Goal: Register for event/course: Sign up to attend an event or enroll in a course

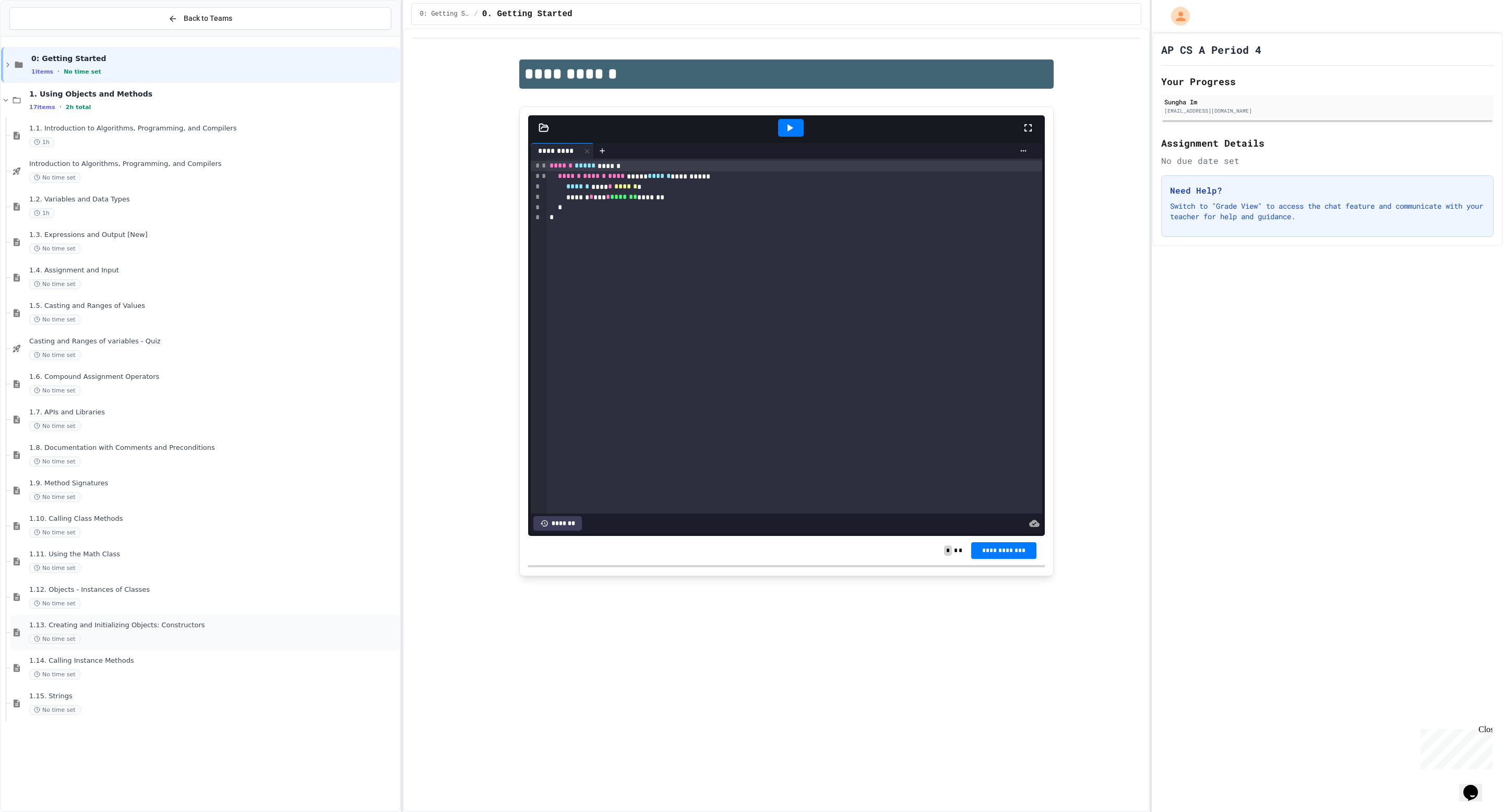
click at [81, 636] on div "No time set" at bounding box center [213, 639] width 368 height 10
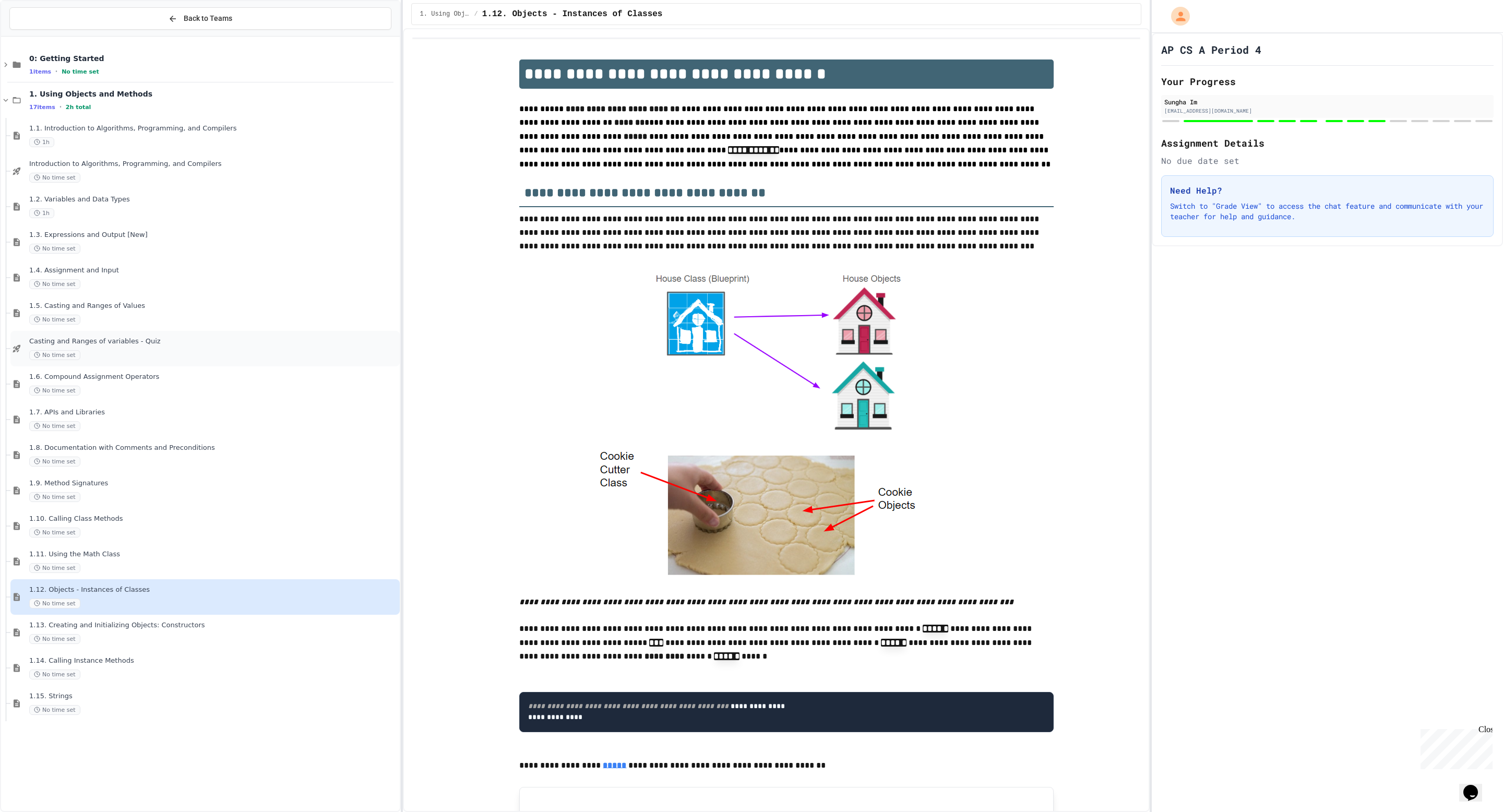
click at [181, 345] on span "Casting and Ranges of variables - Quiz" at bounding box center [213, 341] width 368 height 9
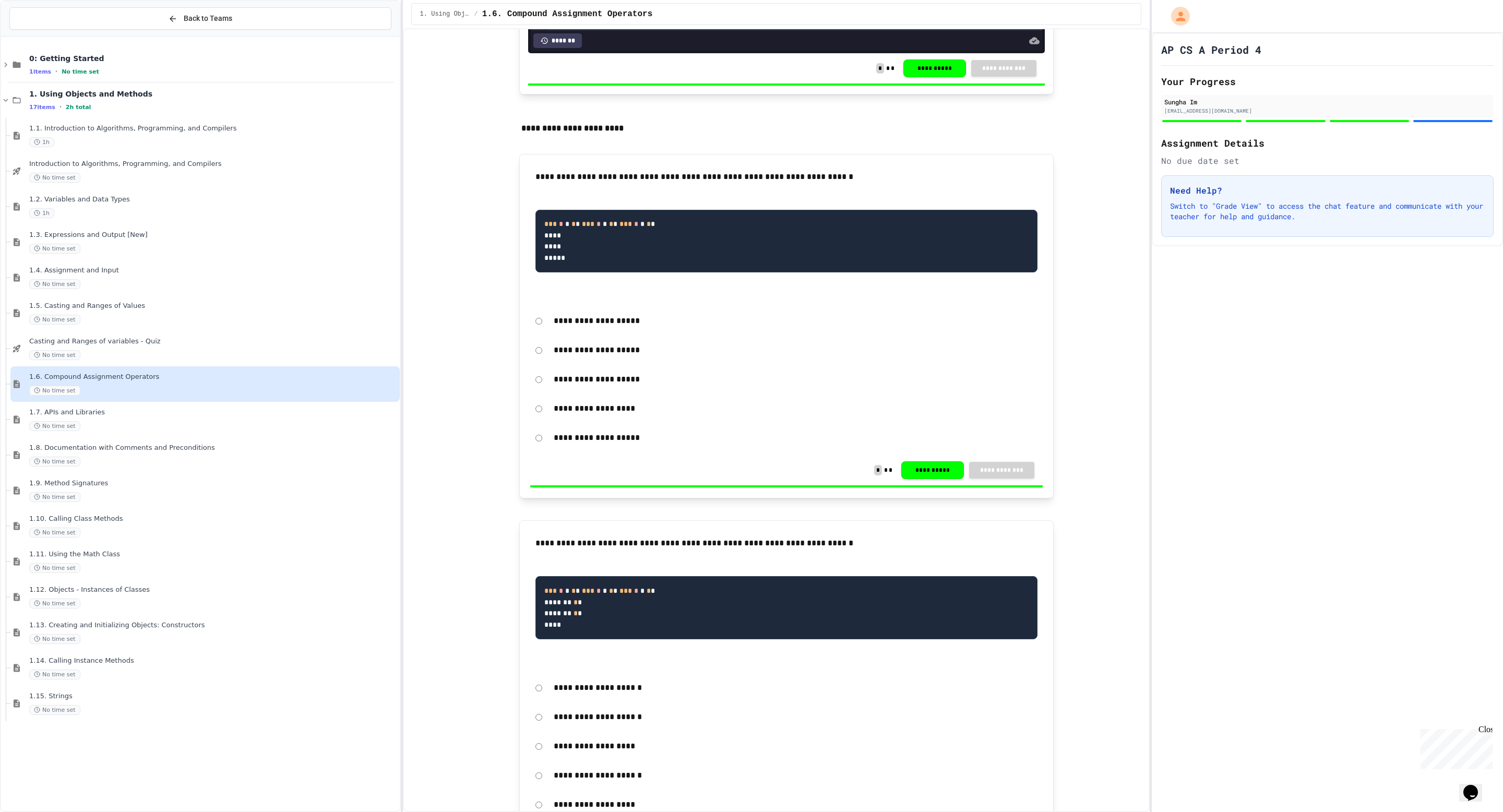
scroll to position [1131, 0]
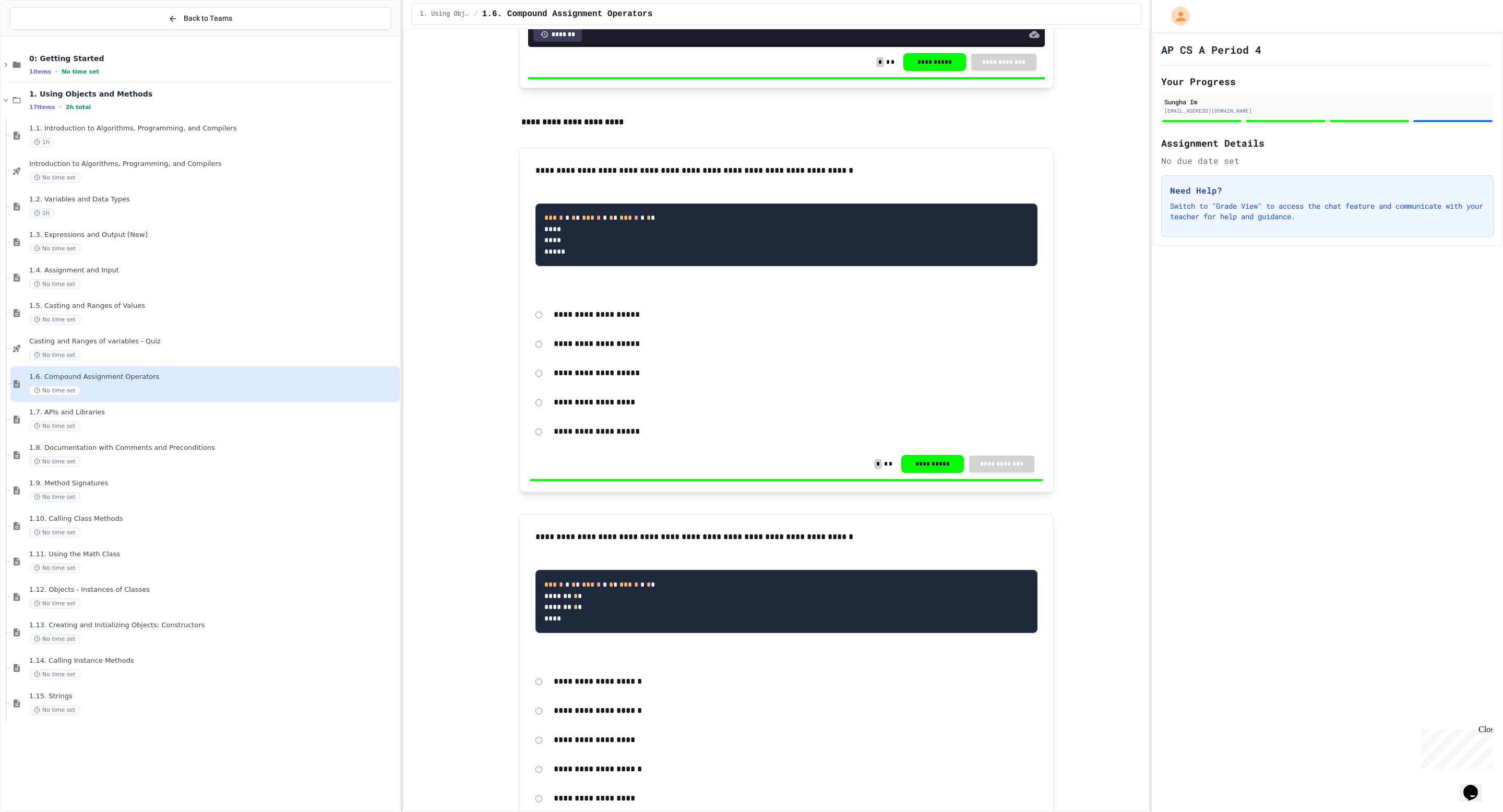
drag, startPoint x: 536, startPoint y: 169, endPoint x: 602, endPoint y: 176, distance: 66.4
click at [602, 176] on p "**********" at bounding box center [787, 170] width 502 height 13
click at [603, 176] on p "**********" at bounding box center [787, 170] width 502 height 13
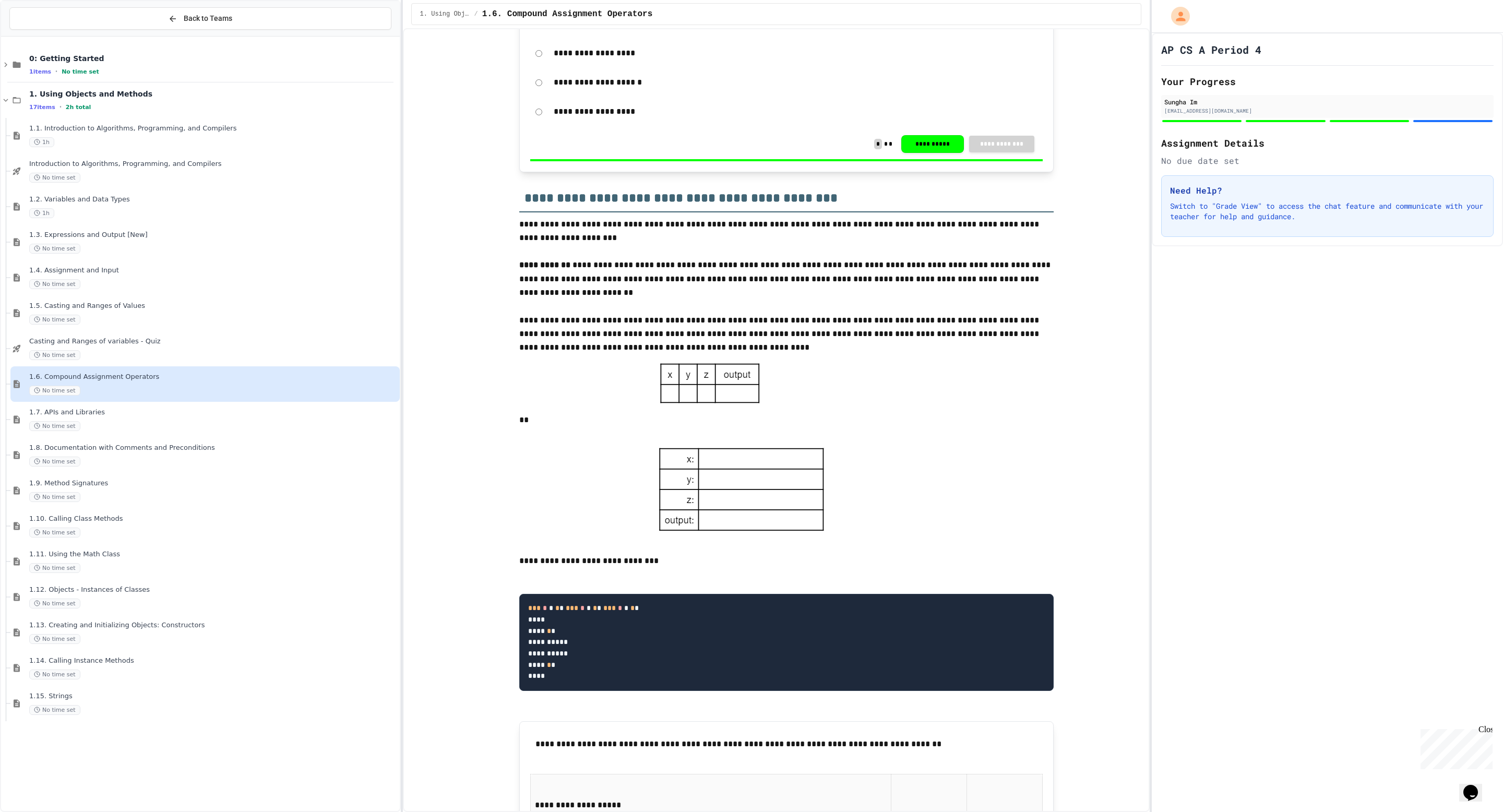
scroll to position [1821, 0]
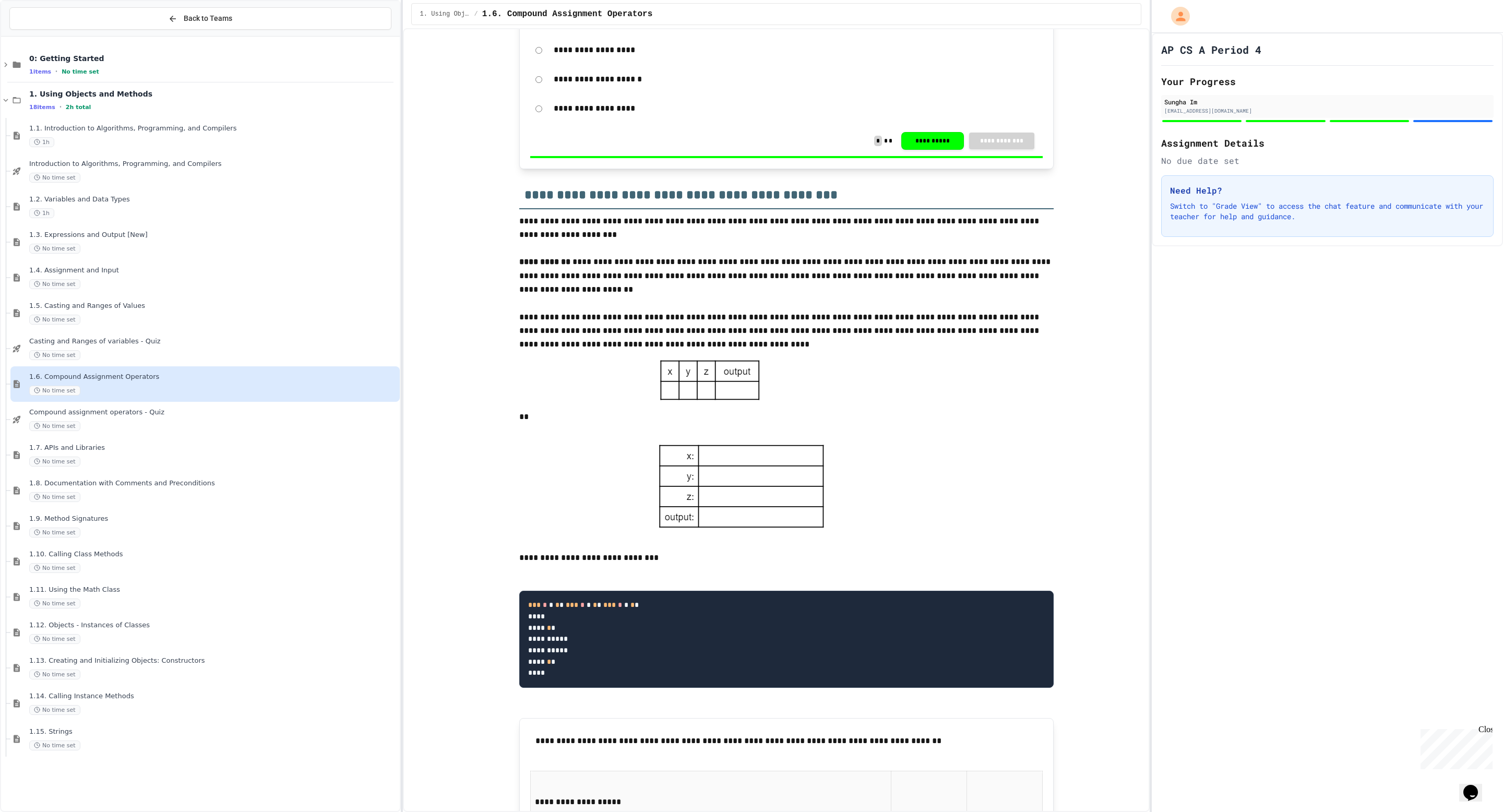
click at [229, 388] on div "No time set" at bounding box center [213, 390] width 368 height 10
click at [156, 22] on button "Back to Teams" at bounding box center [200, 19] width 382 height 22
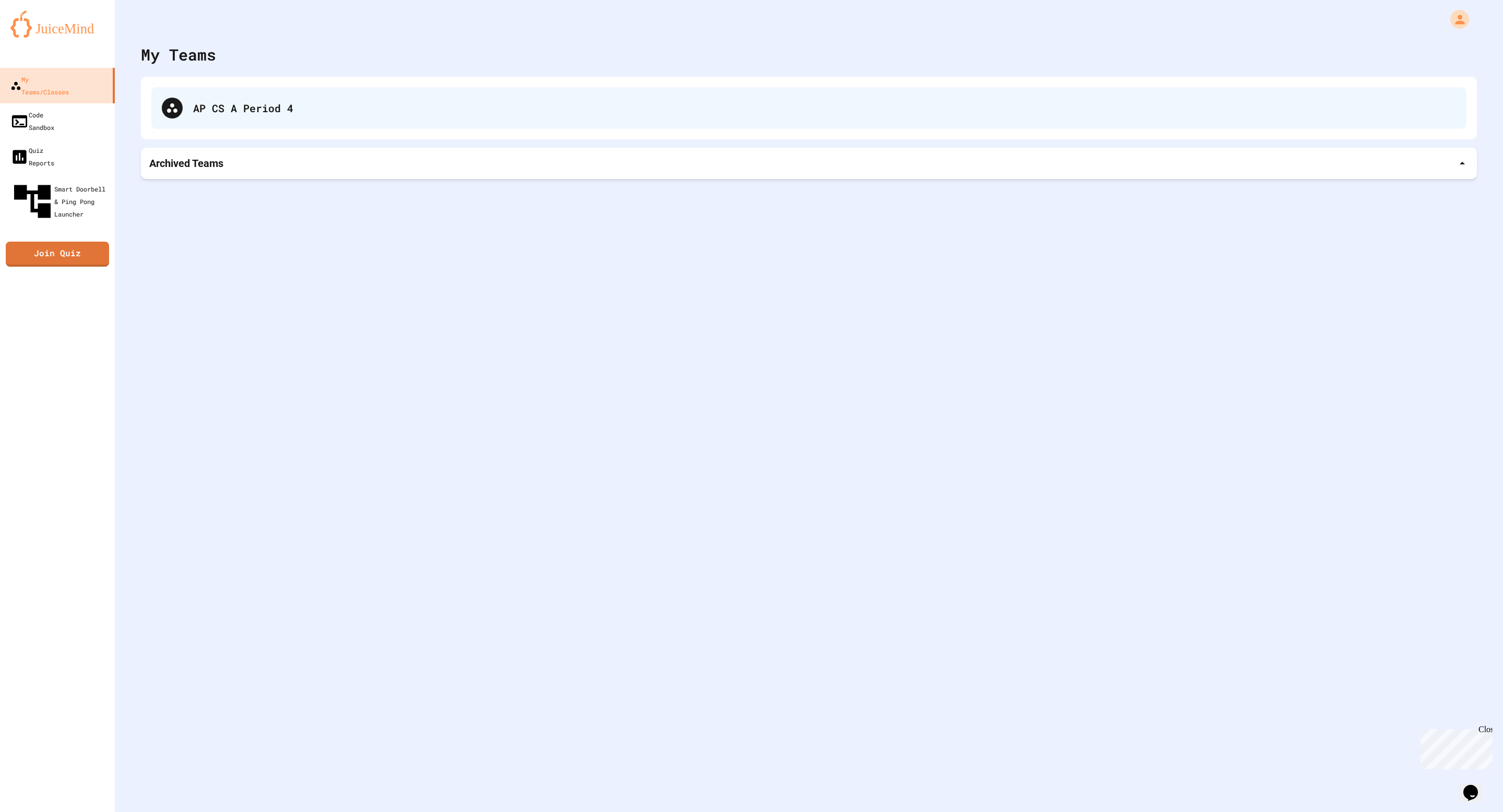
click at [214, 108] on div "AP CS A Period 4" at bounding box center [824, 108] width 1263 height 16
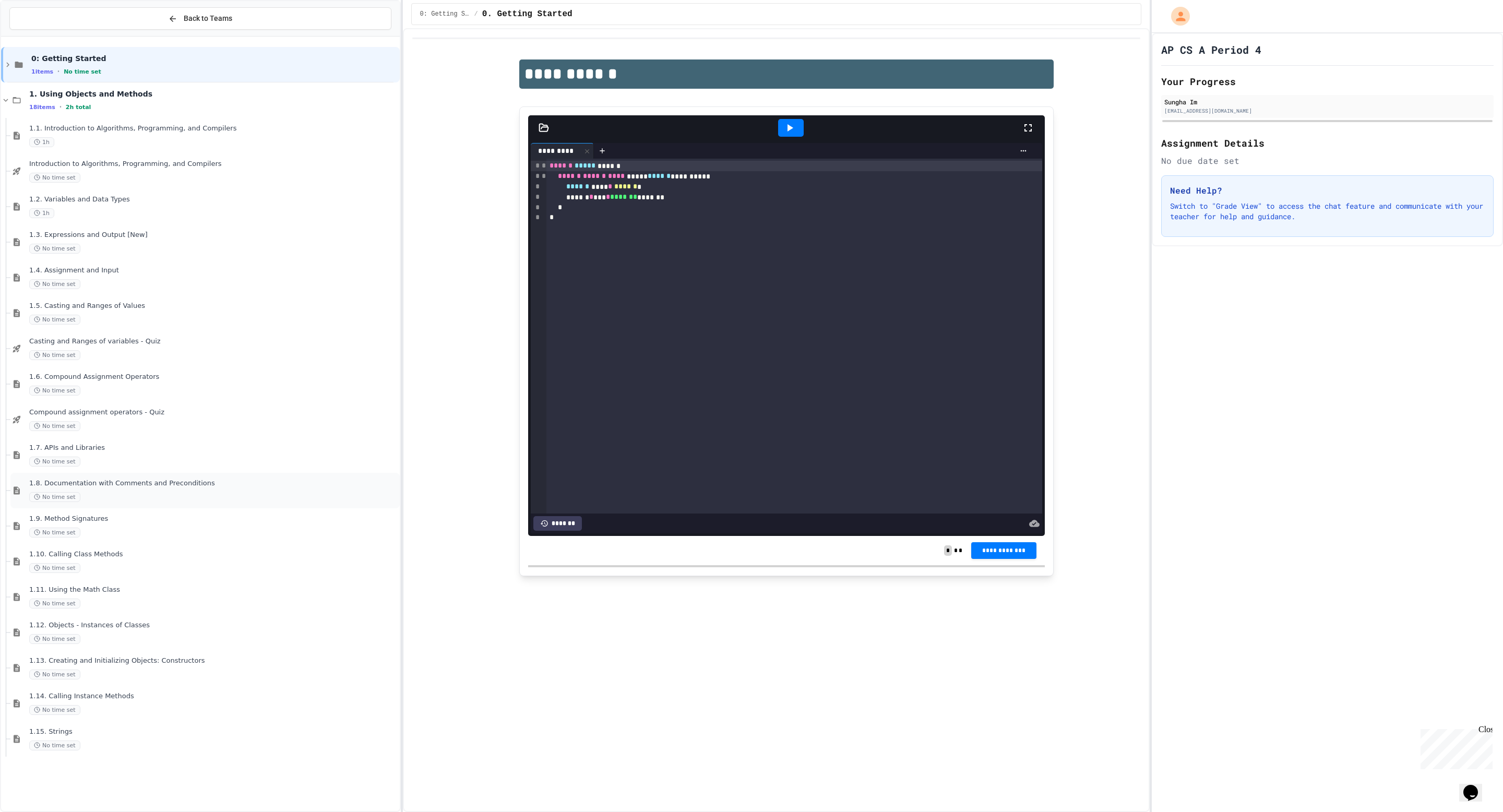
click at [218, 477] on div "1.8. Documentation with Comments and Preconditions No time set" at bounding box center [205, 490] width 389 height 36
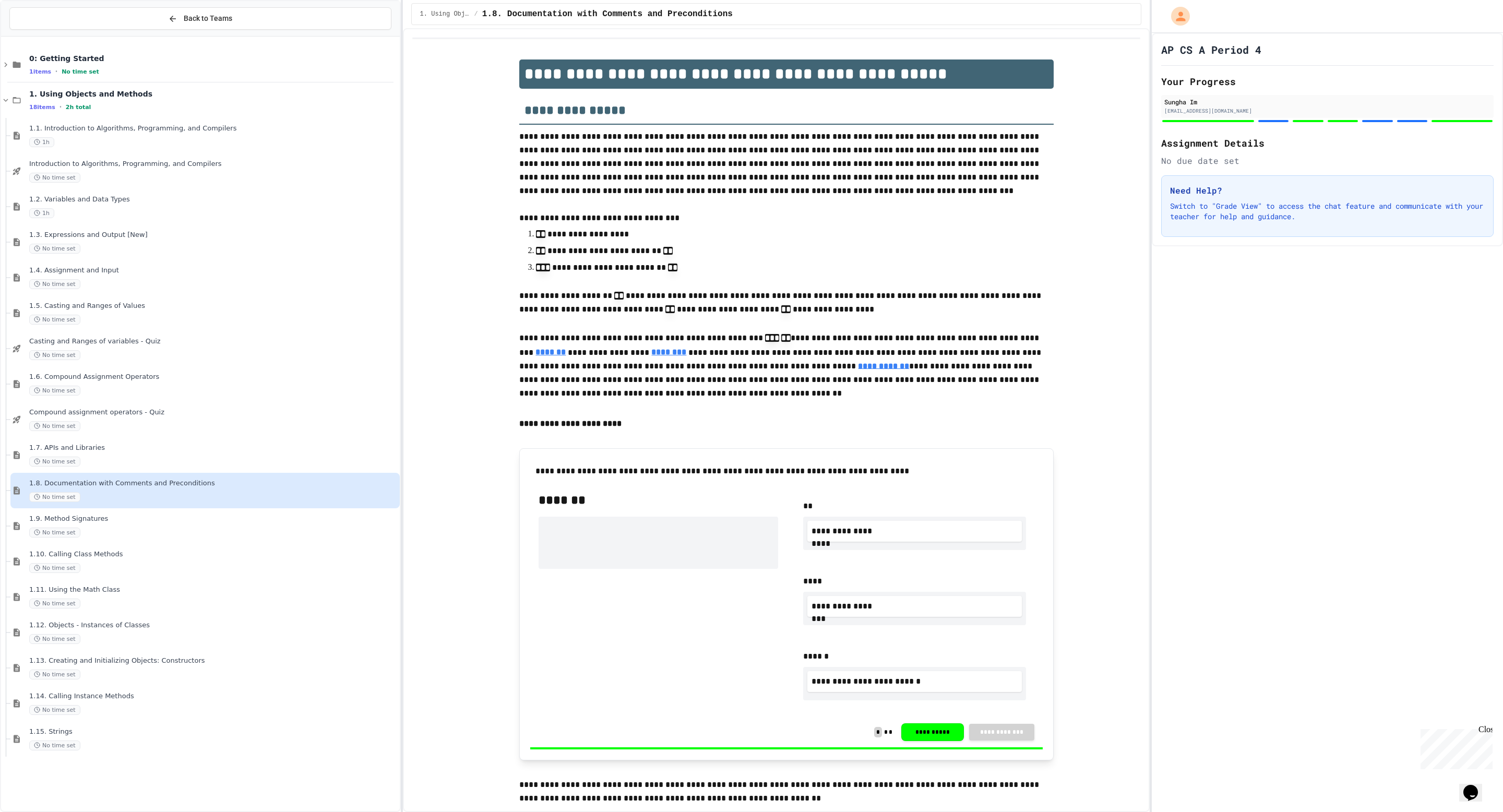
click at [84, 42] on div at bounding box center [200, 396] width 399 height 709
click at [89, 51] on div "0: Getting Started 1 items • No time set" at bounding box center [200, 64] width 399 height 36
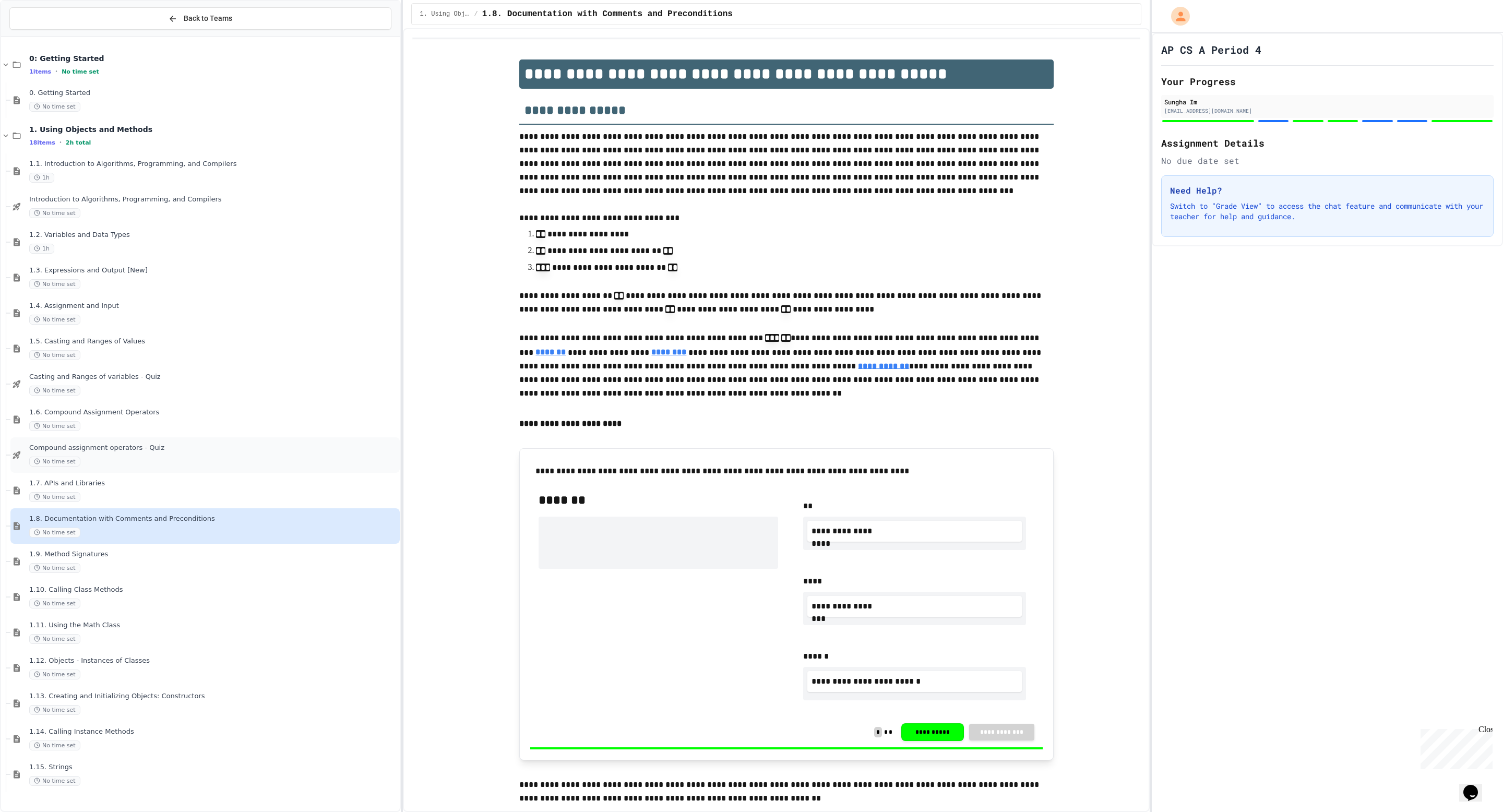
click at [191, 460] on div "No time set" at bounding box center [213, 461] width 368 height 10
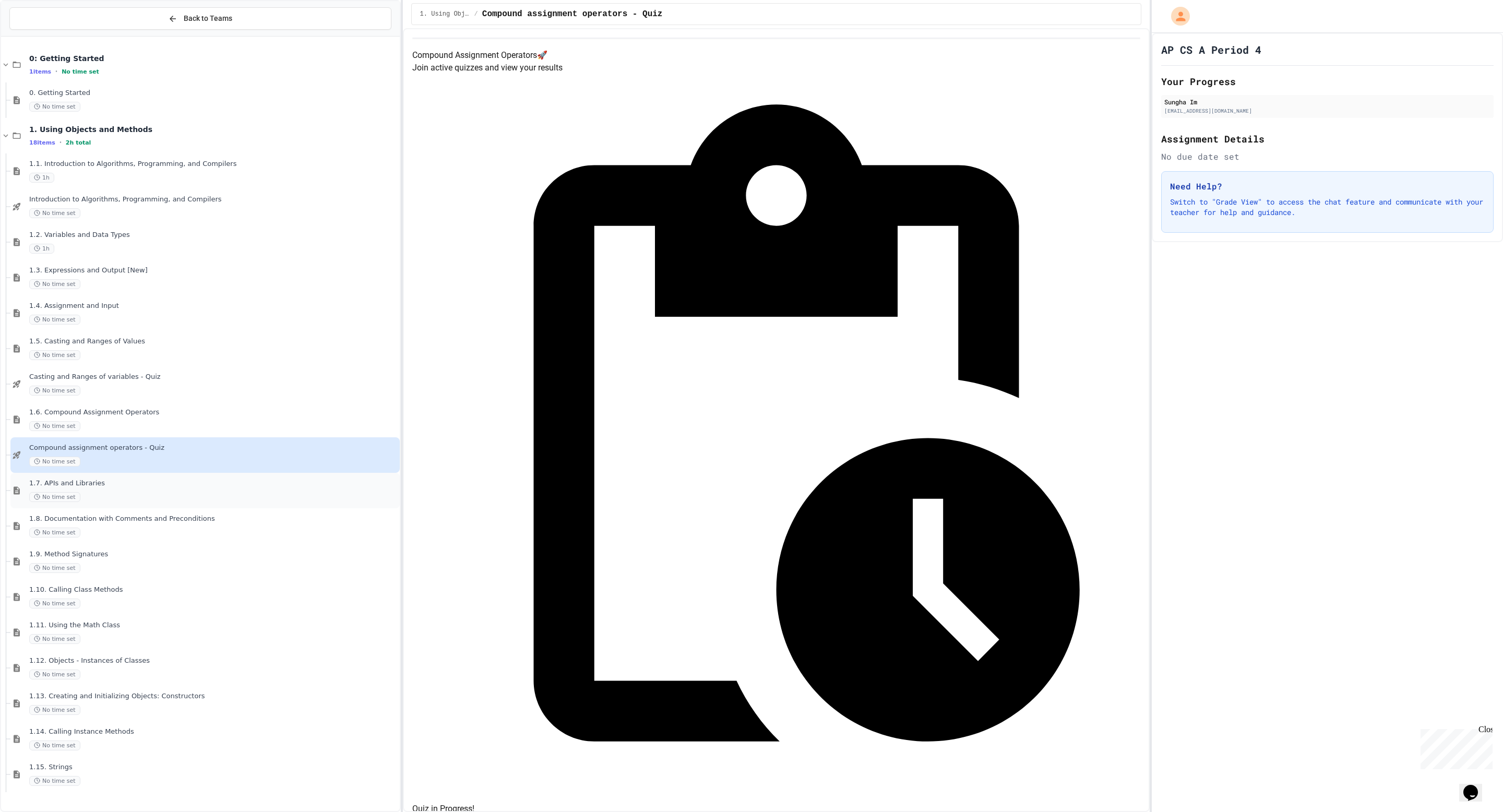
click at [222, 492] on div "No time set" at bounding box center [213, 496] width 368 height 10
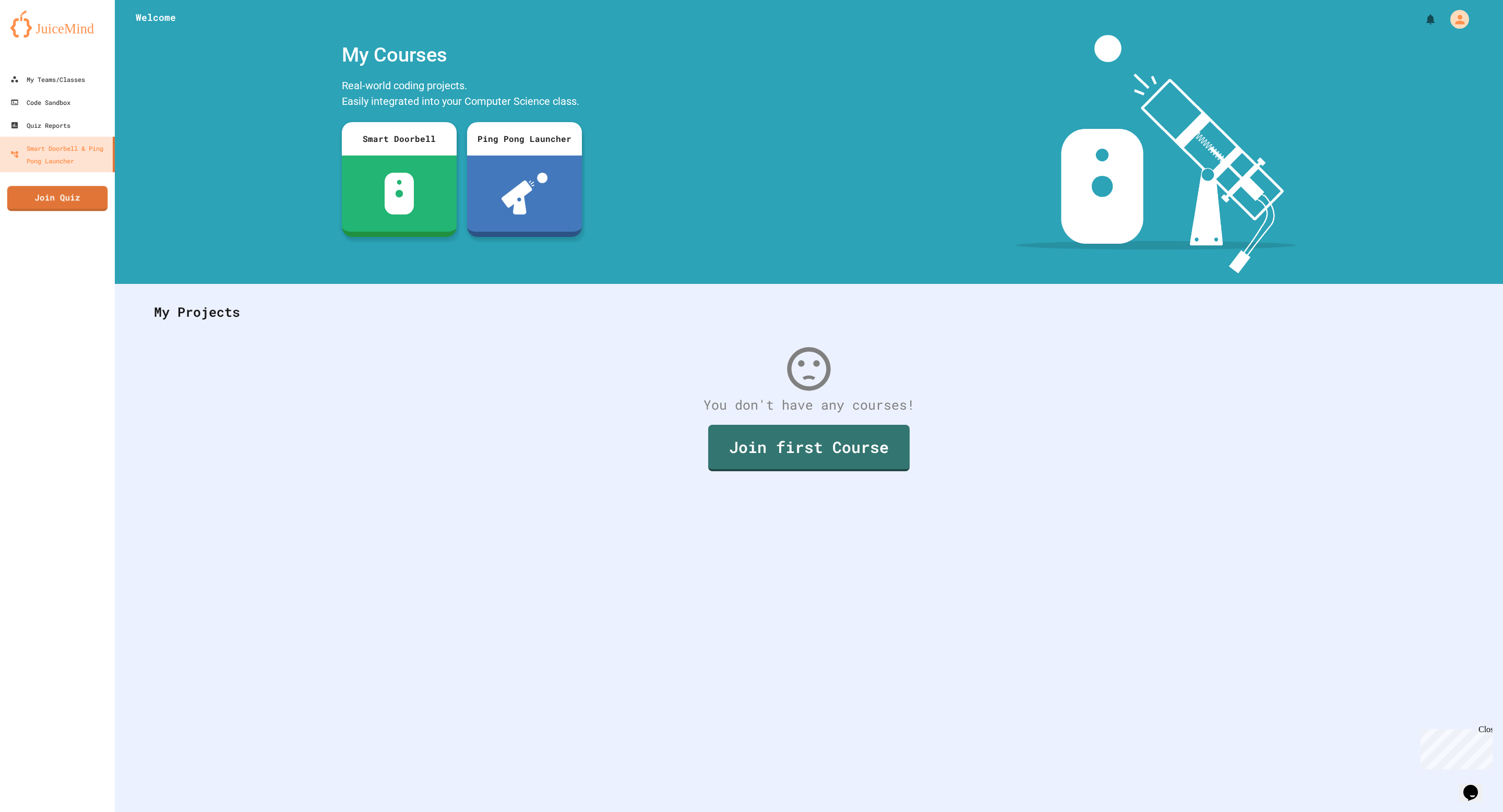
click at [43, 214] on div "My Teams/Classes Code Sandbox Quiz Reports Smart Doorbell & Ping Pong Launcher …" at bounding box center [57, 406] width 115 height 812
click at [67, 201] on link "Join Quiz" at bounding box center [57, 196] width 93 height 26
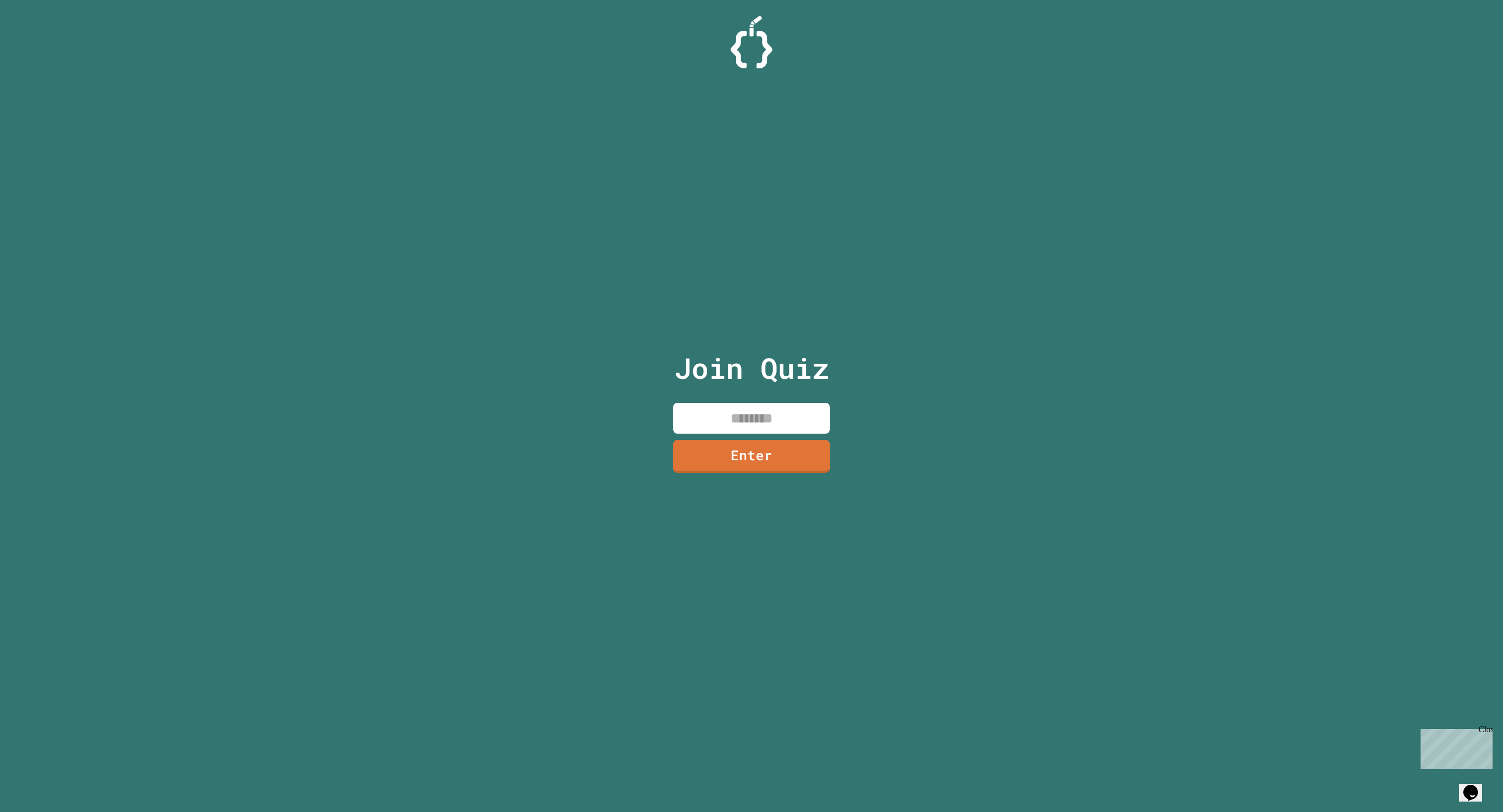
click at [749, 415] on input at bounding box center [752, 418] width 156 height 31
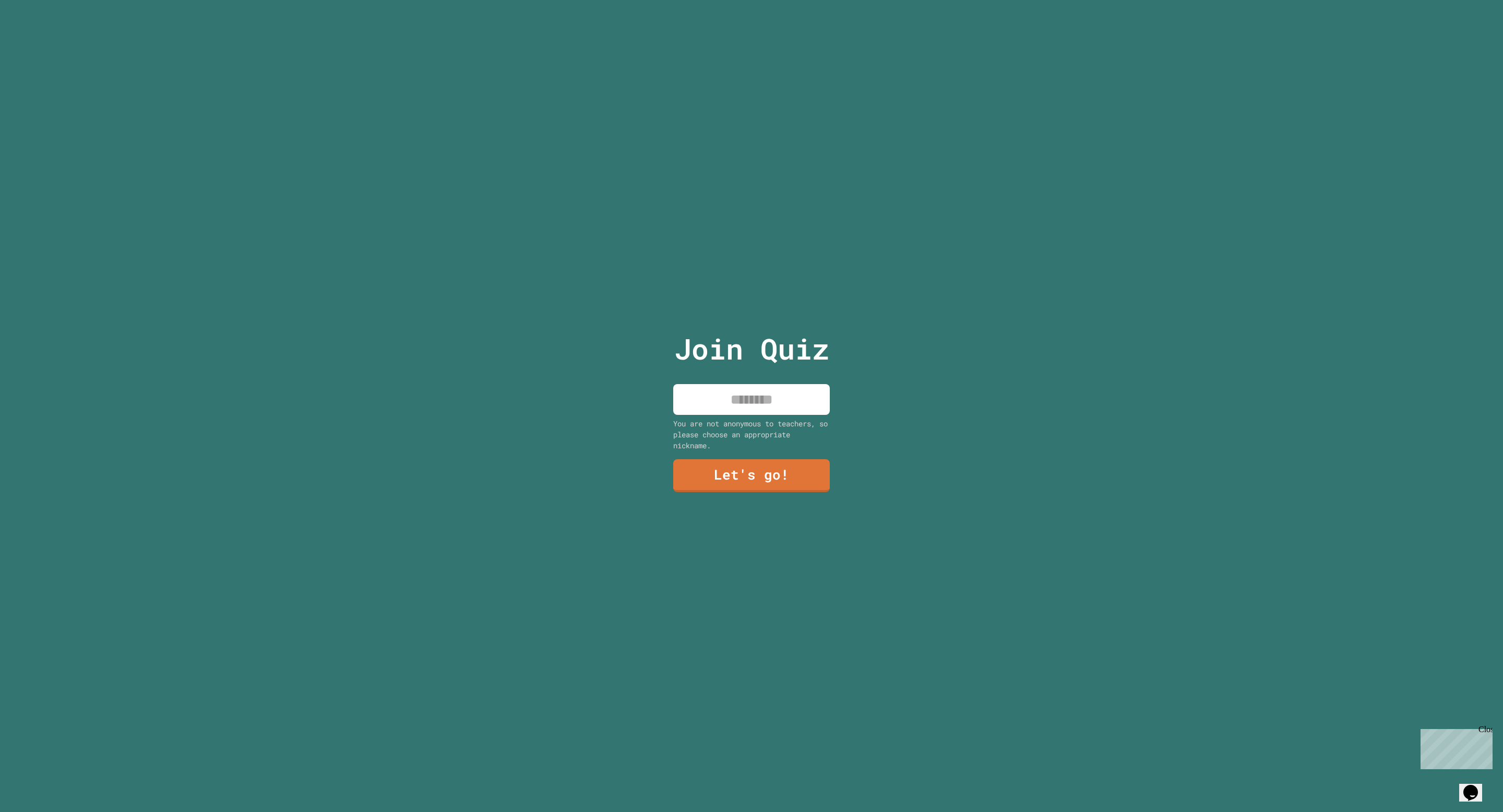
click at [773, 393] on input at bounding box center [752, 399] width 156 height 31
type input "******"
click at [774, 482] on link "Let's go!" at bounding box center [752, 474] width 152 height 34
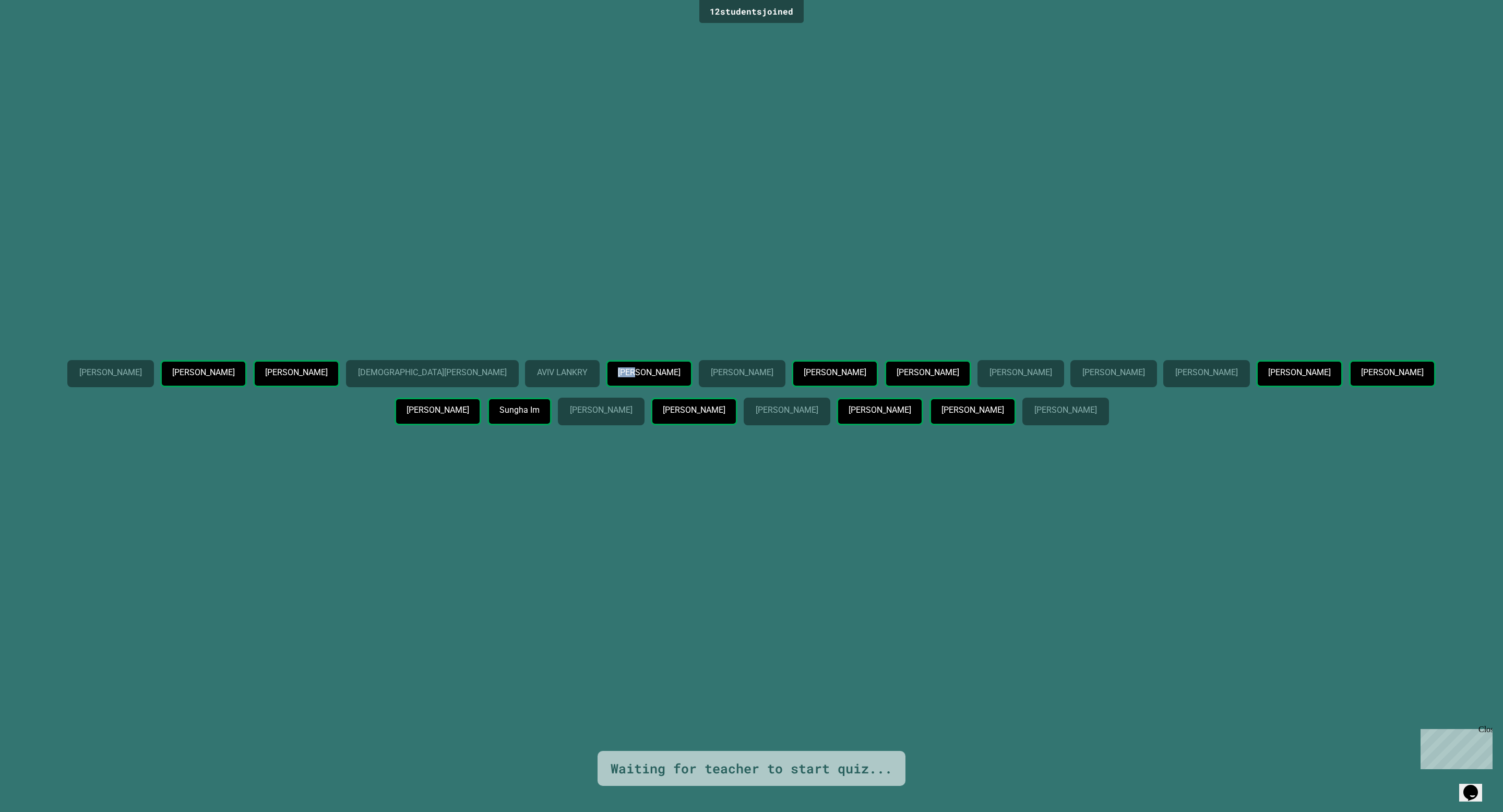
drag, startPoint x: 754, startPoint y: 373, endPoint x: 667, endPoint y: 379, distance: 87.2
click at [667, 379] on div "NIMROD DOTAN Taewon Ahn Ilan Gurevich-Braginsky Shachar Halamish AVIV LANKRY Ry…" at bounding box center [752, 394] width 1451 height 69
click at [600, 379] on div "AVIV LANKRY" at bounding box center [562, 373] width 75 height 27
click at [698, 519] on div "NIMROD DOTAN Taewon Ahn Ilan Gurevich-Braginsky Shachar Halamish AVIV LANKRY Ry…" at bounding box center [752, 388] width 1451 height 724
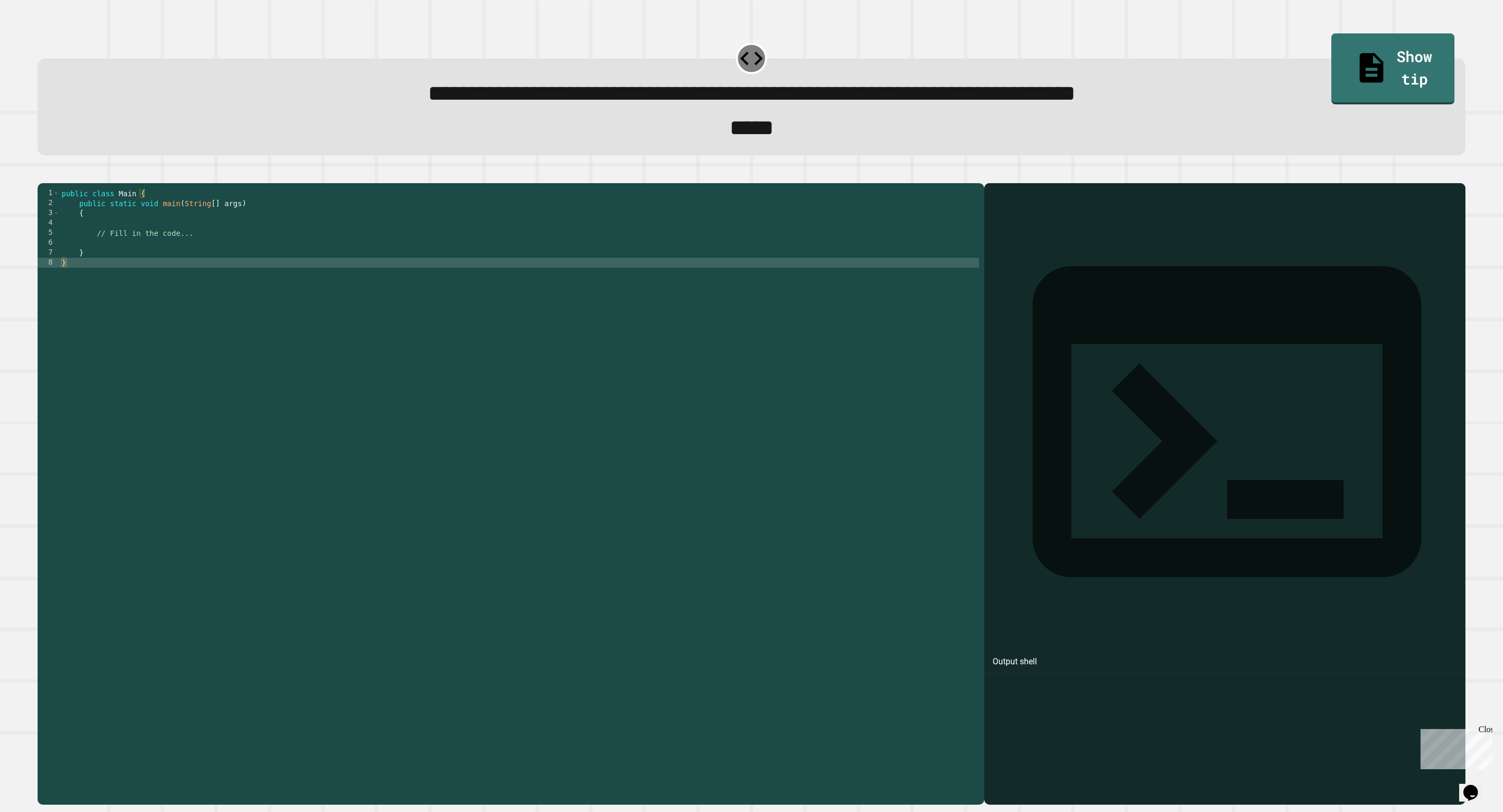
click at [609, 270] on div "public class Main { public static void main ( String [ ] args ) { // Fill in th…" at bounding box center [519, 491] width 920 height 605
type textarea "*"
click at [492, 278] on div "public class Main { public static void main ( String [ ] args ) { // Fill in th…" at bounding box center [519, 491] width 920 height 605
click at [467, 272] on div "public class Main { public static void main ( String [ ] args ) { // Fill in th…" at bounding box center [519, 491] width 920 height 605
click at [480, 268] on div "public class Main { public static void main ( String [ ] args ) { // Fill in th…" at bounding box center [519, 491] width 920 height 605
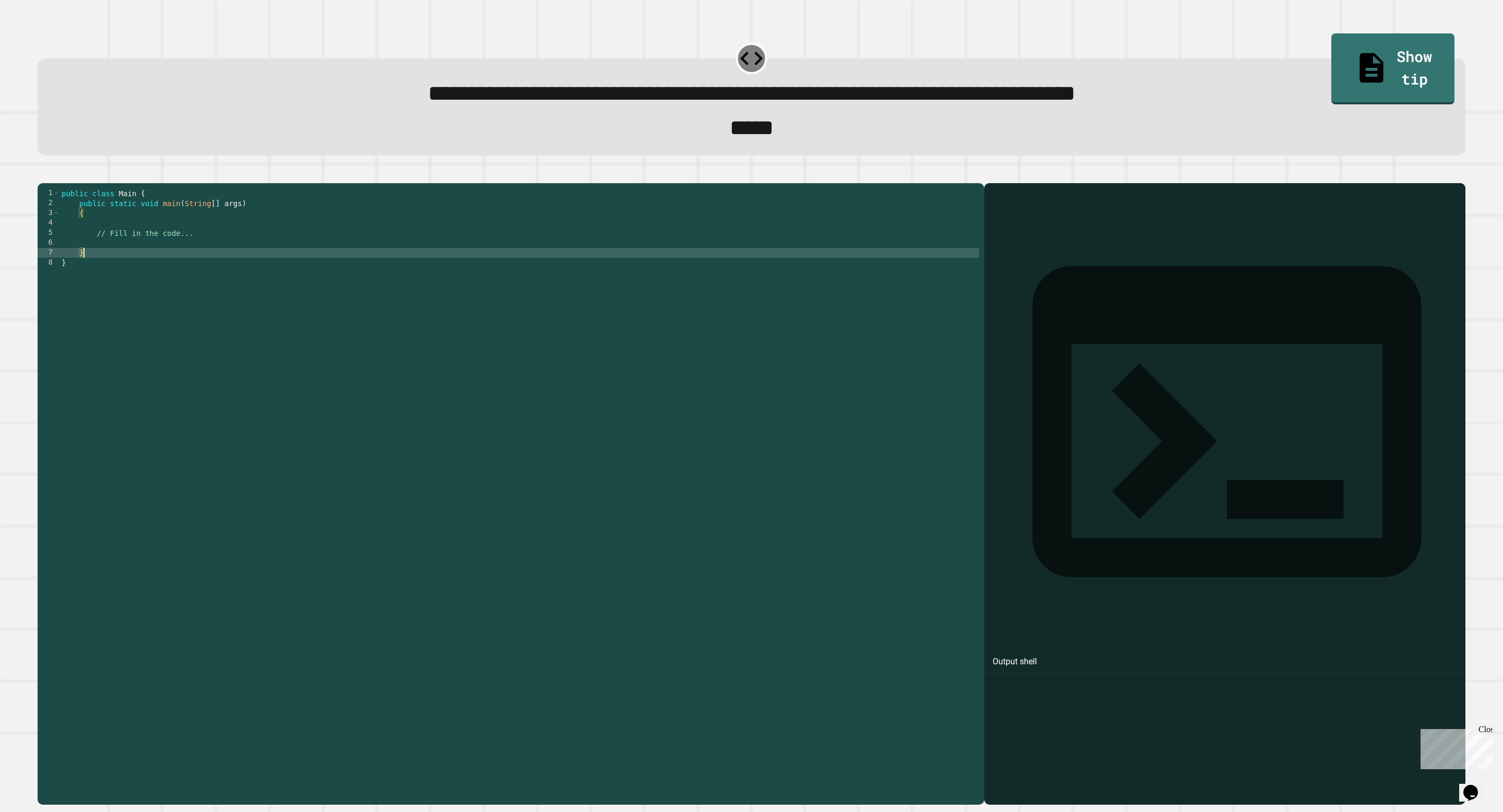
click at [486, 261] on div "public class Main { public static void main ( String [ ] args ) { // Fill in th…" at bounding box center [519, 491] width 920 height 605
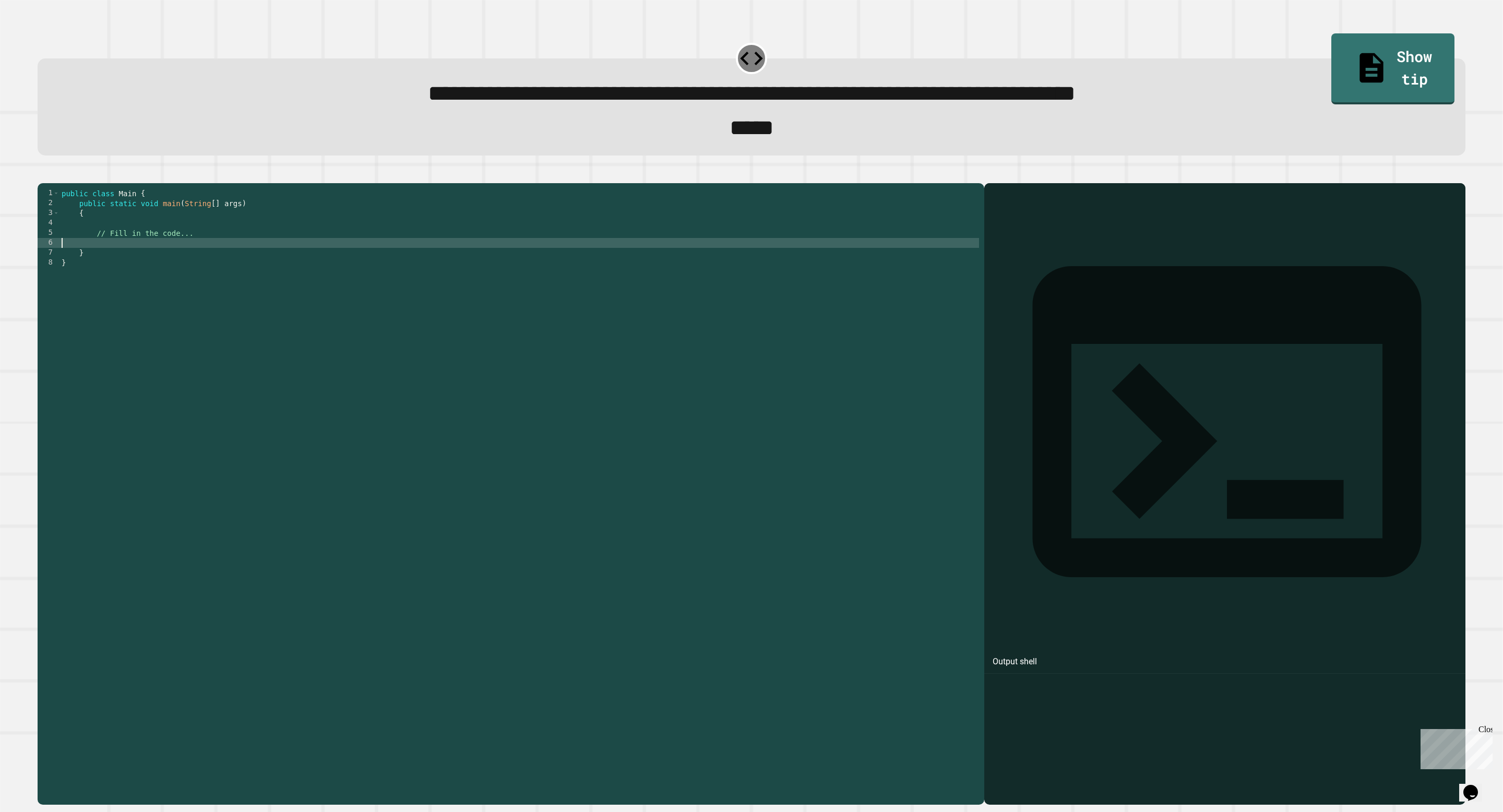
type textarea "*"
click at [663, 257] on div "public class Main { public static void main ( String [ ] args ) { // Fill in th…" at bounding box center [519, 491] width 920 height 605
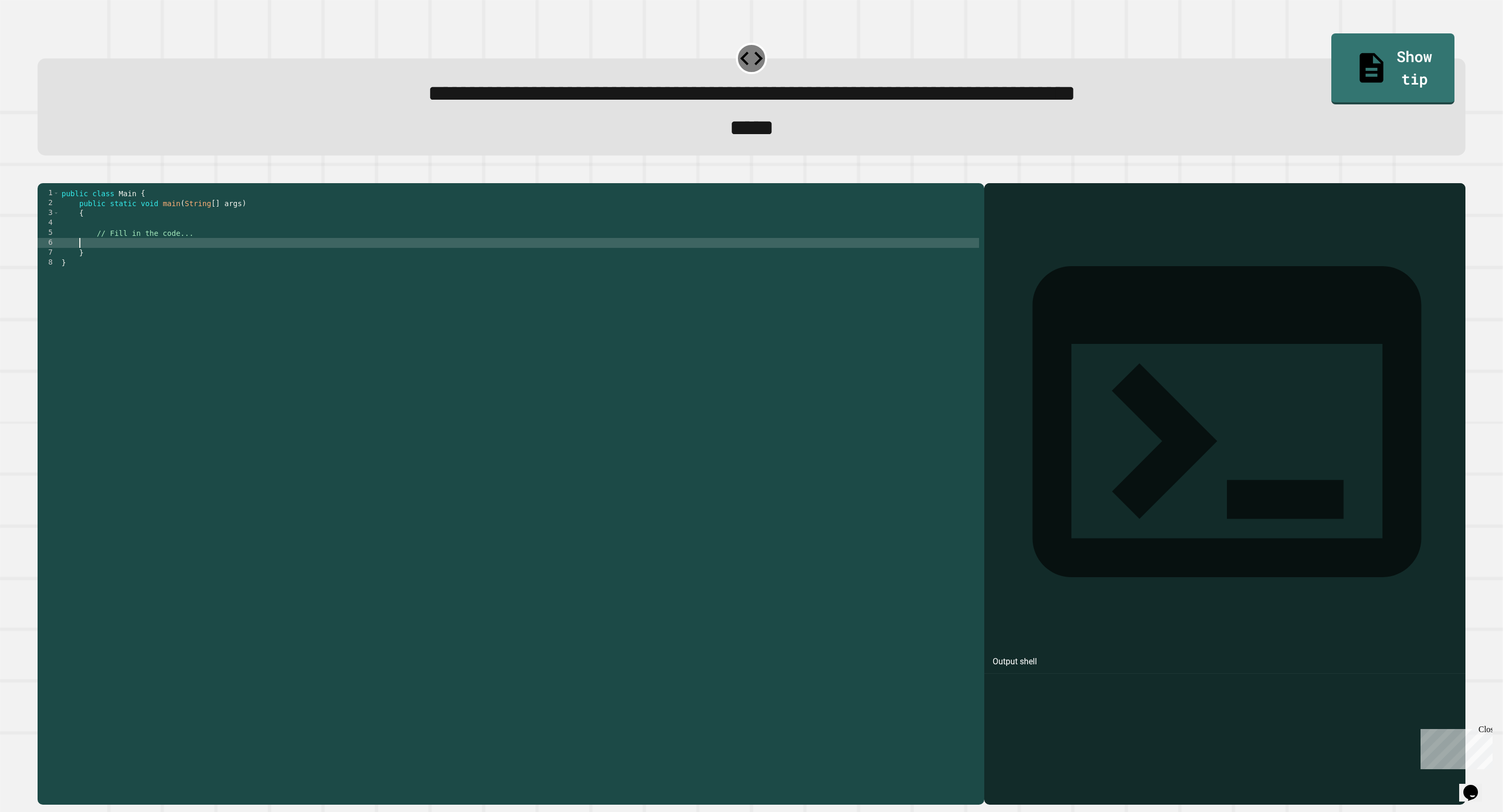
type textarea "* *"
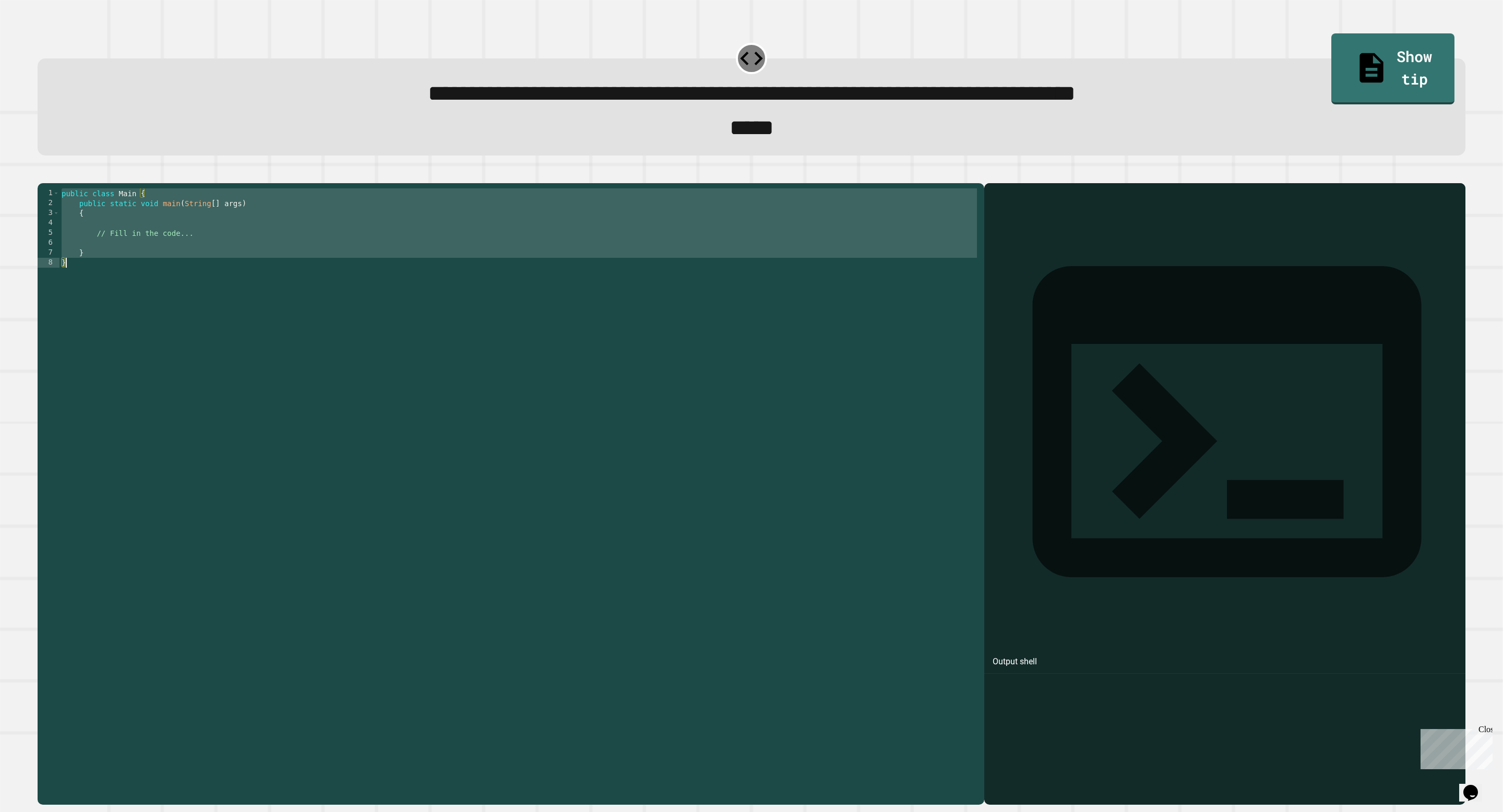
scroll to position [0, 0]
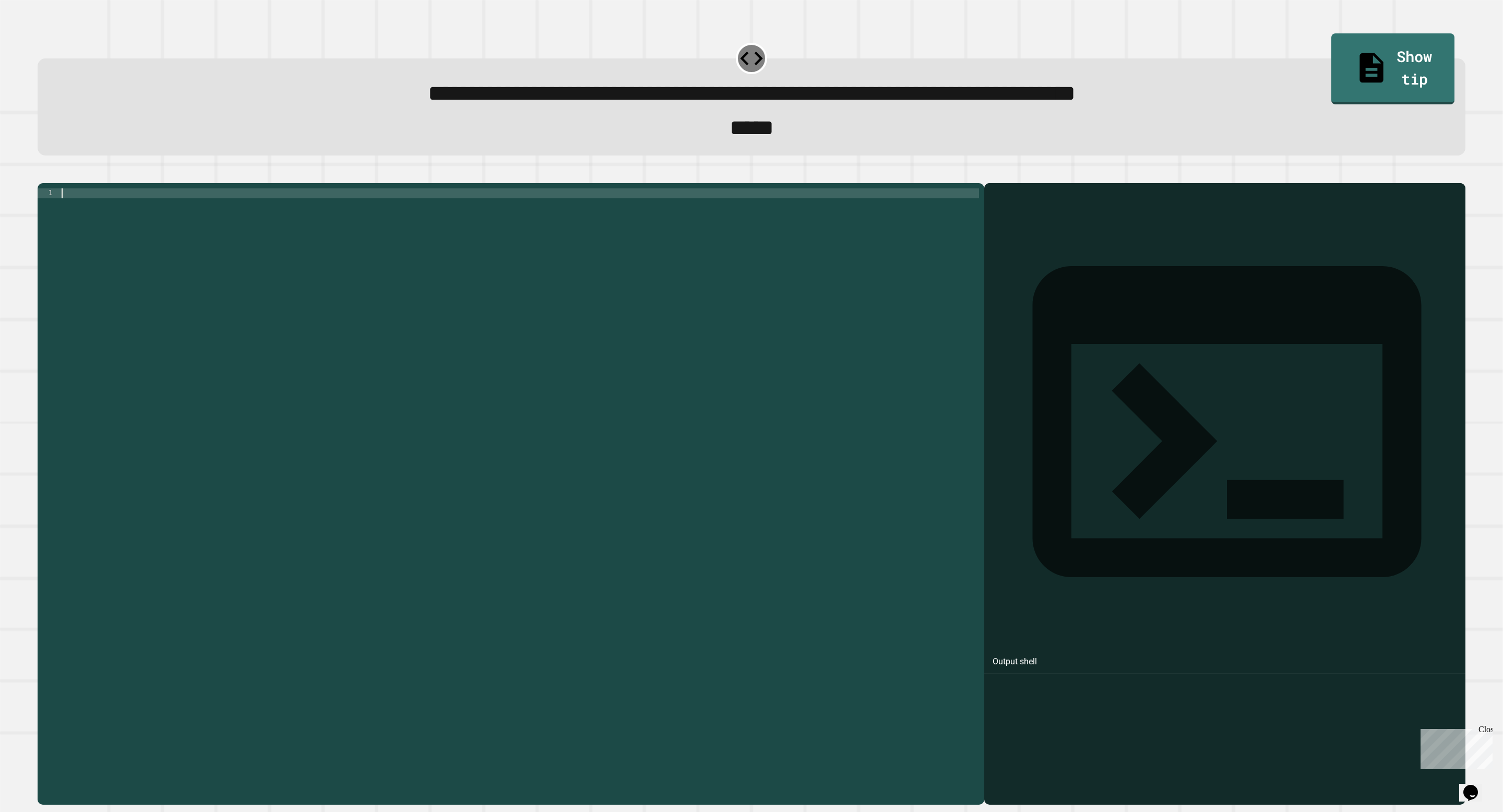
paste textarea "*"
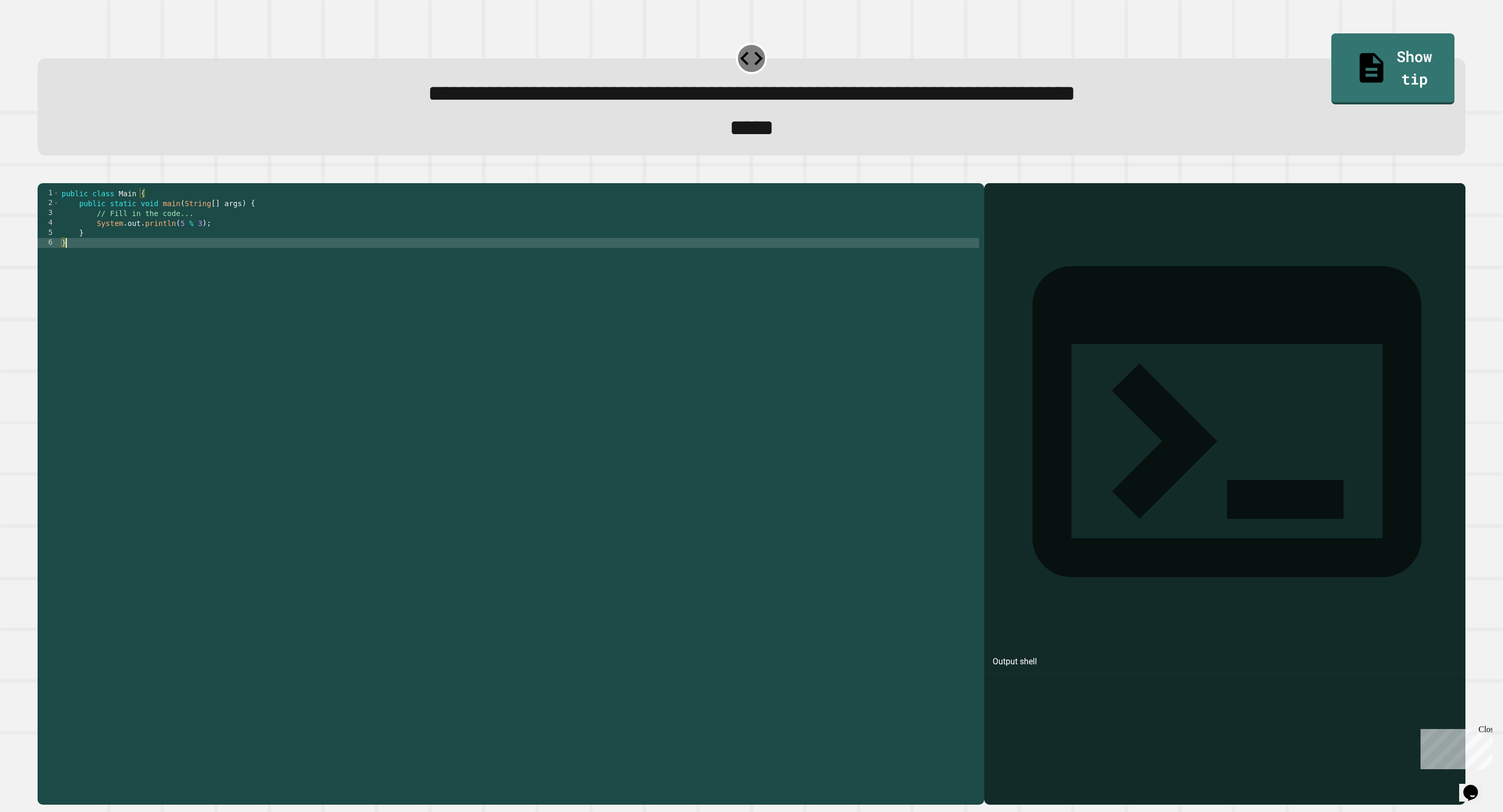
type textarea "*"
click at [43, 175] on icon "button" at bounding box center [43, 175] width 0 height 0
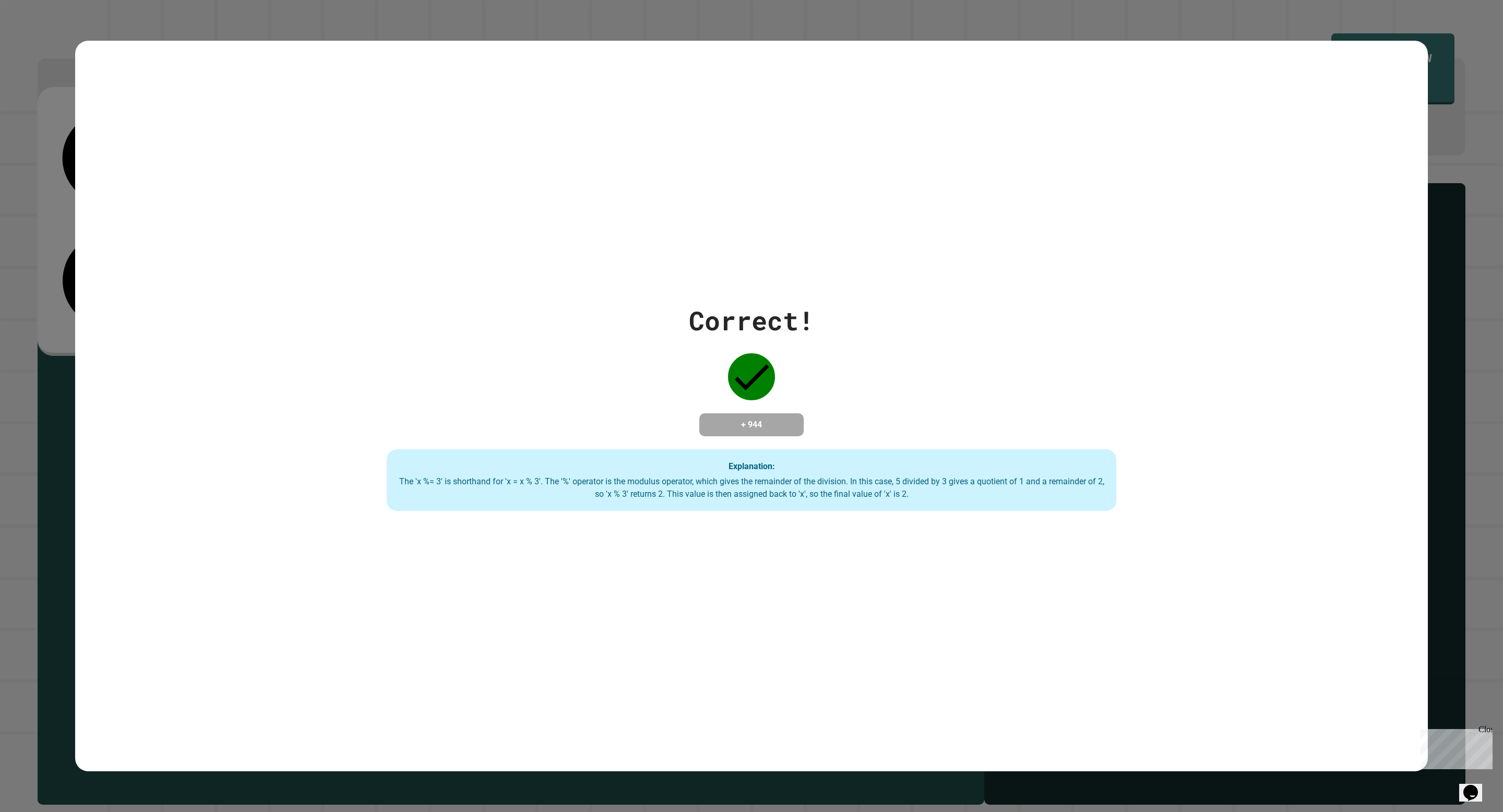
click at [1044, 350] on div "Correct! + 944 Explanation: The 'x %= 3' is shorthand for 'x = x % 3'. The '%' …" at bounding box center [751, 406] width 1041 height 210
drag, startPoint x: 764, startPoint y: 430, endPoint x: 702, endPoint y: 404, distance: 67.2
click at [697, 414] on div "Correct! + 944 Explanation: The 'x %= 3' is shorthand for 'x = x % 3'. The '%' …" at bounding box center [751, 406] width 1041 height 210
click at [702, 404] on div "Correct! + 944 Explanation: The 'x %= 3' is shorthand for 'x = x % 3'. The '%' …" at bounding box center [751, 406] width 1041 height 210
click at [471, 19] on div "Correct! + 944 Explanation: The 'x %= 3' is shorthand for 'x = x % 3'. The '%' …" at bounding box center [752, 406] width 1503 height 812
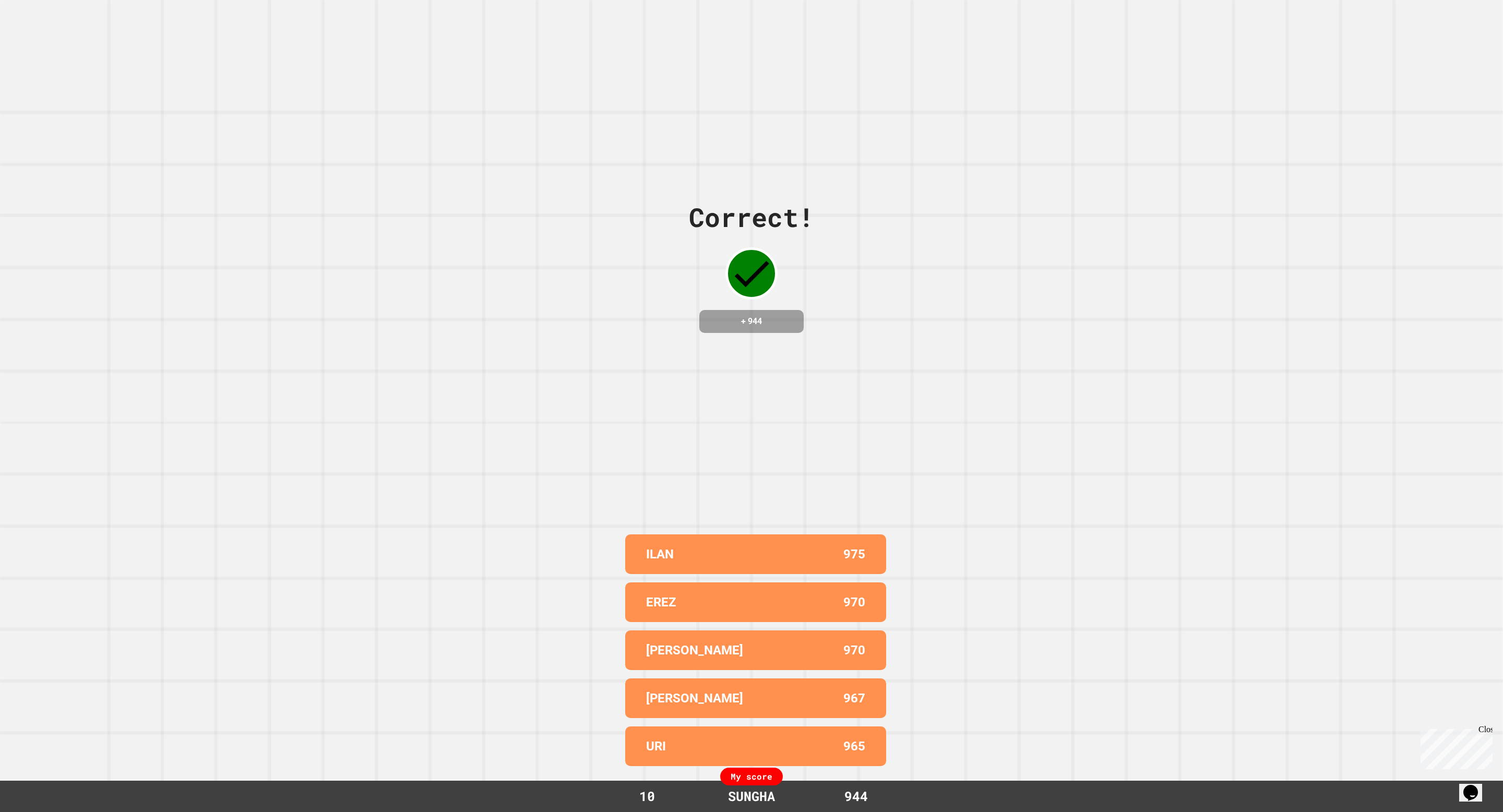
click at [646, 247] on div "Correct! + 944 ILAN 975 EREZ 970 RYAN KIM 970 DAVID A 967 URI 965 My score 10 S…" at bounding box center [752, 406] width 1503 height 812
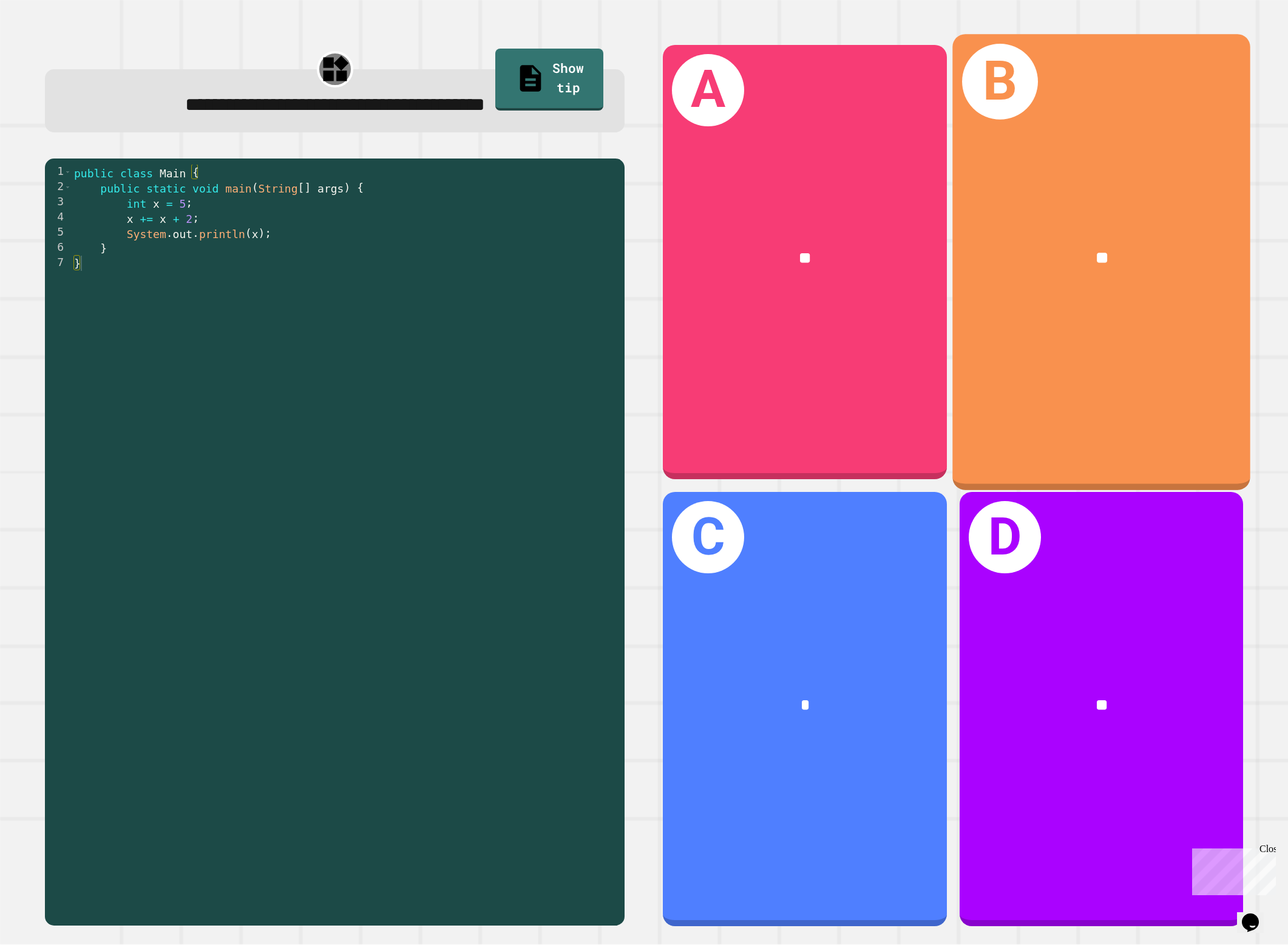
click at [1082, 372] on div "B **" at bounding box center [1101, 262] width 298 height 456
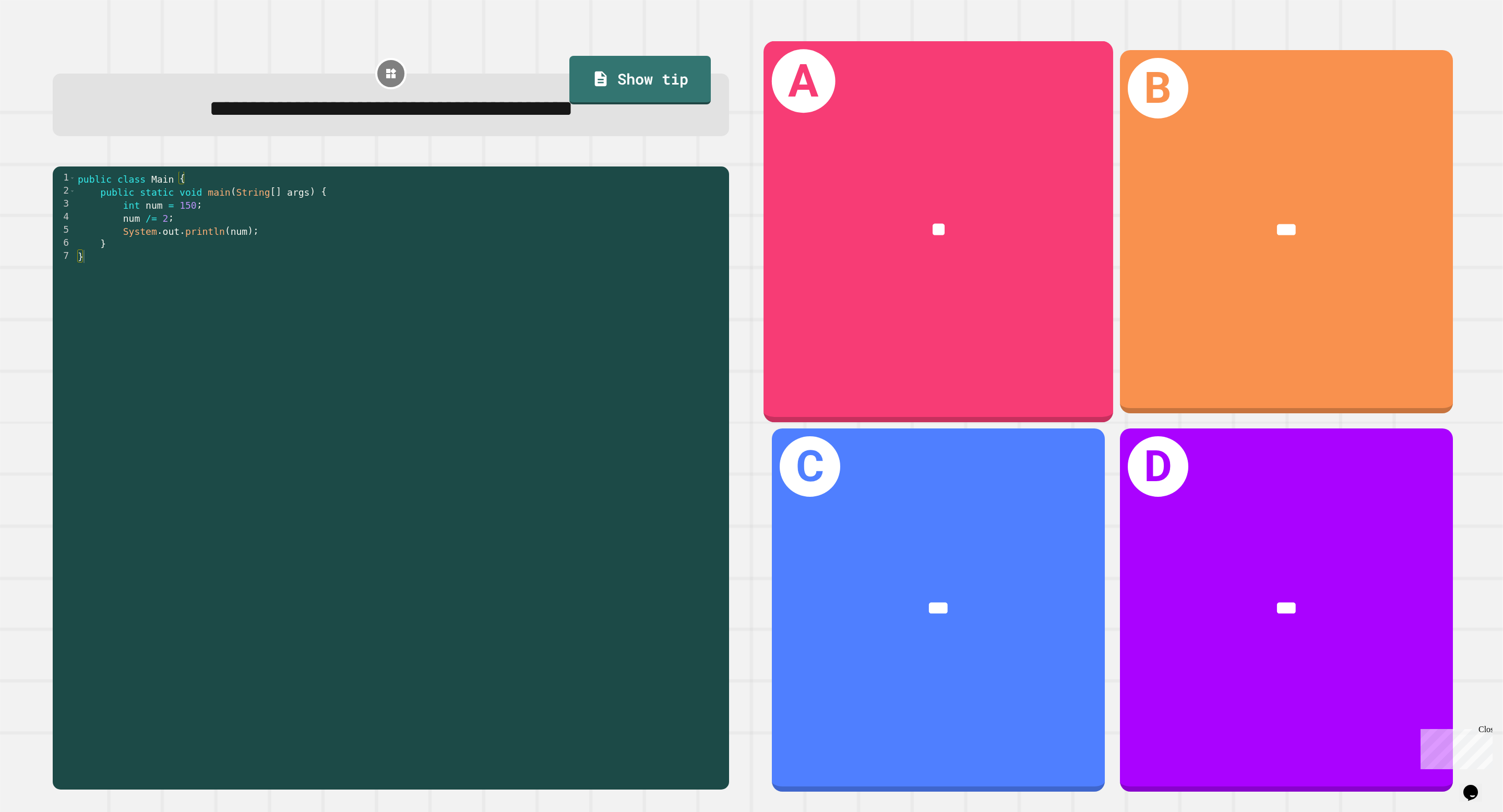
click at [991, 202] on div "**" at bounding box center [938, 229] width 349 height 107
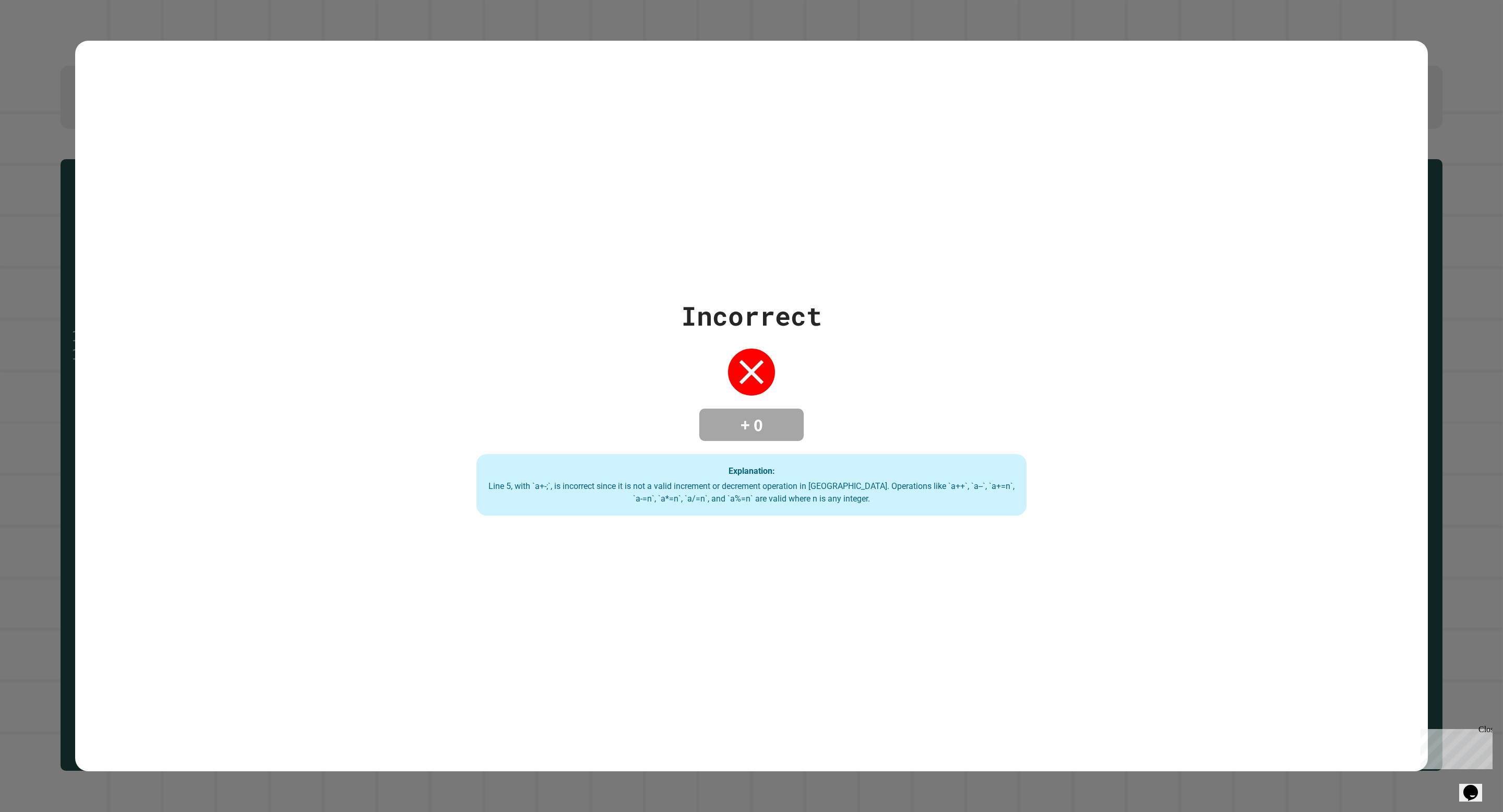
drag, startPoint x: 601, startPoint y: 379, endPoint x: 844, endPoint y: 457, distance: 255.2
click at [844, 457] on div "Incorrect + 0 Explanation: Line 5, with `a+-;`, is incorrect since it is not a …" at bounding box center [751, 406] width 786 height 219
click at [844, 457] on div "Explanation: Line 5, with `a+-;`, is incorrect since it is not a valid incremen…" at bounding box center [752, 485] width 550 height 62
drag, startPoint x: 863, startPoint y: 511, endPoint x: 693, endPoint y: 426, distance: 190.1
click at [693, 426] on div "Incorrect + 0 Explanation: Line 5, with `a+-;`, is incorrect since it is not a …" at bounding box center [751, 406] width 786 height 219
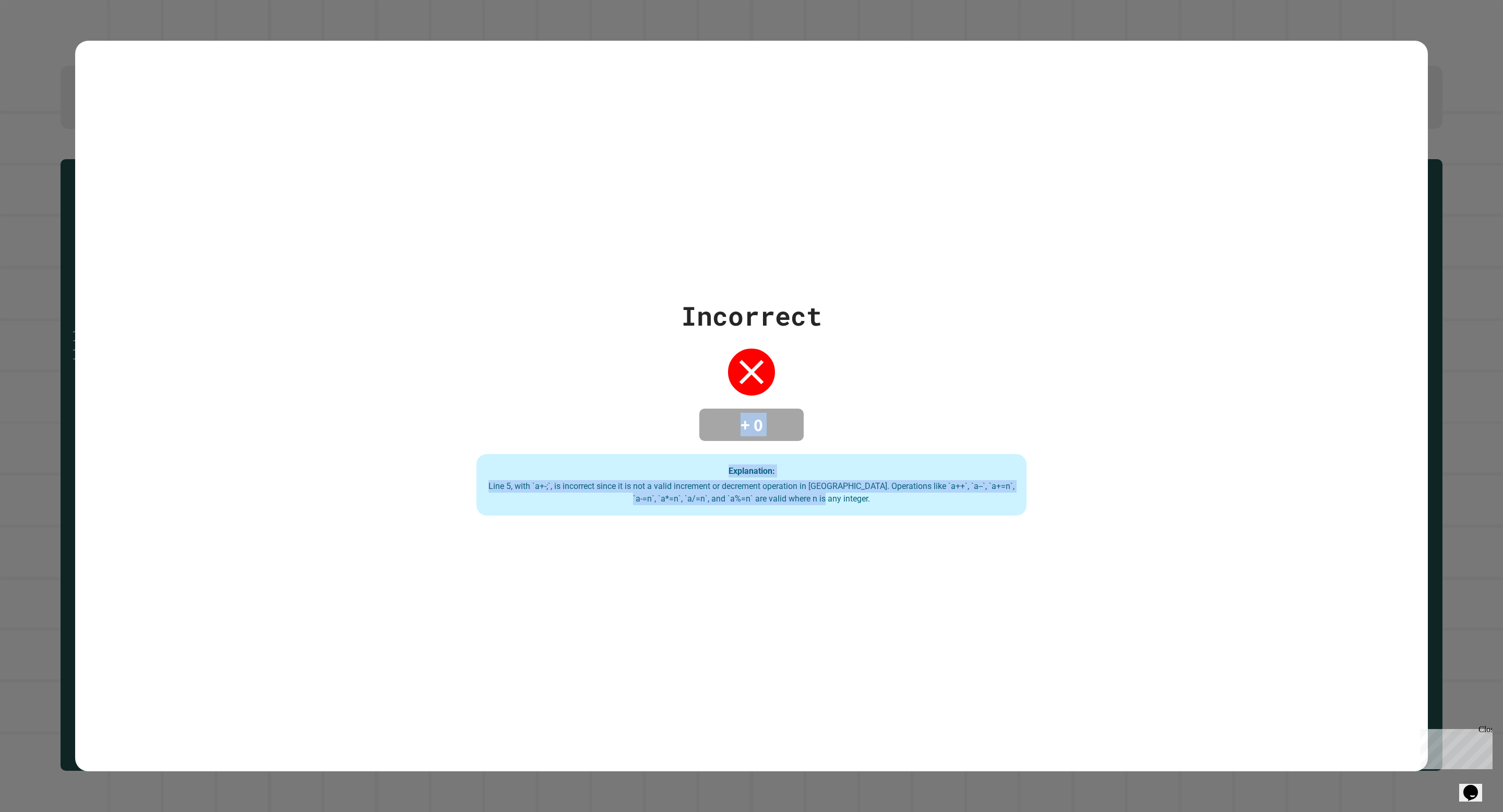
click at [693, 426] on div "Incorrect + 0 Explanation: Line 5, with `a+-;`, is incorrect since it is not a …" at bounding box center [751, 406] width 786 height 219
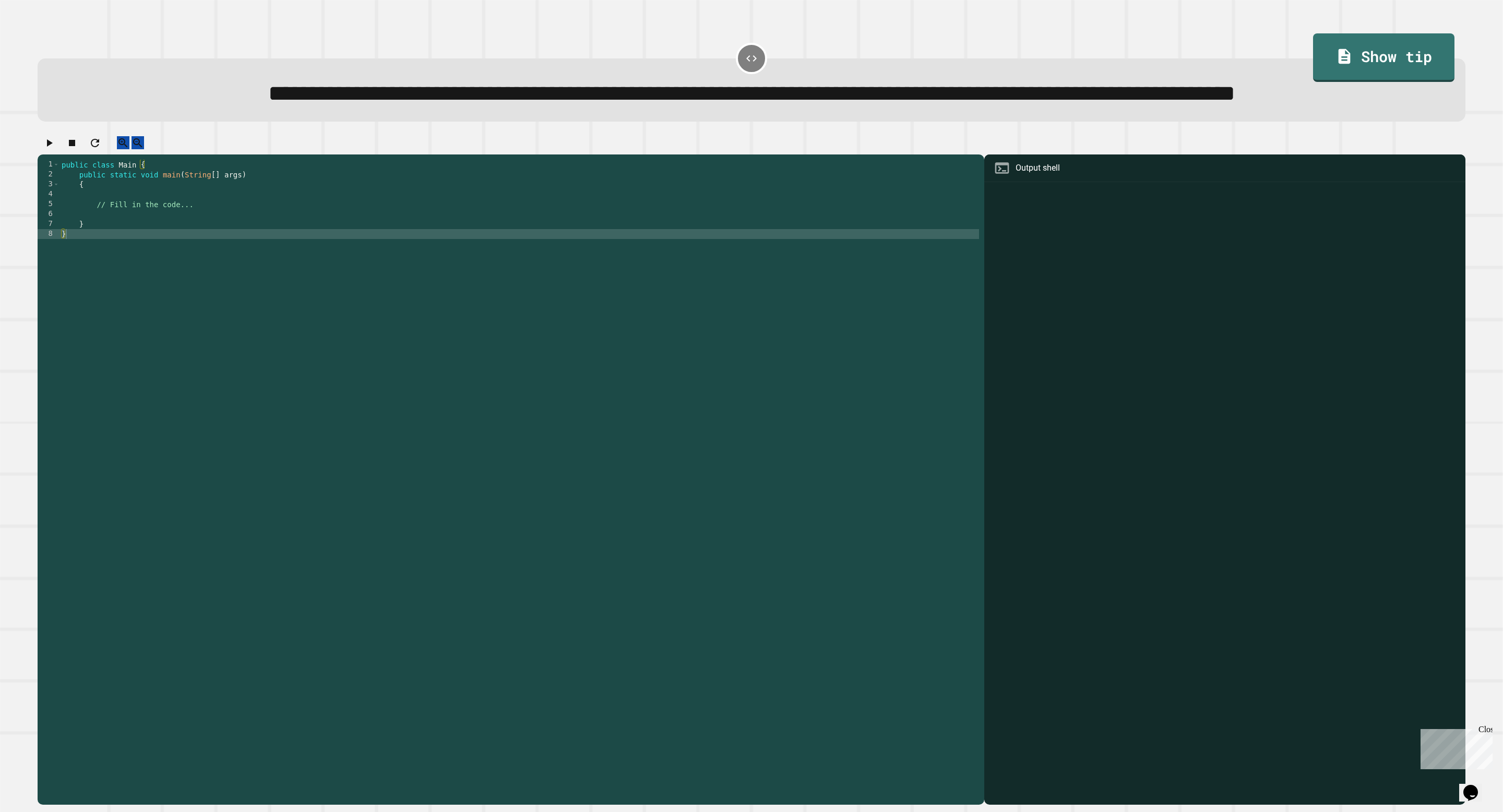
click at [714, 307] on div "public class Main { public static void main ( String [ ] args ) { // Fill in th…" at bounding box center [519, 462] width 920 height 605
type textarea "* *"
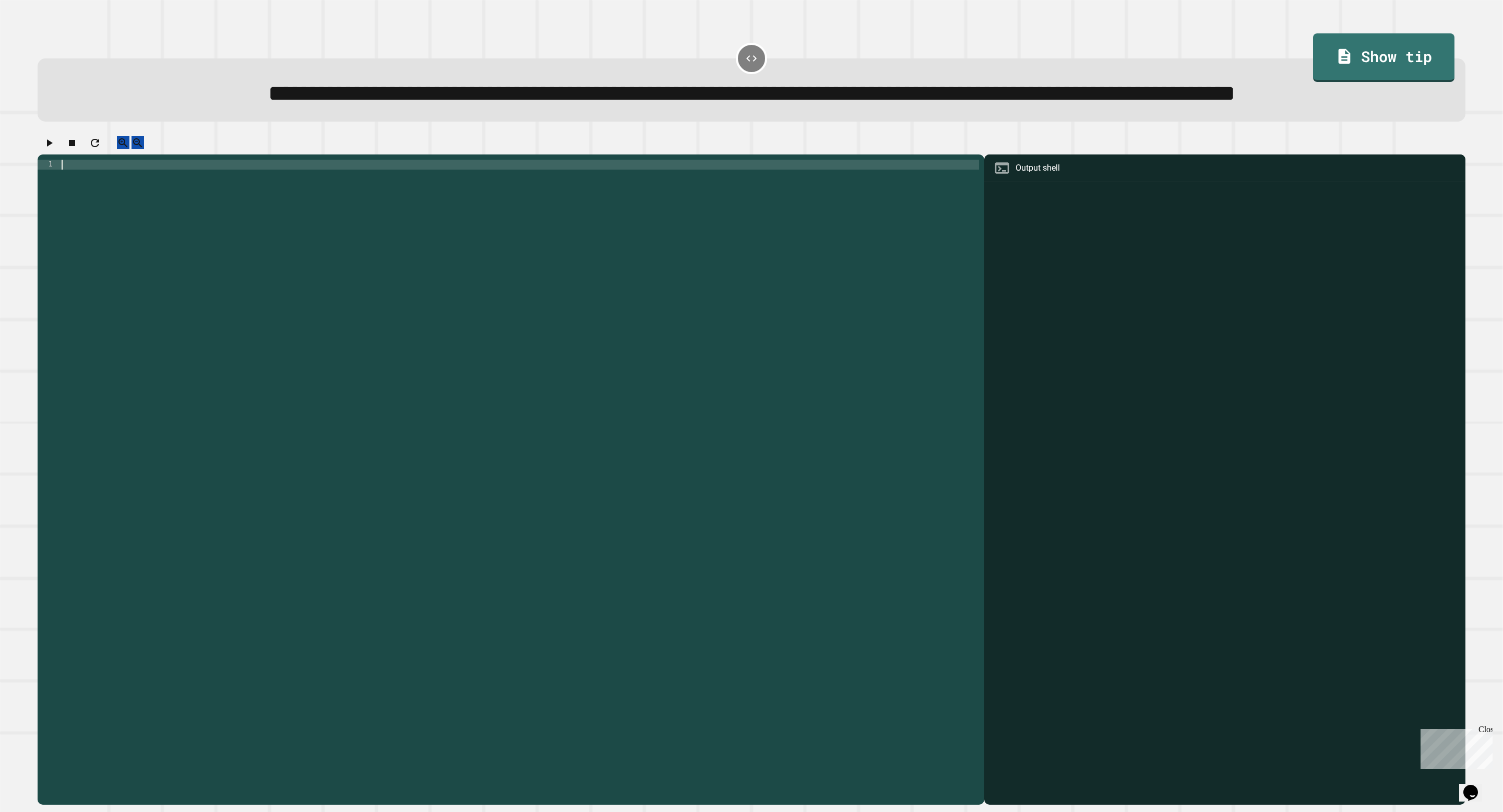
paste textarea "*"
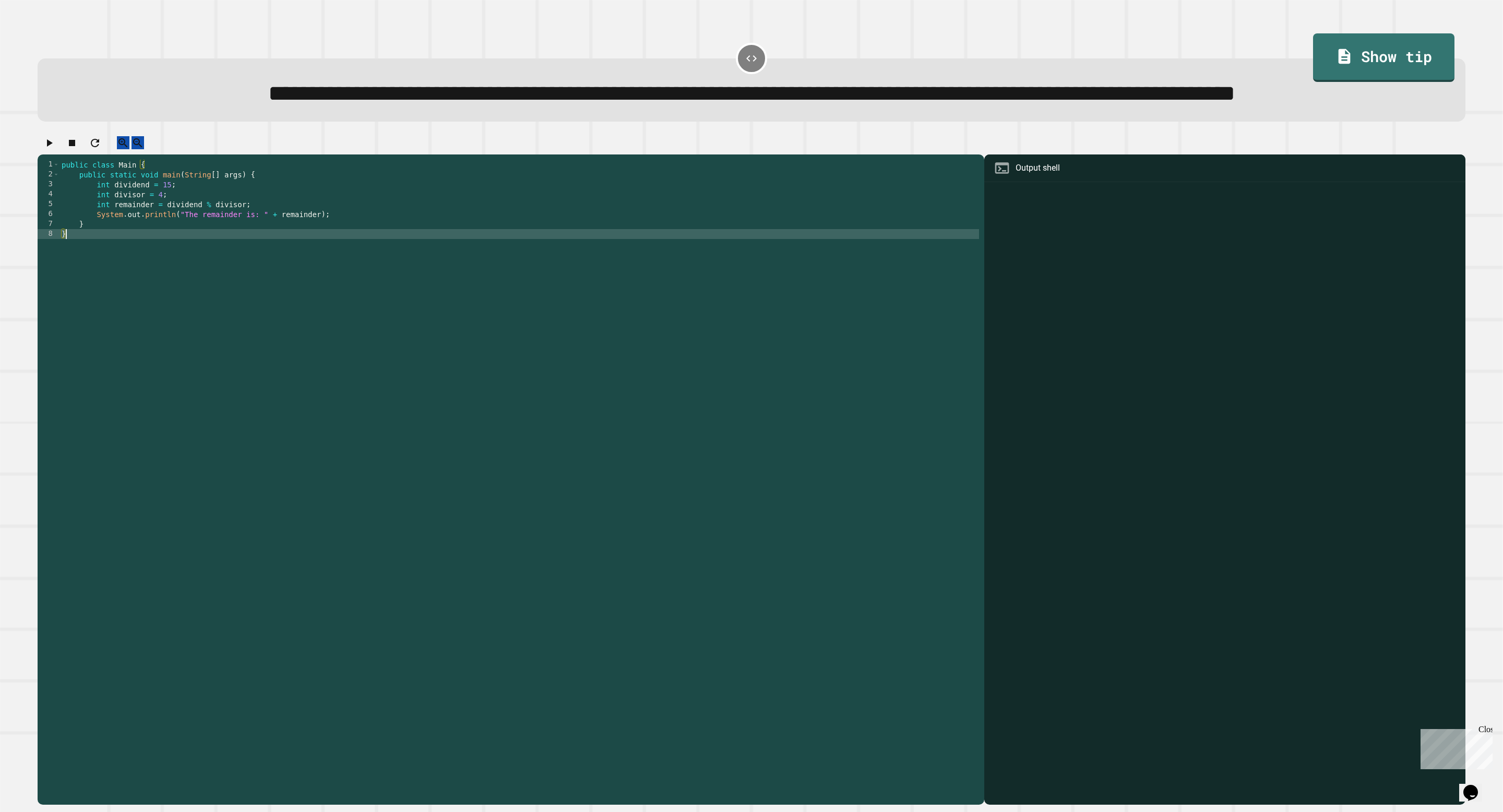
click at [55, 149] on icon "button" at bounding box center [48, 142] width 12 height 12
click at [233, 106] on div "Error free code The remainder is: 3 Incorrect output Expected output 3 My outpu…" at bounding box center [144, 94] width 193 height 62
click at [237, 68] on icon at bounding box center [241, 63] width 9 height 9
click at [203, 251] on div "public class Main { public static void main ( String [ ] args ) { int dividend …" at bounding box center [519, 462] width 920 height 605
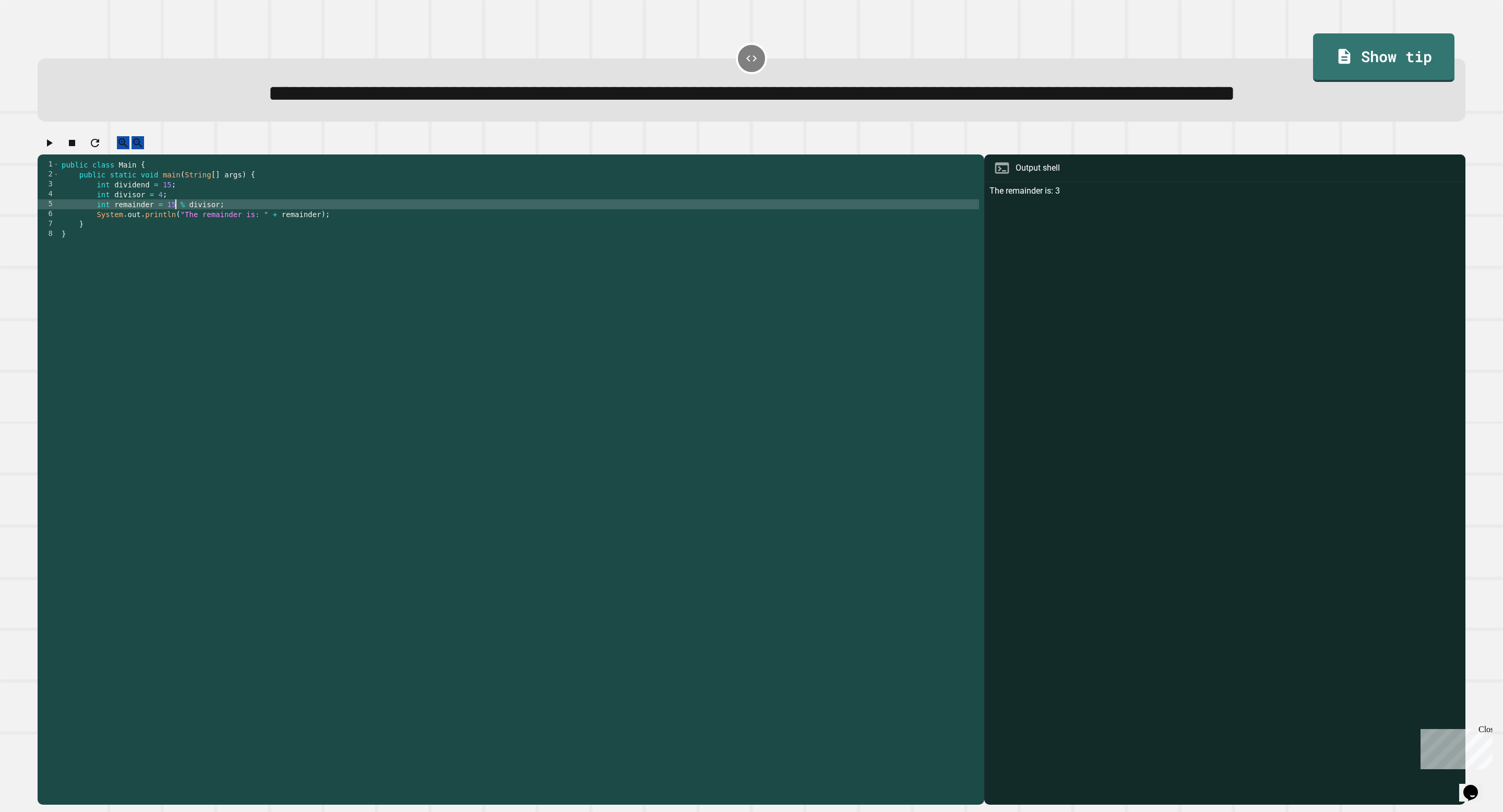
scroll to position [0, 8]
click at [219, 251] on div "public class Main { public static void main ( String [ ] args ) { int dividend …" at bounding box center [519, 462] width 920 height 605
click at [167, 255] on div "public class Main { public static void main ( String [ ] args ) { int dividend …" at bounding box center [519, 462] width 920 height 605
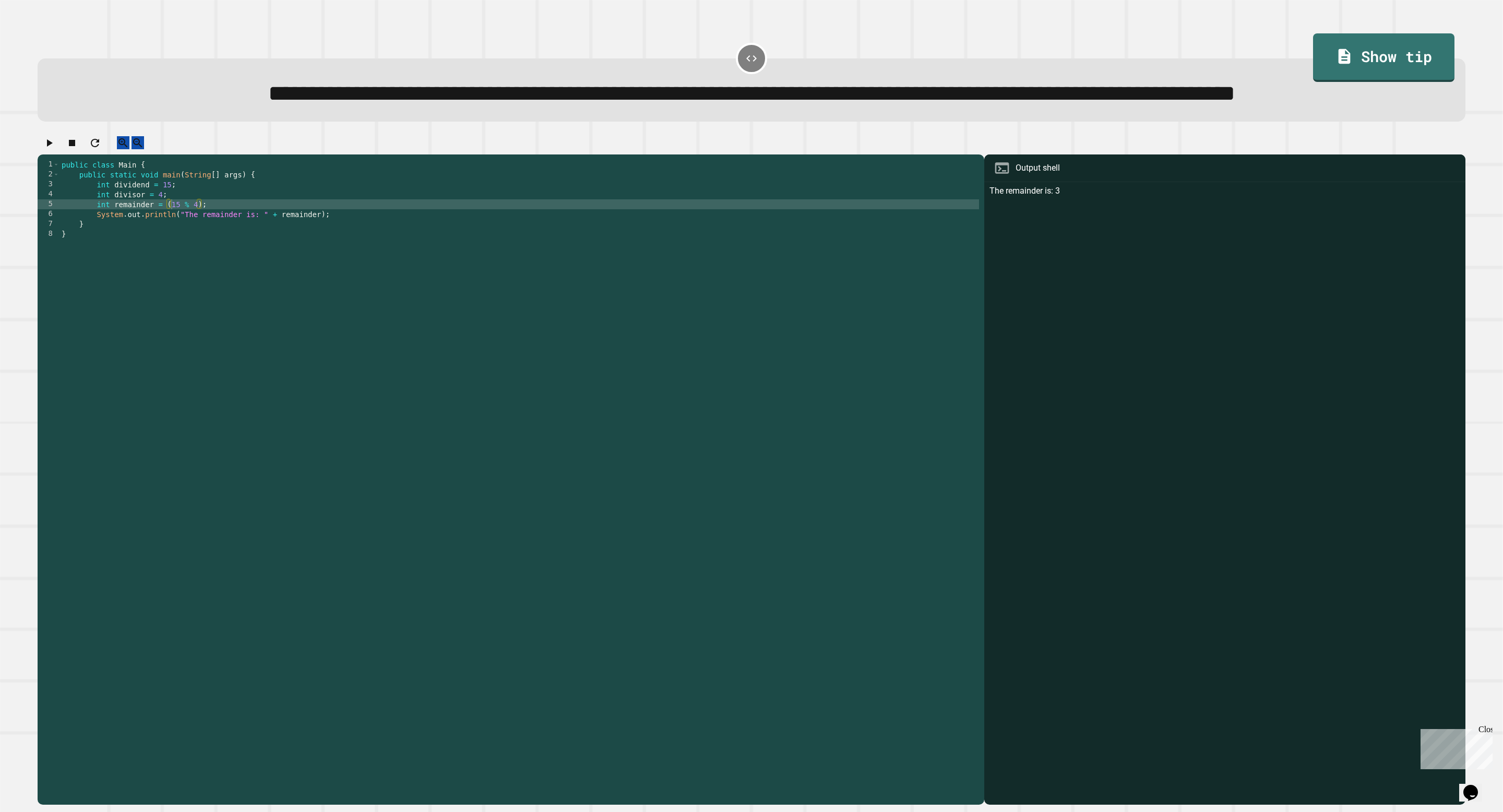
click at [55, 149] on button "button" at bounding box center [48, 142] width 12 height 13
click at [240, 66] on icon at bounding box center [241, 64] width 5 height 5
click at [216, 253] on div "public class Main { public static void main ( String [ ] args ) { int dividend …" at bounding box center [519, 462] width 920 height 605
click at [363, 260] on div "public class Main { public static void main ( String [ ] args ) { int dividend …" at bounding box center [519, 462] width 920 height 605
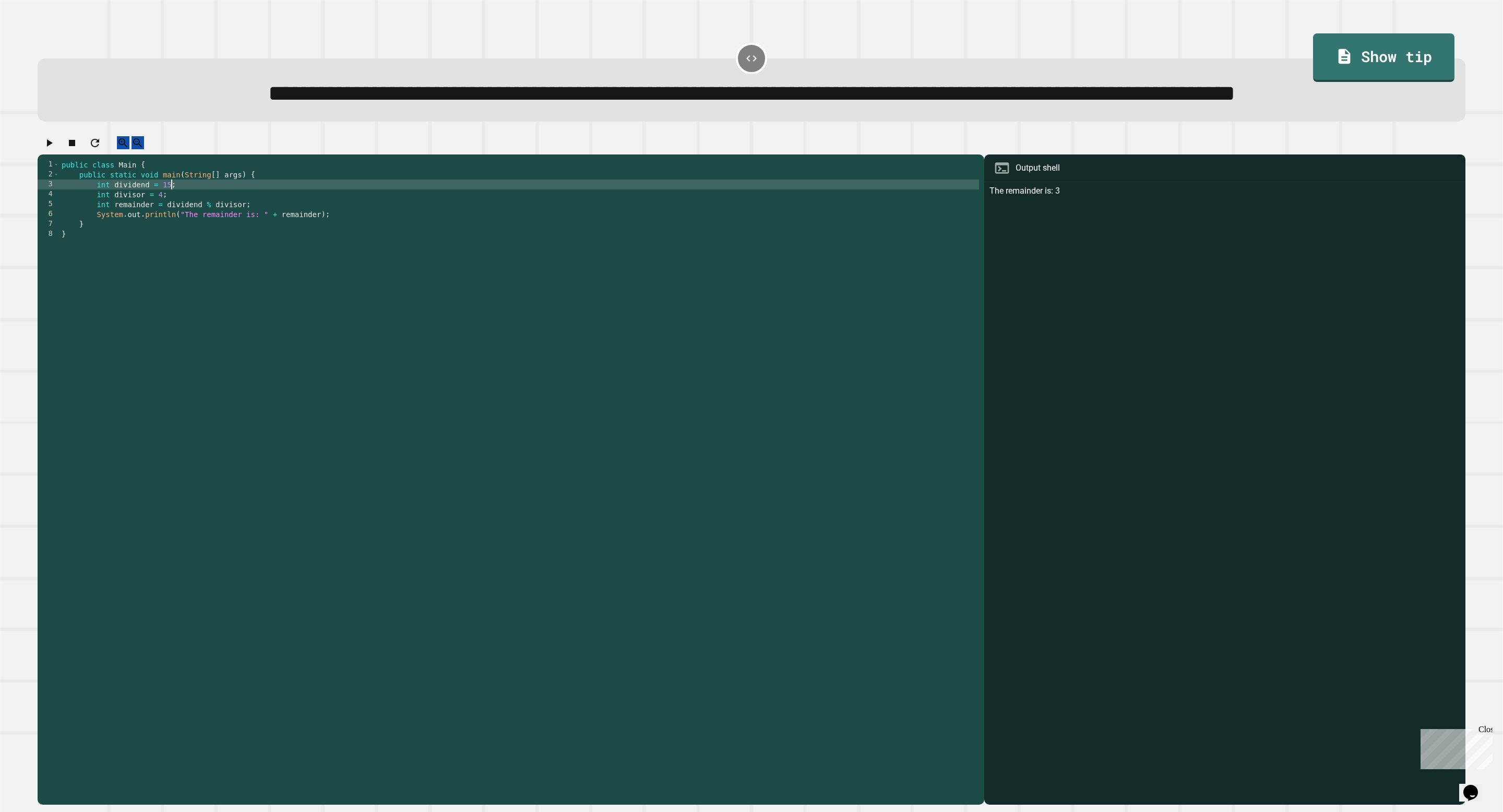
click at [172, 230] on div "public class Main { public static void main ( String [ ] args ) { int dividend …" at bounding box center [519, 462] width 920 height 605
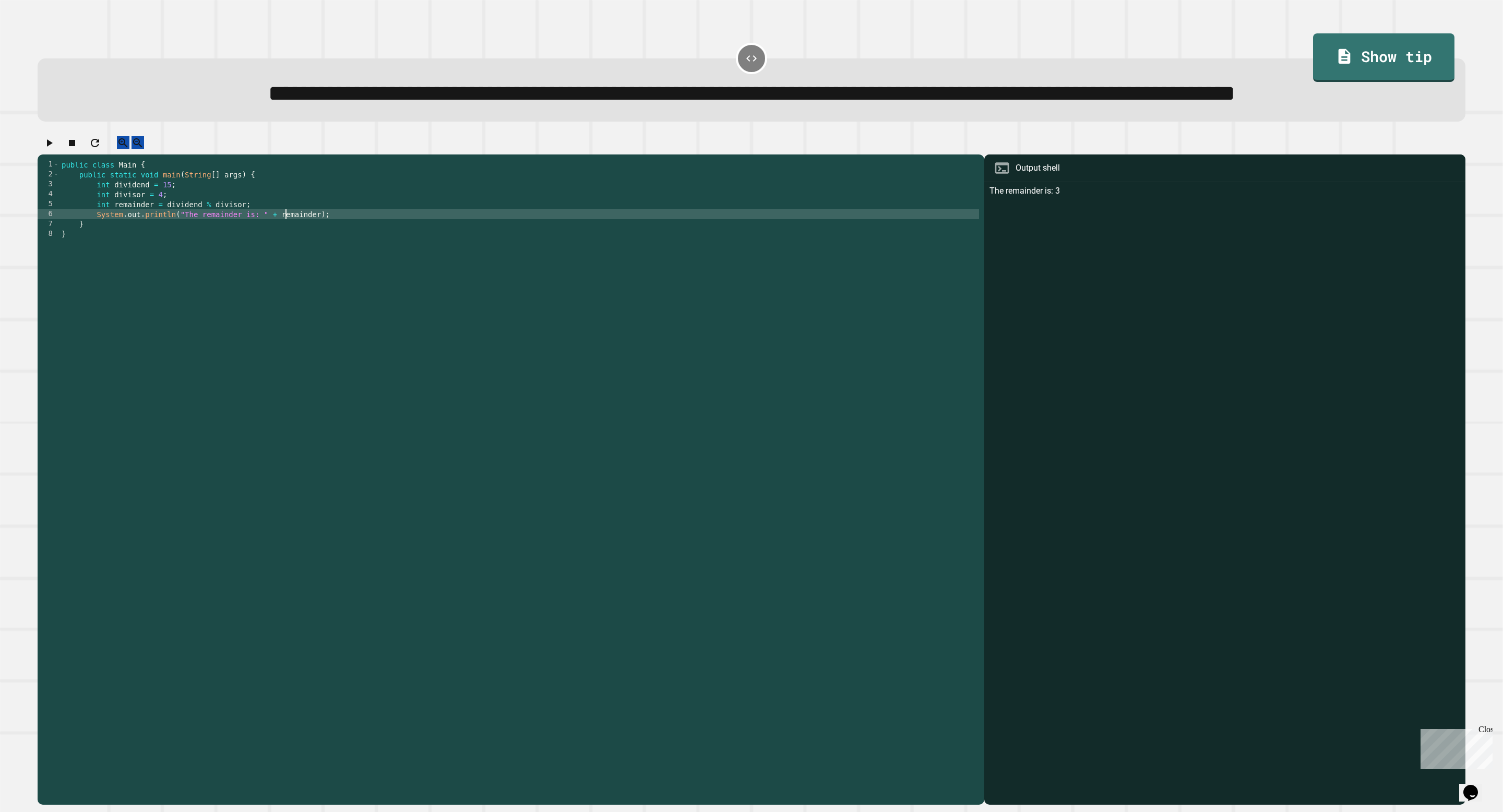
click at [284, 263] on div "public class Main { public static void main ( String [ ] args ) { int dividend …" at bounding box center [519, 462] width 920 height 605
click at [282, 263] on div "public class Main { public static void main ( String [ ] args ) { int dividend …" at bounding box center [519, 462] width 920 height 605
click at [349, 254] on div "public class Main { public static void main ( String [ ] args ) { int dividend …" at bounding box center [519, 462] width 920 height 605
click at [347, 268] on div "public class Main { public static void main ( String [ ] args ) { int dividend …" at bounding box center [519, 462] width 920 height 605
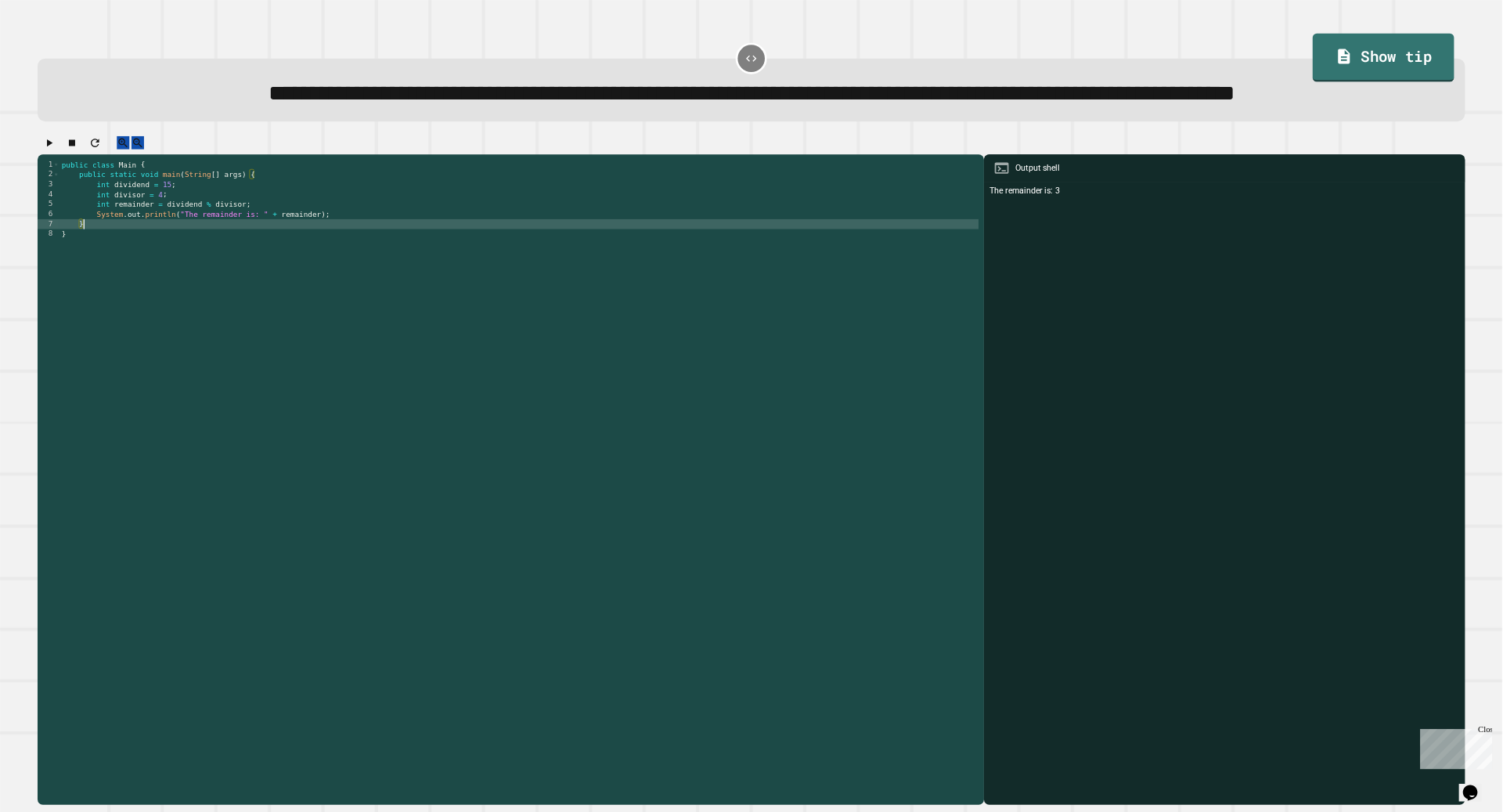
scroll to position [0, 2]
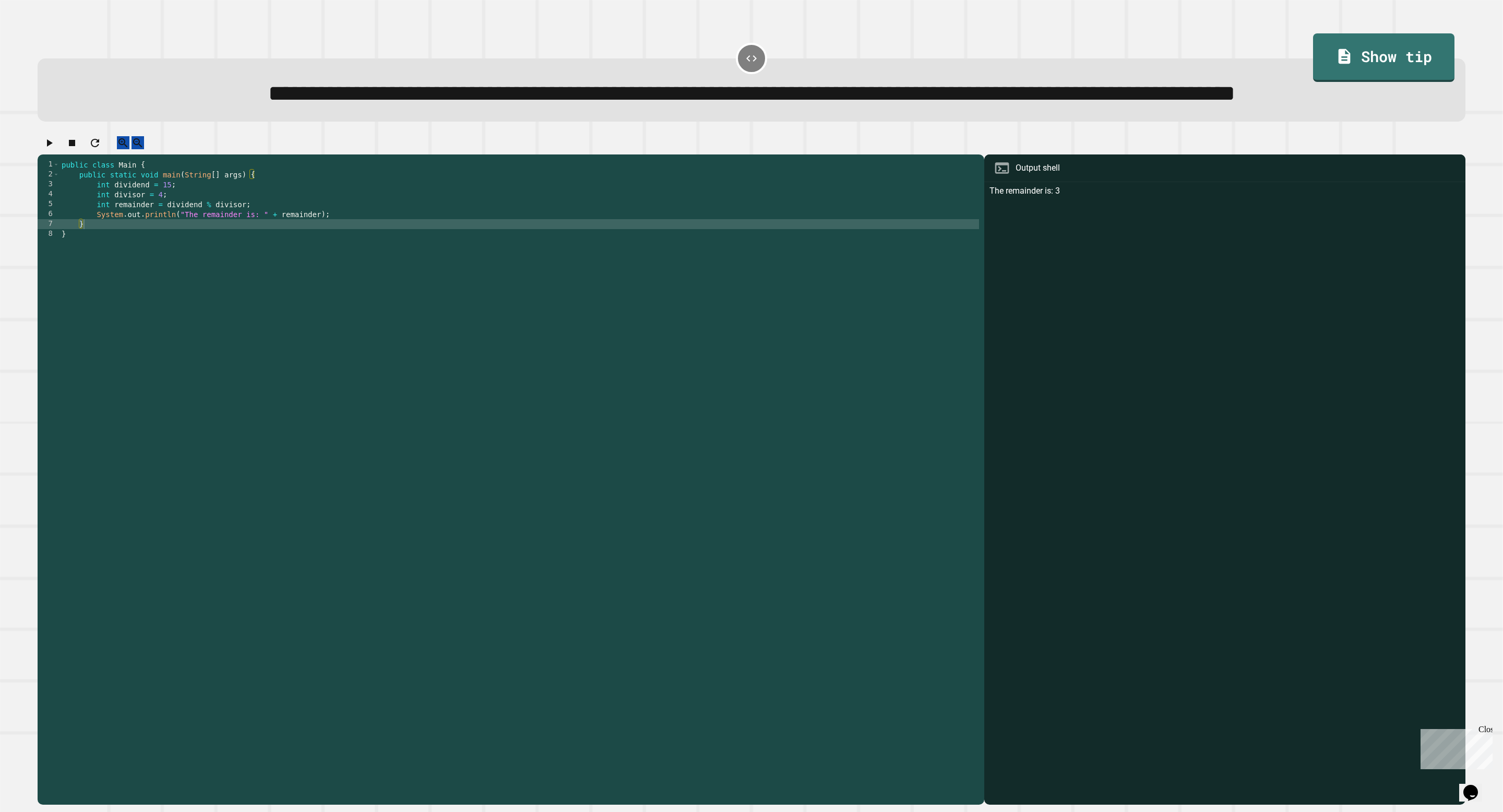
drag, startPoint x: 51, startPoint y: 186, endPoint x: 102, endPoint y: 210, distance: 56.4
click at [104, 211] on div "**********" at bounding box center [751, 470] width 1428 height 668
click at [54, 149] on icon "button" at bounding box center [48, 142] width 12 height 12
click at [178, 264] on div "public class Main { public static void main ( String [ ] args ) { int dividend …" at bounding box center [519, 462] width 920 height 605
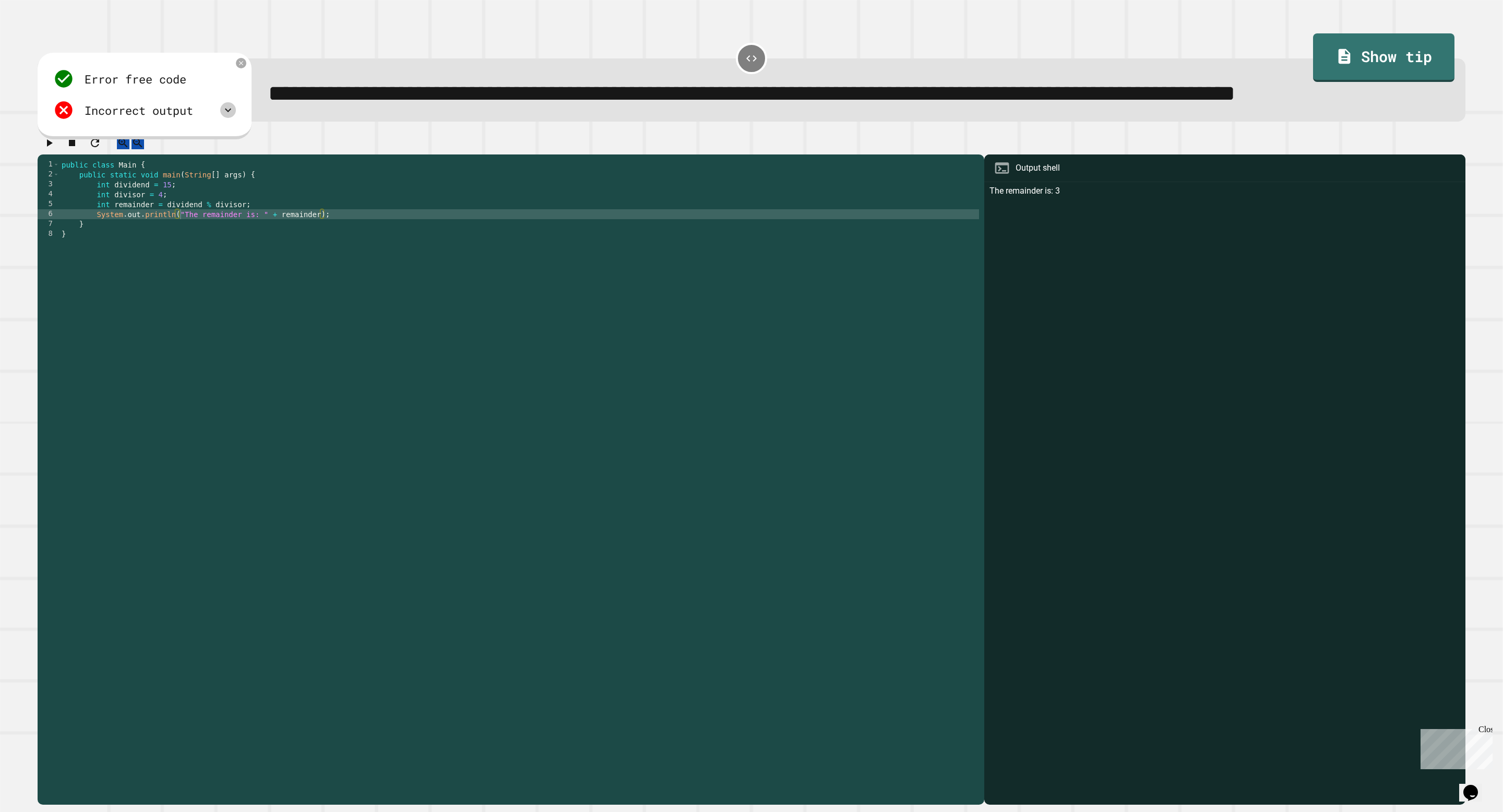
click at [230, 116] on icon at bounding box center [228, 110] width 12 height 12
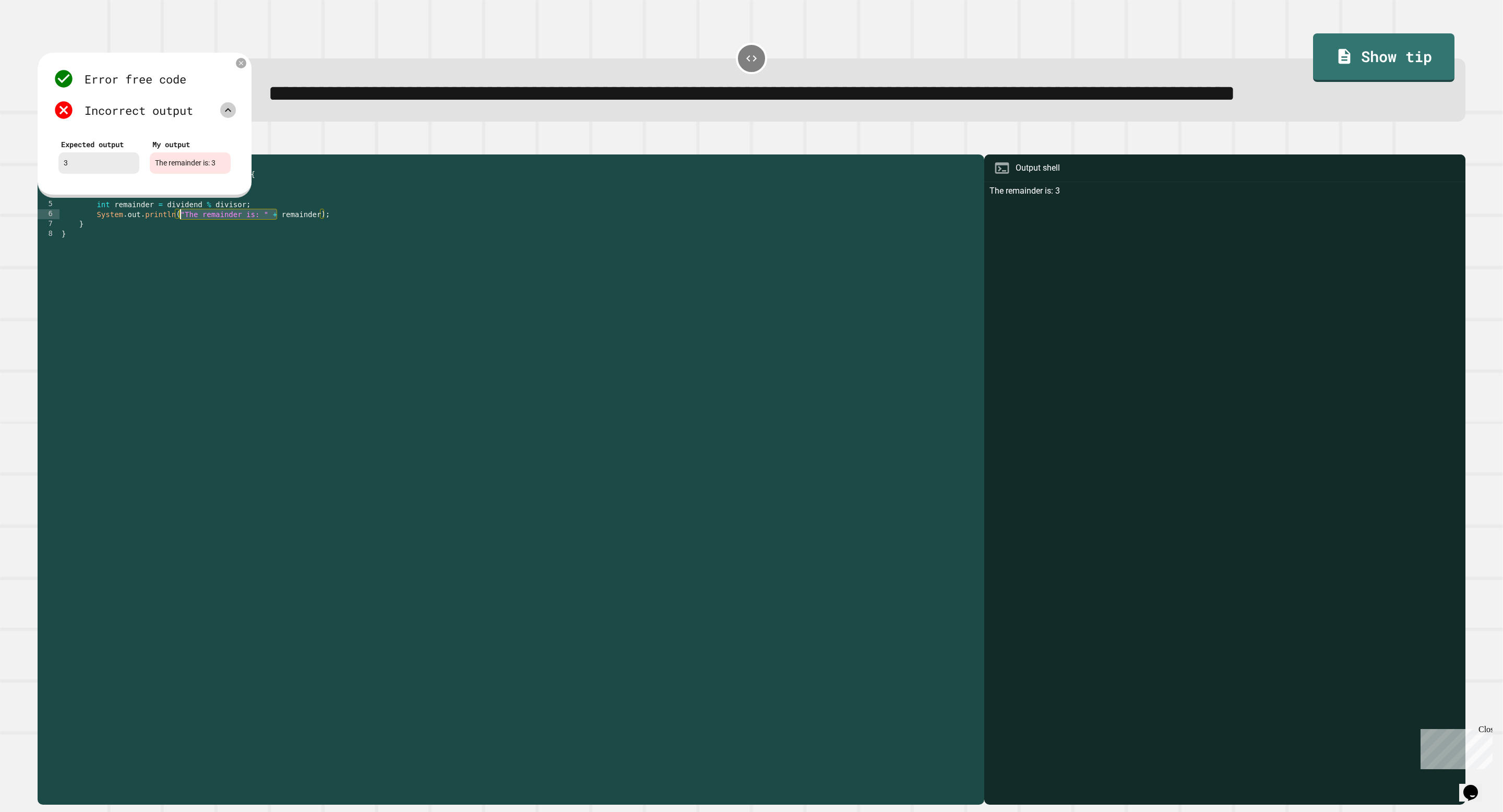
drag, startPoint x: 277, startPoint y: 261, endPoint x: 181, endPoint y: 260, distance: 96.0
click at [181, 260] on div "public class Main { public static void main ( String [ ] args ) { int dividend …" at bounding box center [519, 462] width 920 height 605
type textarea "**********"
click at [242, 67] on icon at bounding box center [241, 63] width 8 height 8
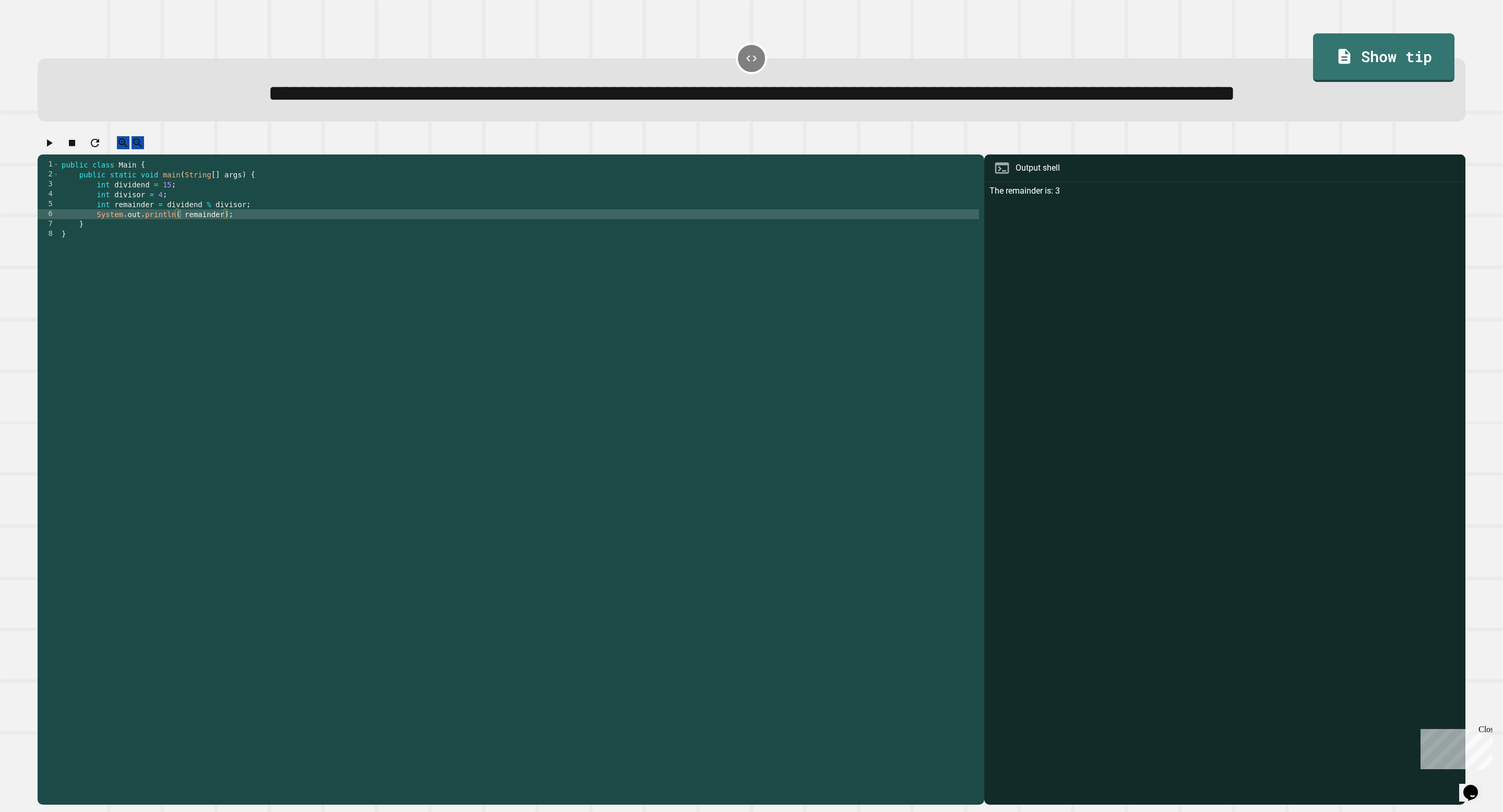
click at [53, 146] on icon "button" at bounding box center [50, 143] width 6 height 8
click at [639, 257] on div "public class Main { public static void main ( String args [ ]) { } }" at bounding box center [519, 462] width 920 height 605
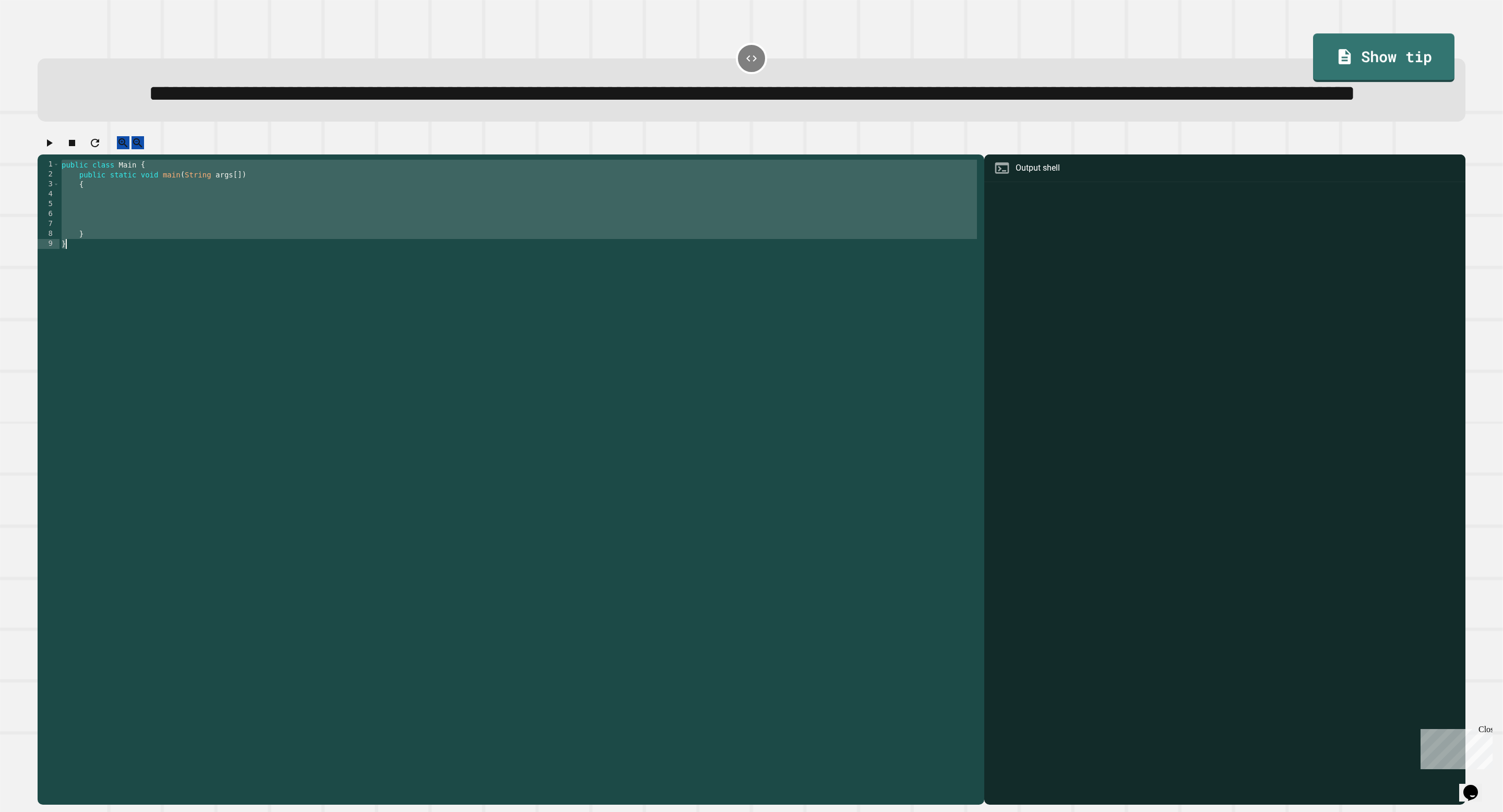
type textarea "* *"
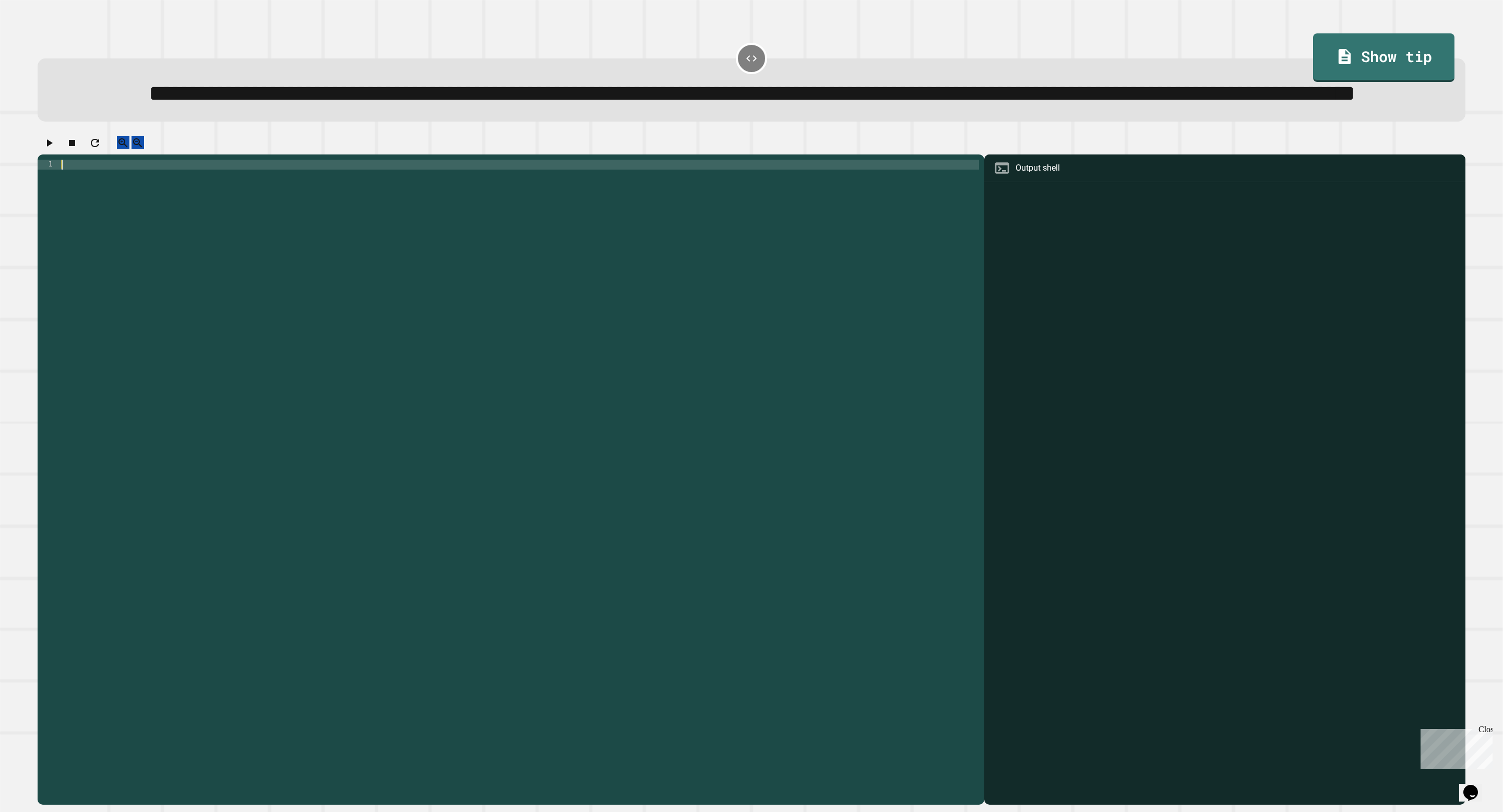
paste textarea "*"
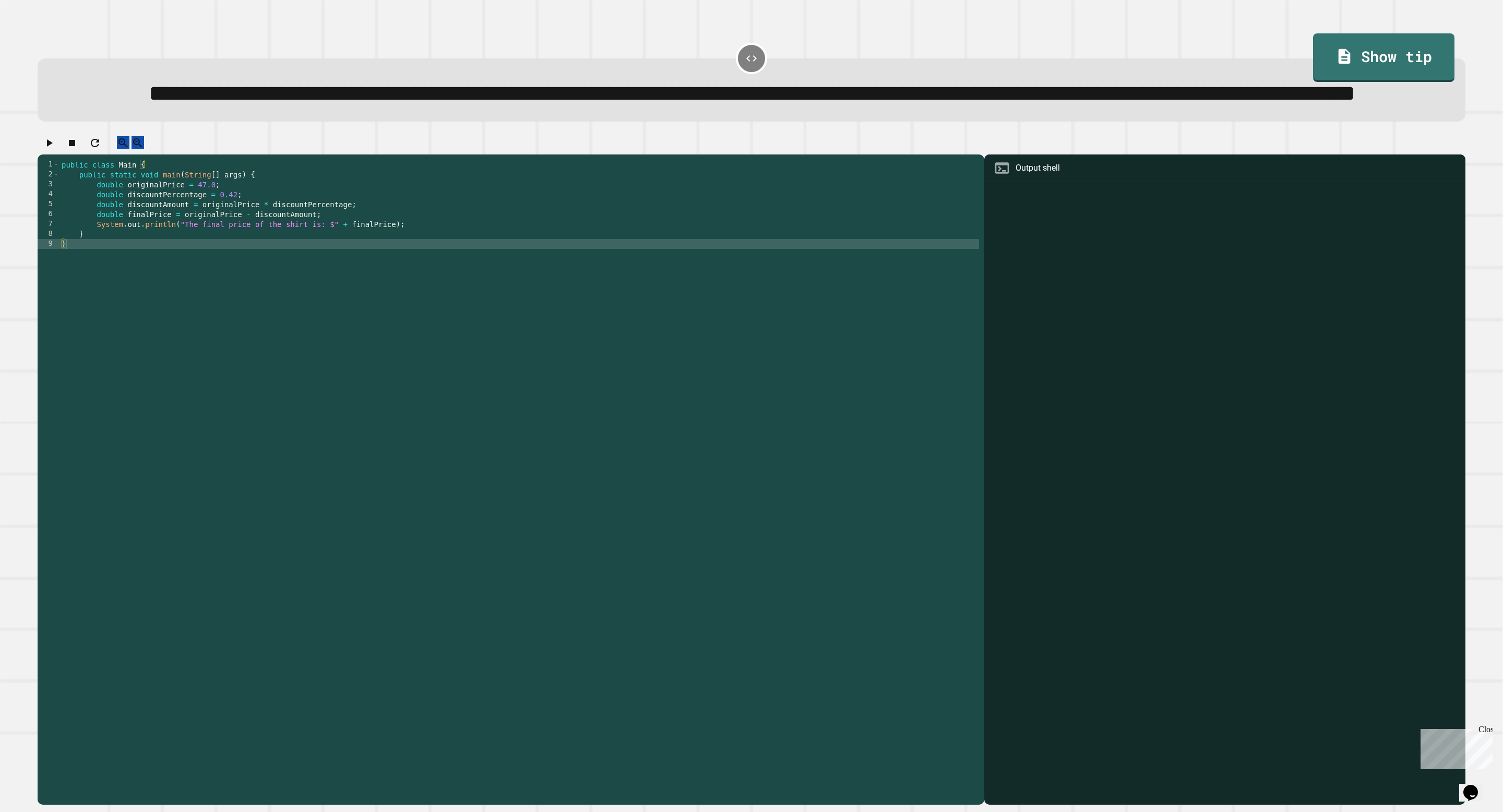
click at [55, 149] on icon "button" at bounding box center [48, 142] width 12 height 12
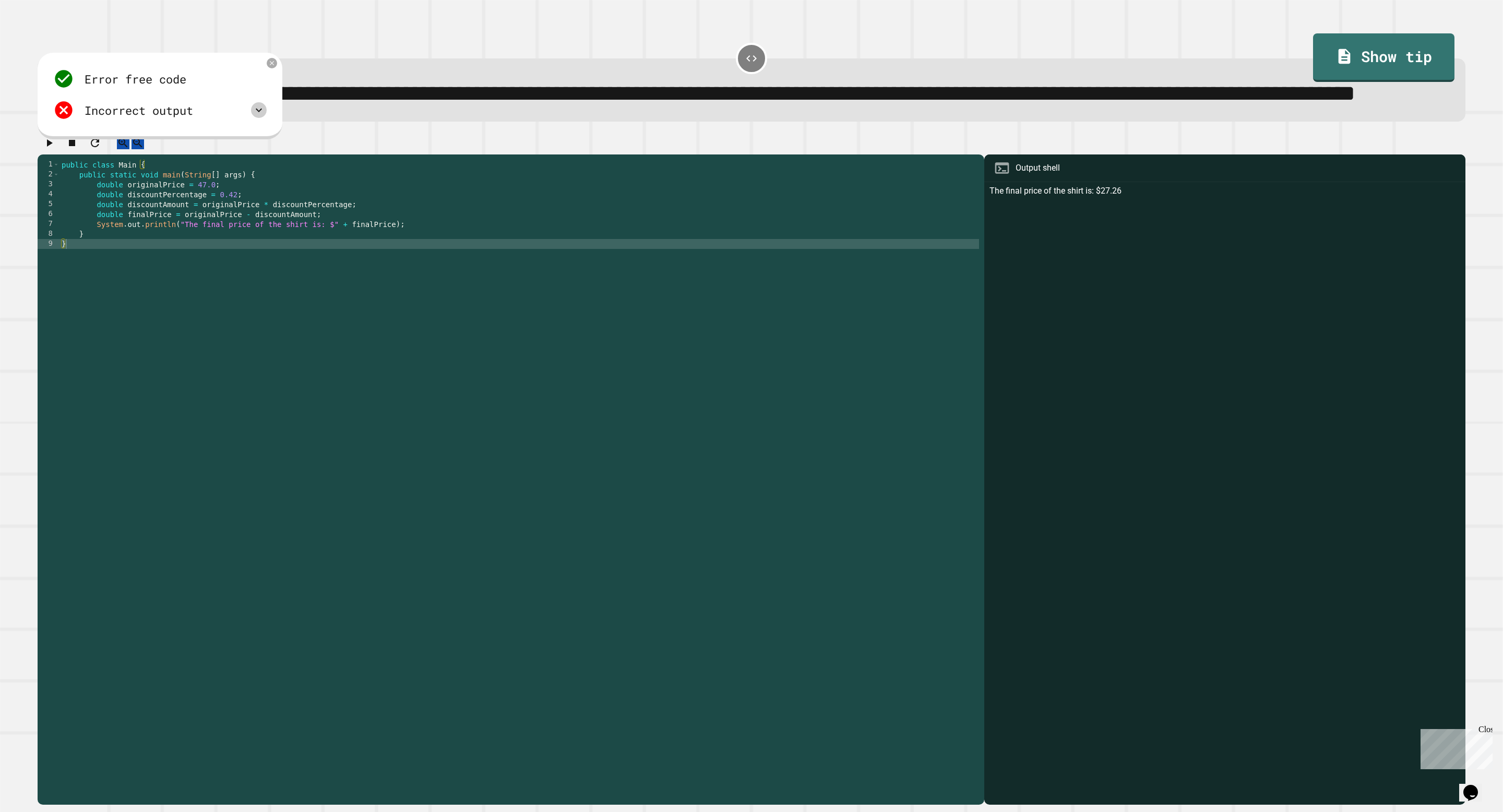
click at [263, 116] on icon at bounding box center [258, 110] width 12 height 12
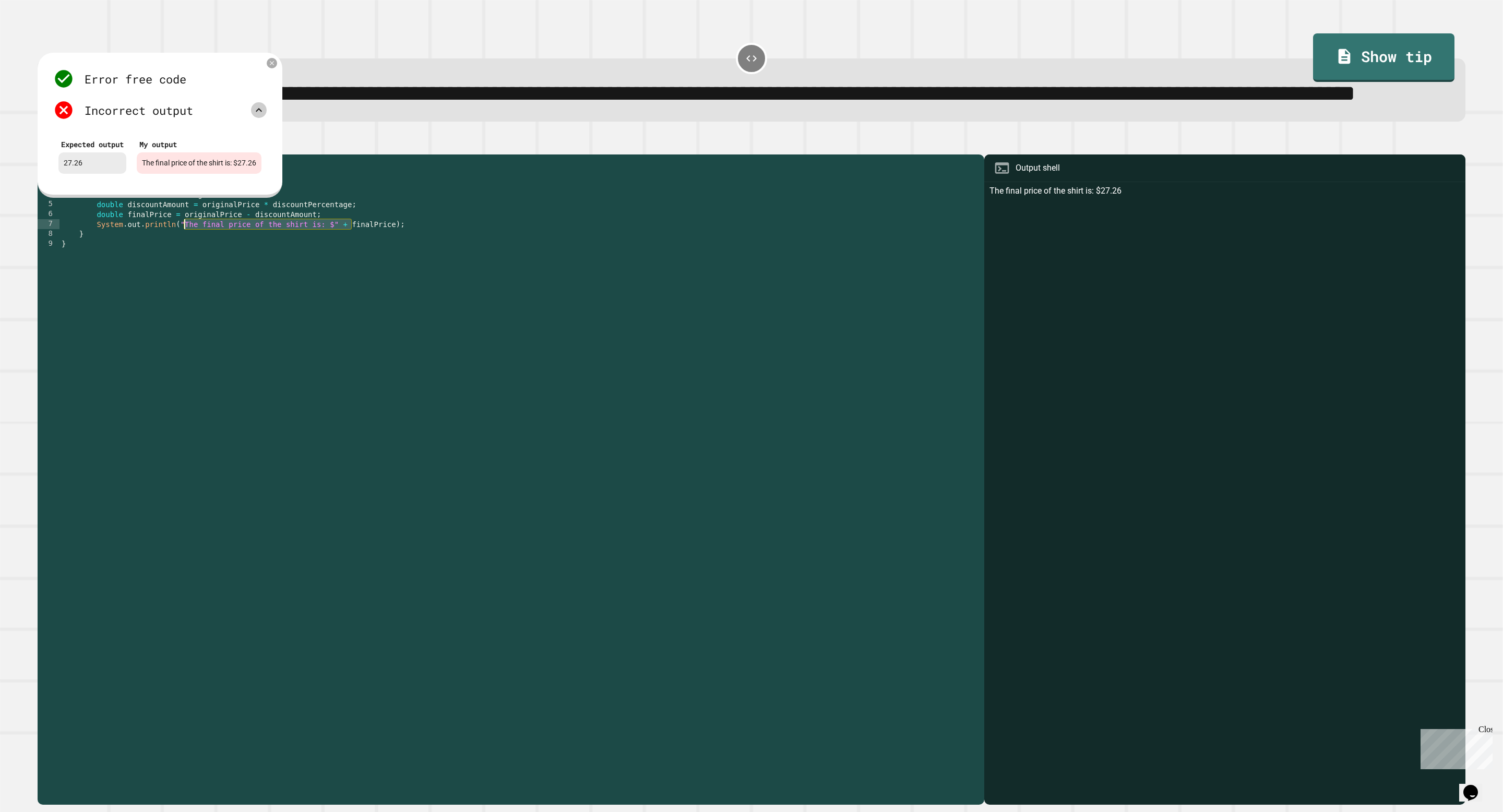
drag, startPoint x: 352, startPoint y: 271, endPoint x: 183, endPoint y: 272, distance: 169.0
click at [183, 272] on div "public class Main { public static void main ( String [ ] args ) { double origin…" at bounding box center [519, 462] width 920 height 605
type textarea "**********"
click at [282, 97] on div "Error free code The final price of the shirt is: $27.26 Incorrect output Expect…" at bounding box center [159, 125] width 244 height 145
click at [277, 68] on icon at bounding box center [272, 63] width 9 height 9
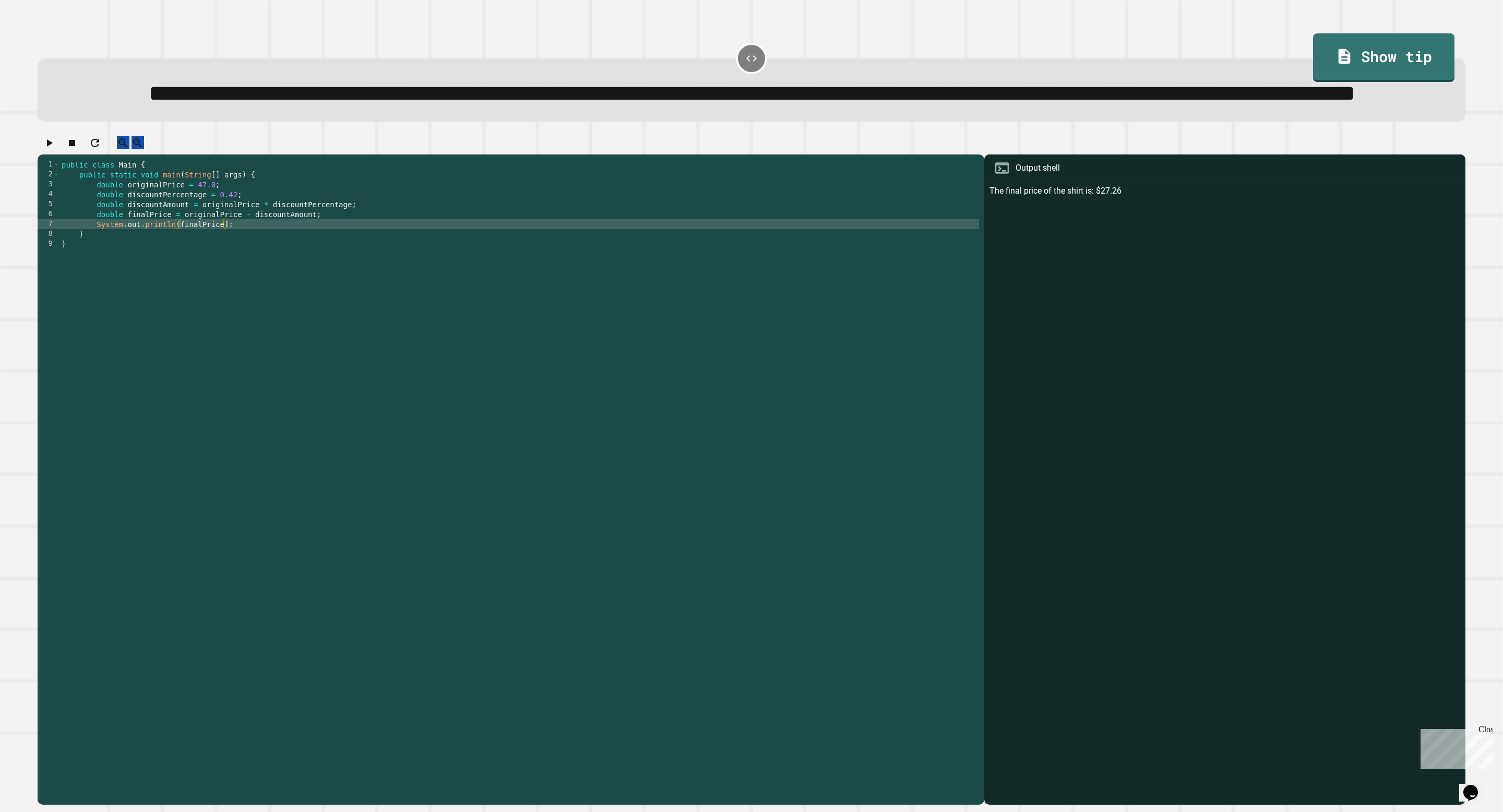
click at [37, 155] on div at bounding box center [751, 145] width 1428 height 18
click at [55, 149] on icon "button" at bounding box center [48, 142] width 12 height 12
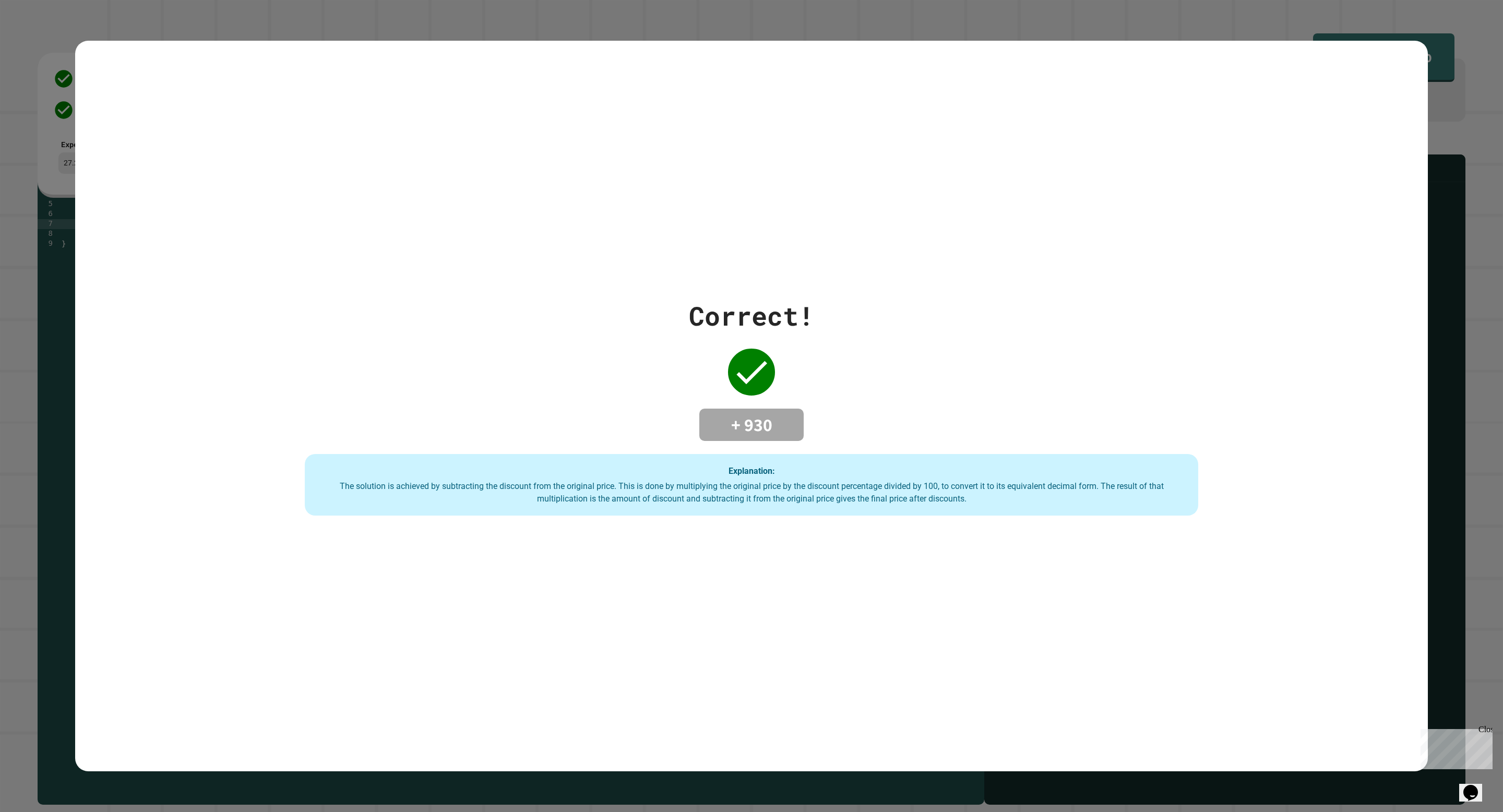
click at [1433, 433] on div "Correct! + 930 Explanation: The solution is achieved by subtracting the discoun…" at bounding box center [752, 406] width 1503 height 812
click at [1491, 734] on div "Close" at bounding box center [1485, 731] width 13 height 13
click at [0, 76] on div "Correct! + 930 Explanation: The solution is achieved by subtracting the discoun…" at bounding box center [752, 406] width 1503 height 812
click at [10, 82] on div "Correct! + 930 Explanation: The solution is achieved by subtracting the discoun…" at bounding box center [752, 406] width 1503 height 812
click at [10, 84] on div "Correct! + 930 Explanation: The solution is achieved by subtracting the discoun…" at bounding box center [752, 406] width 1503 height 812
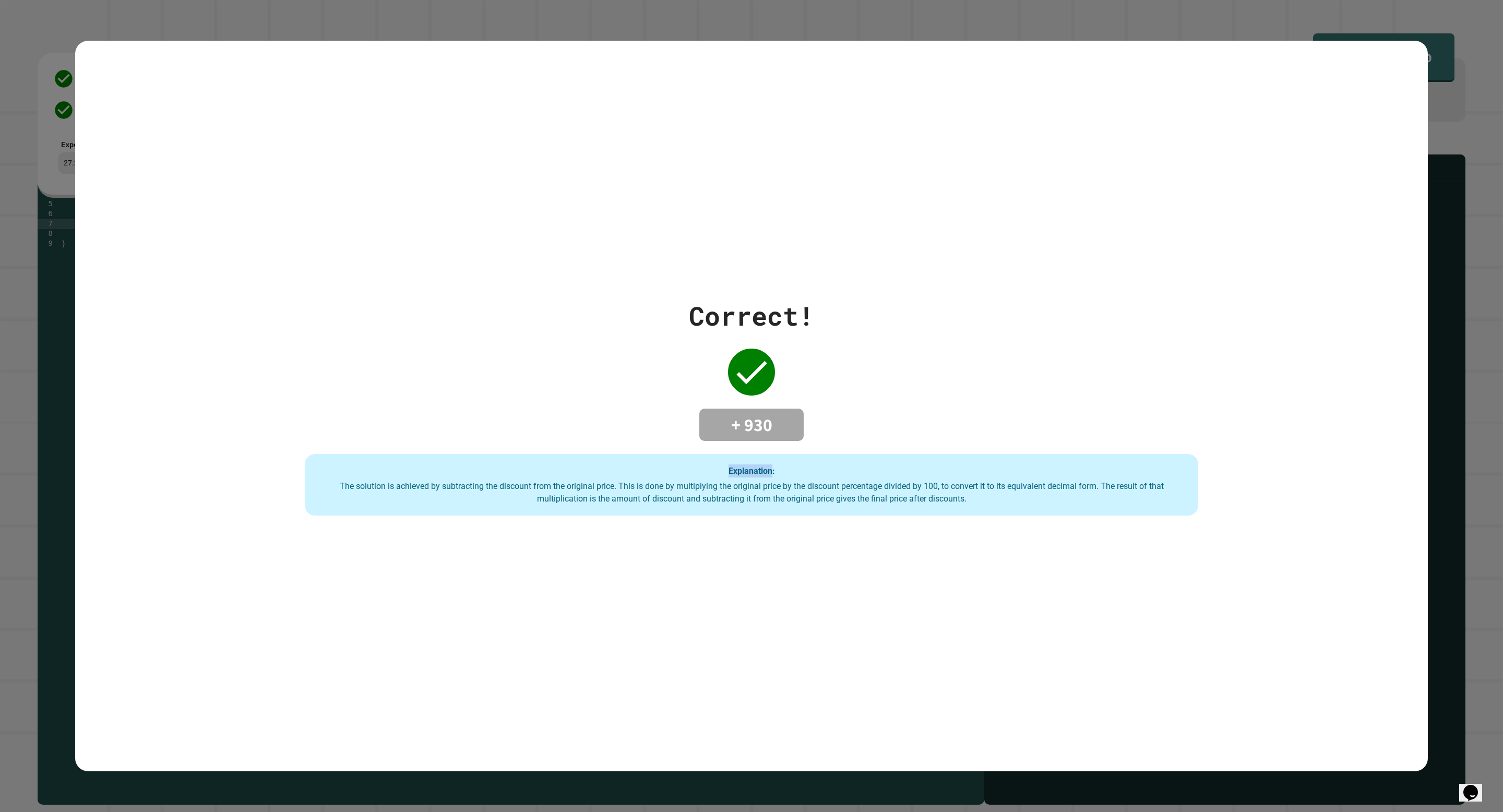
drag, startPoint x: 10, startPoint y: 84, endPoint x: 20, endPoint y: 228, distance: 144.3
click at [18, 223] on div "Correct! + 930 Explanation: The solution is achieved by subtracting the discoun…" at bounding box center [752, 406] width 1503 height 812
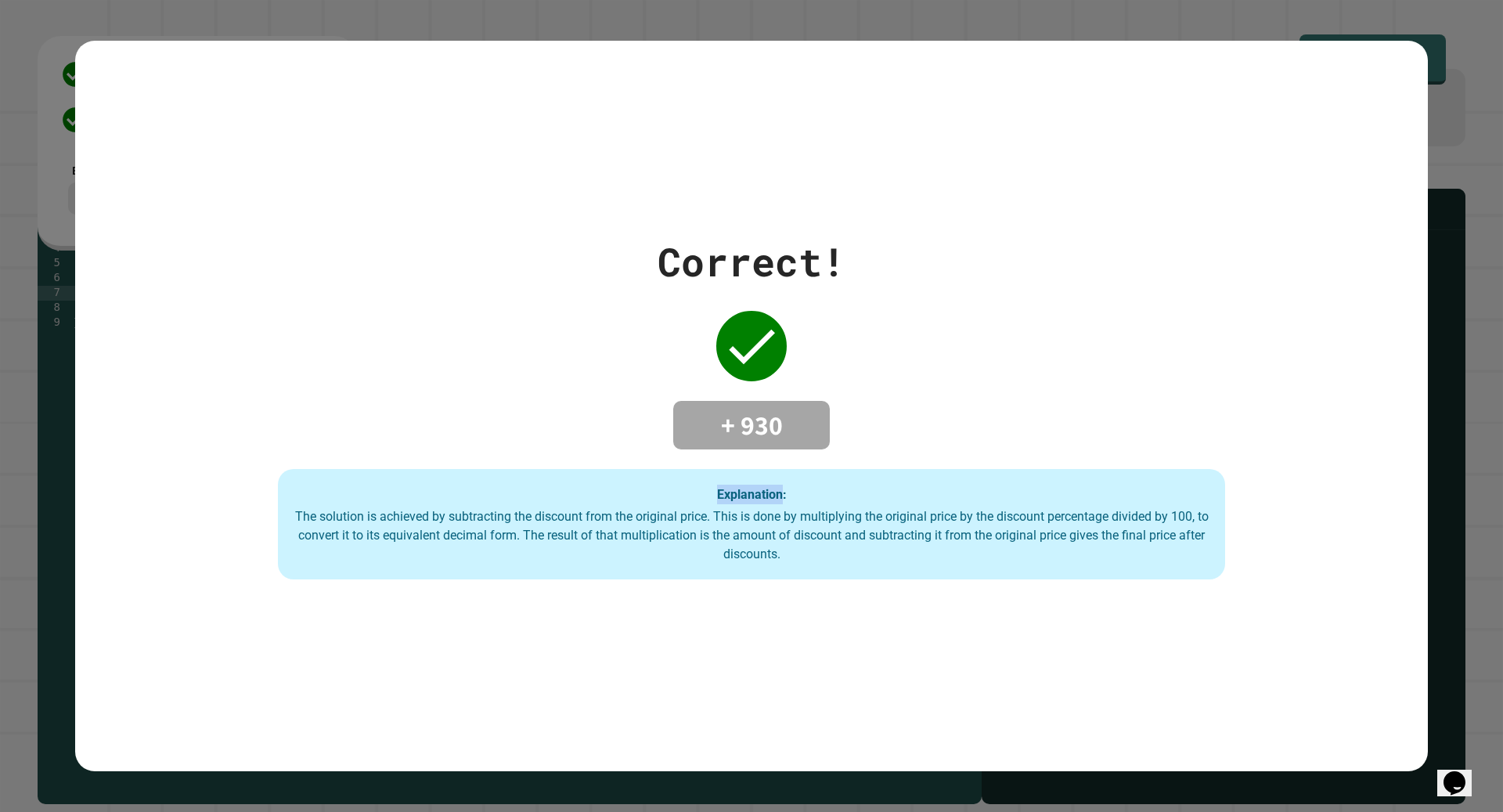
click at [174, 373] on div "Correct! + 930 Explanation: The solution is achieved by subtracting the discoun…" at bounding box center [752, 406] width 1353 height 347
click at [298, 290] on div "Correct! + 930 Explanation: The solution is achieved by subtracting the discoun…" at bounding box center [752, 406] width 1353 height 347
click at [497, 525] on div "The solution is achieved by subtracting the discount from the original price. T…" at bounding box center [751, 536] width 916 height 56
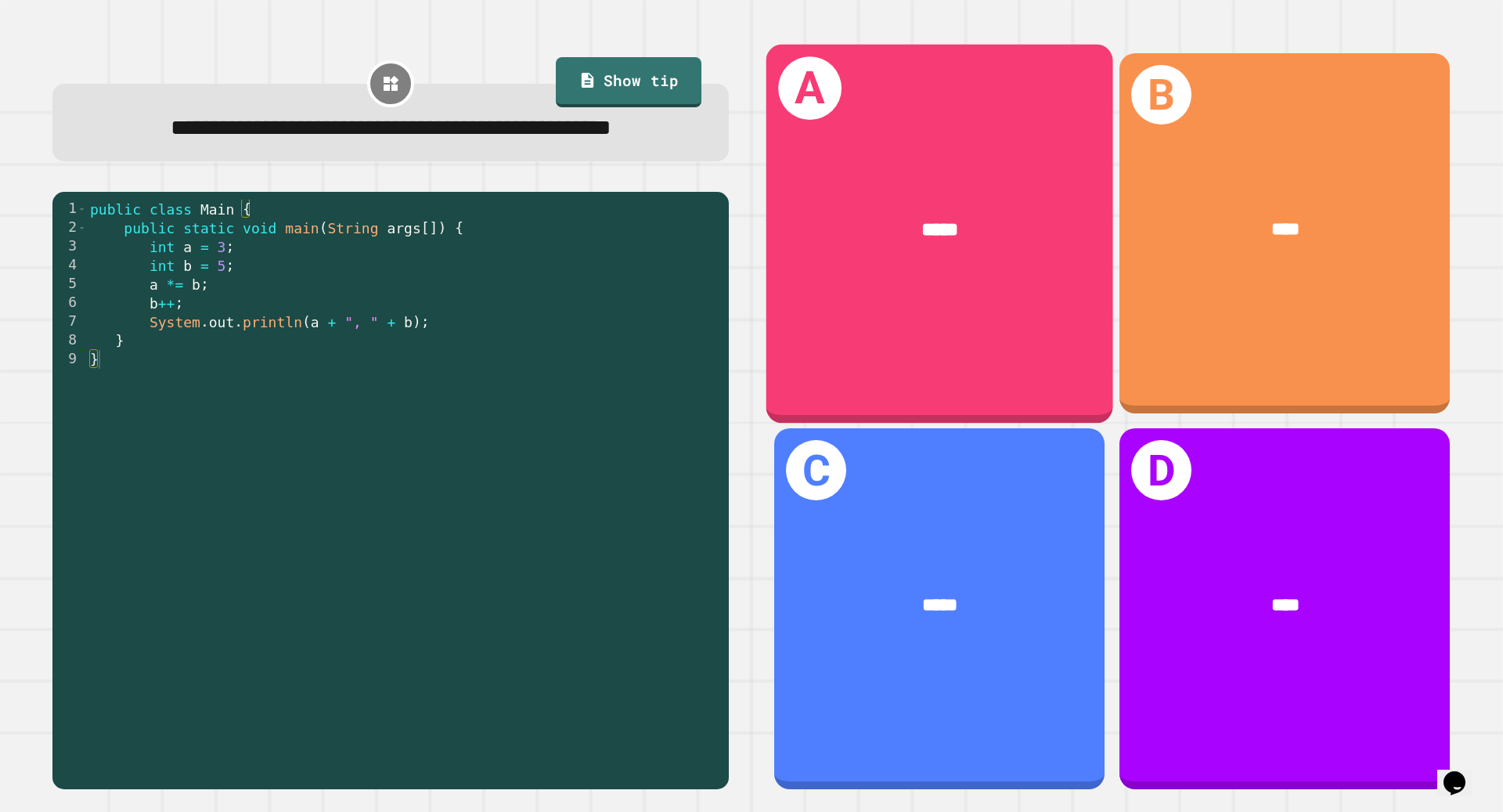
click at [1067, 375] on div "A *****" at bounding box center [940, 233] width 347 height 379
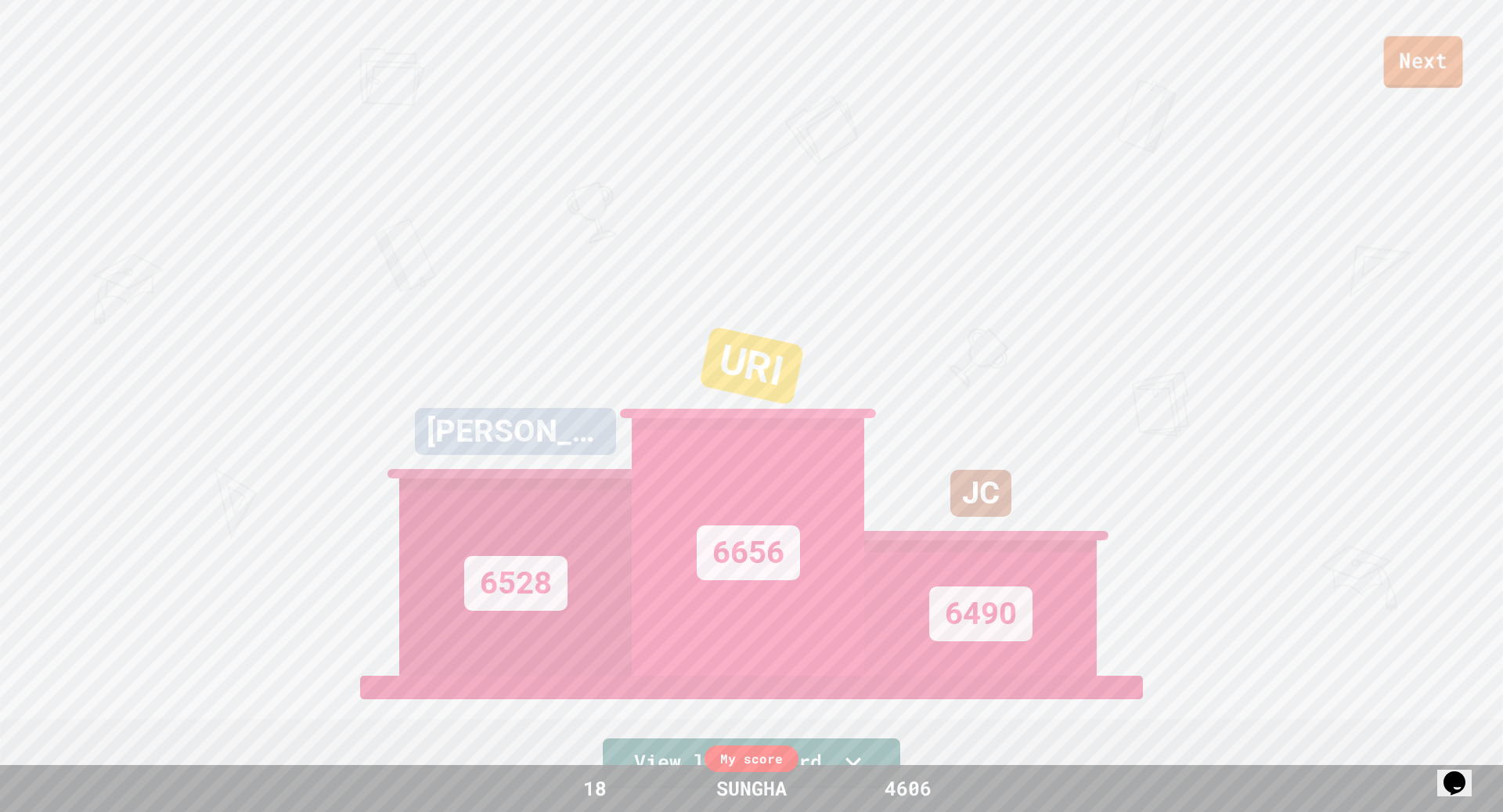
click at [1422, 56] on link "Next" at bounding box center [1423, 61] width 79 height 52
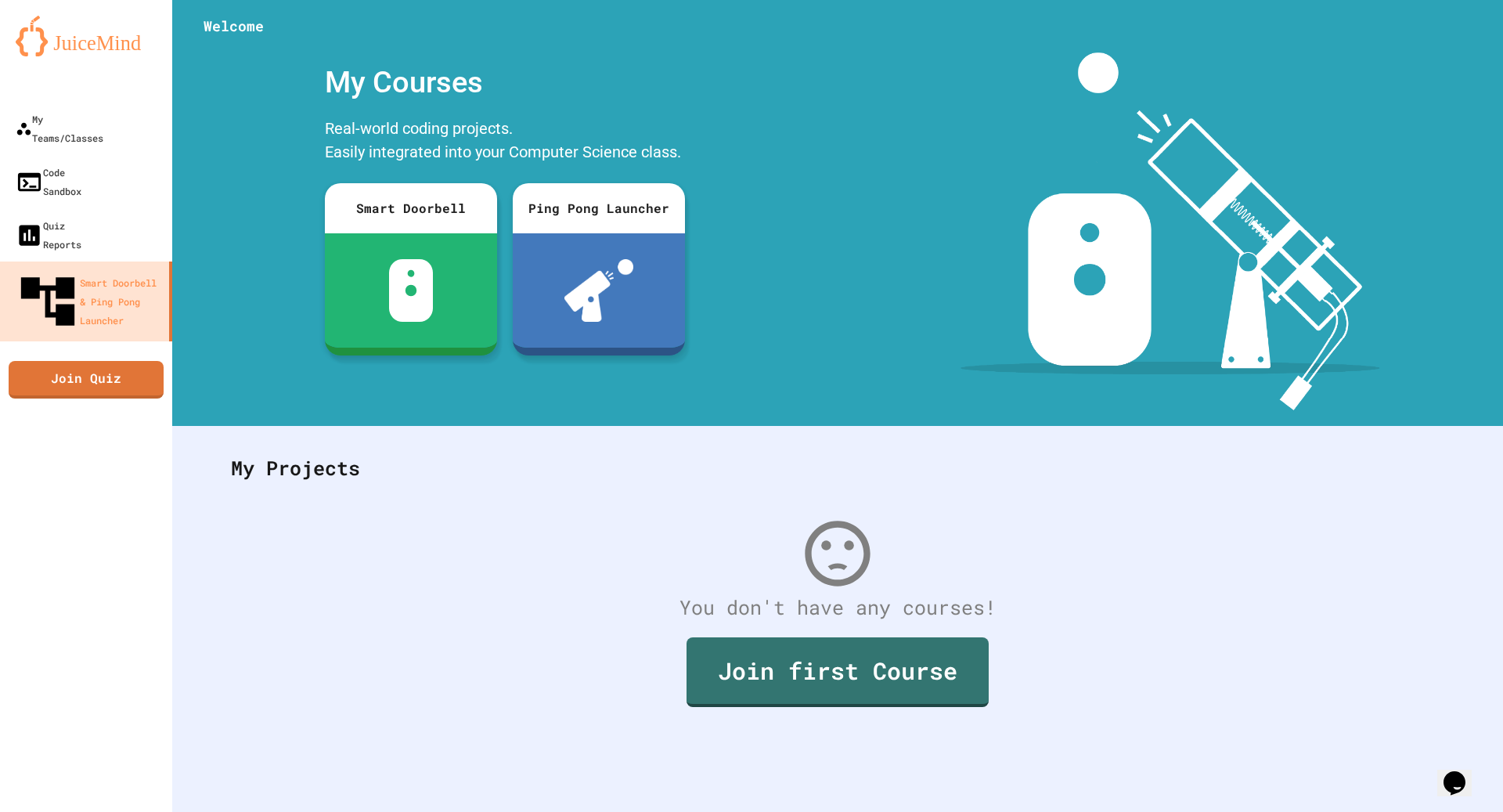
click at [106, 25] on img at bounding box center [86, 36] width 141 height 41
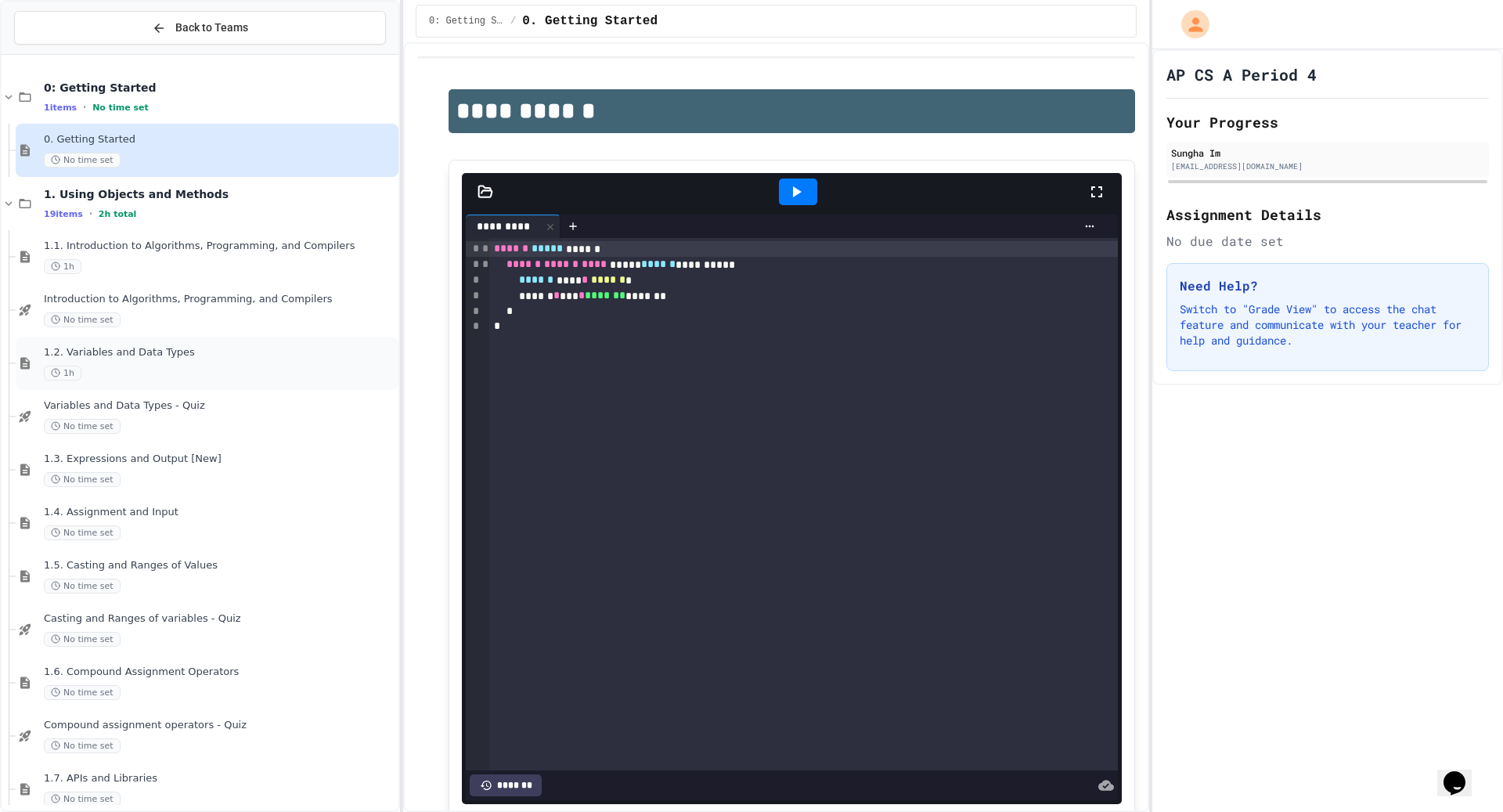
click at [220, 343] on div "1.2. Variables and Data Types 1h" at bounding box center [207, 363] width 383 height 53
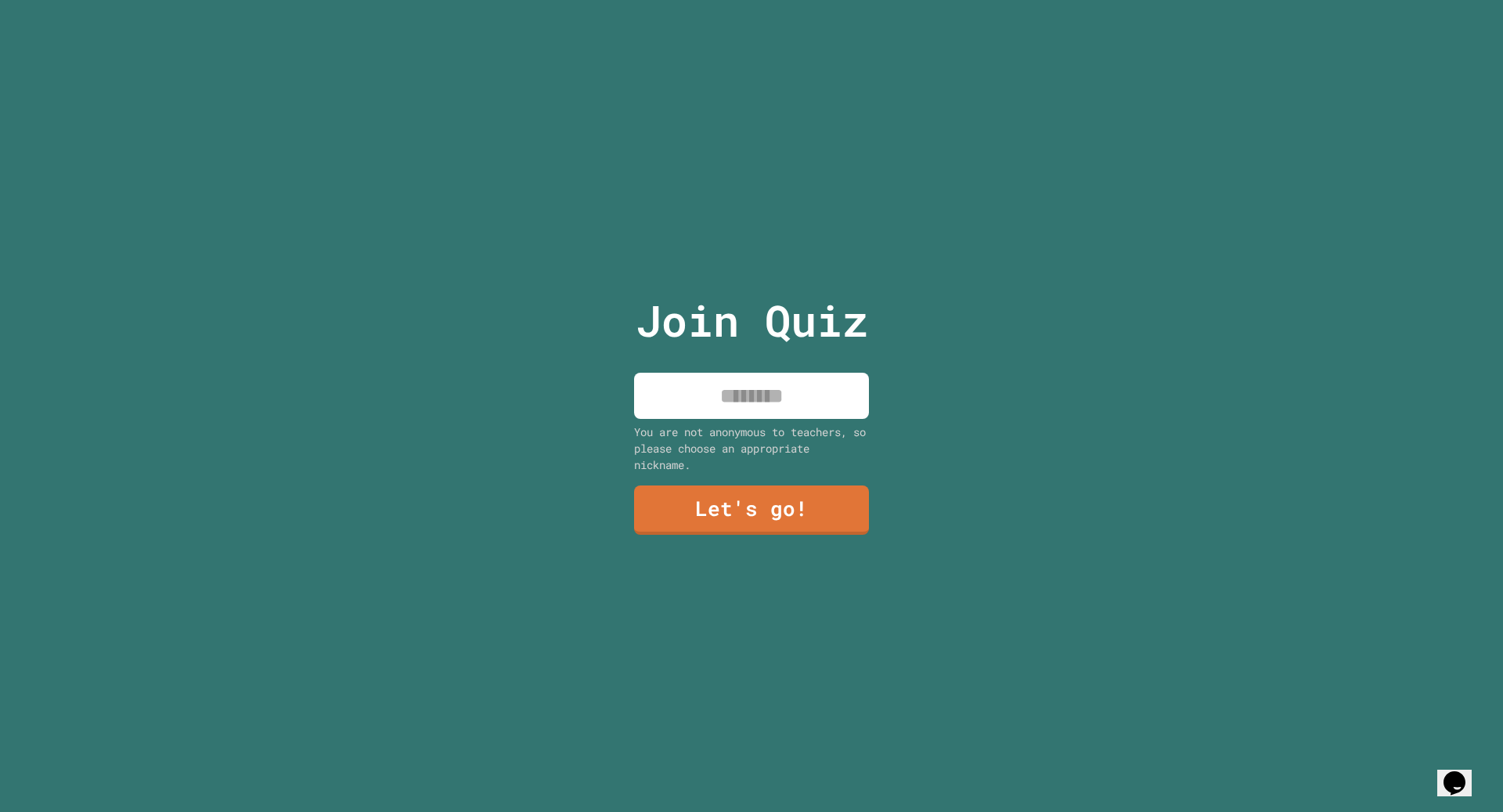
click at [825, 402] on input at bounding box center [751, 396] width 235 height 46
type input "******"
click at [803, 486] on link "Let's go!" at bounding box center [751, 508] width 213 height 52
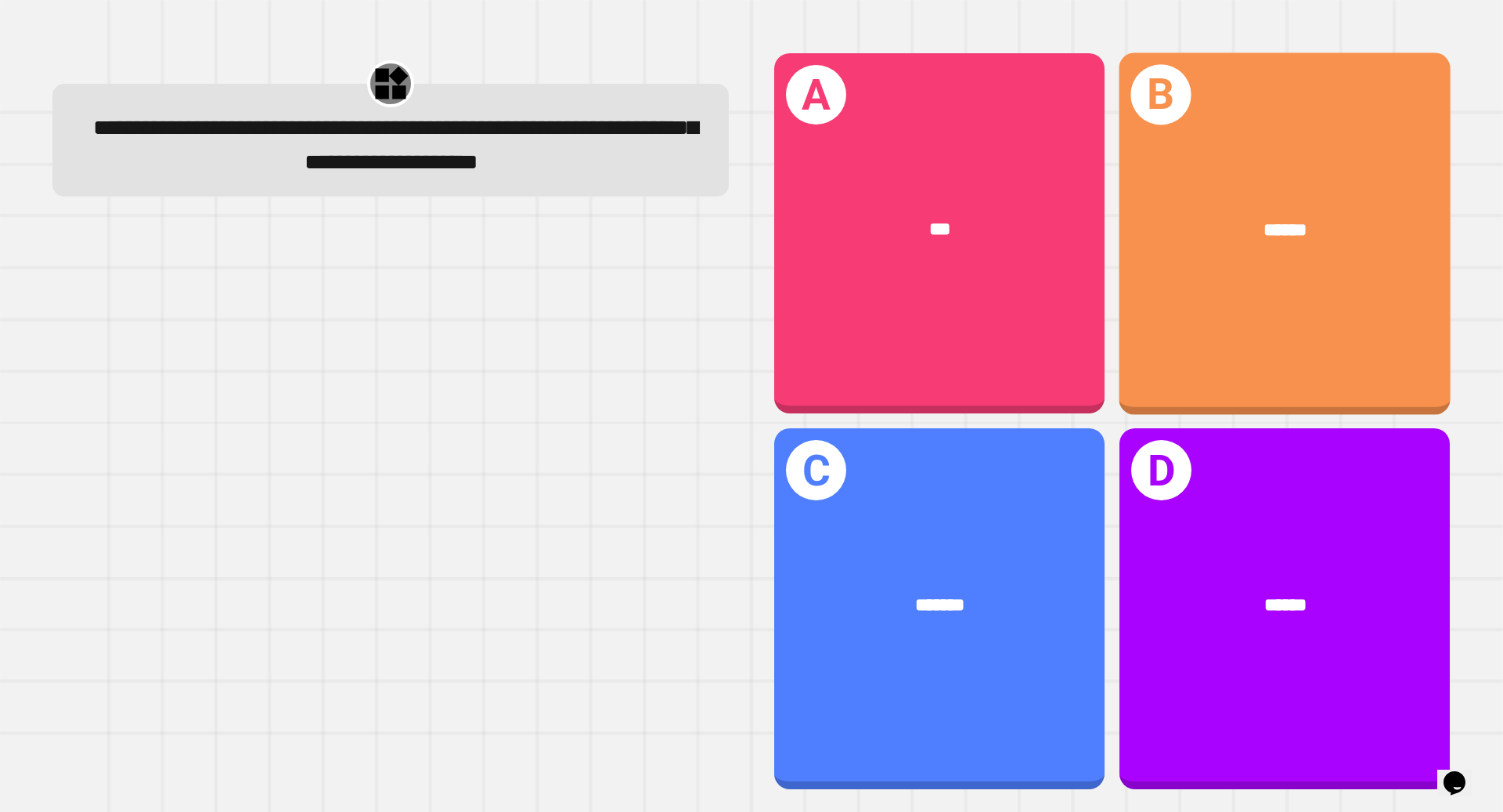
click at [1155, 340] on div "B ******" at bounding box center [1285, 233] width 331 height 361
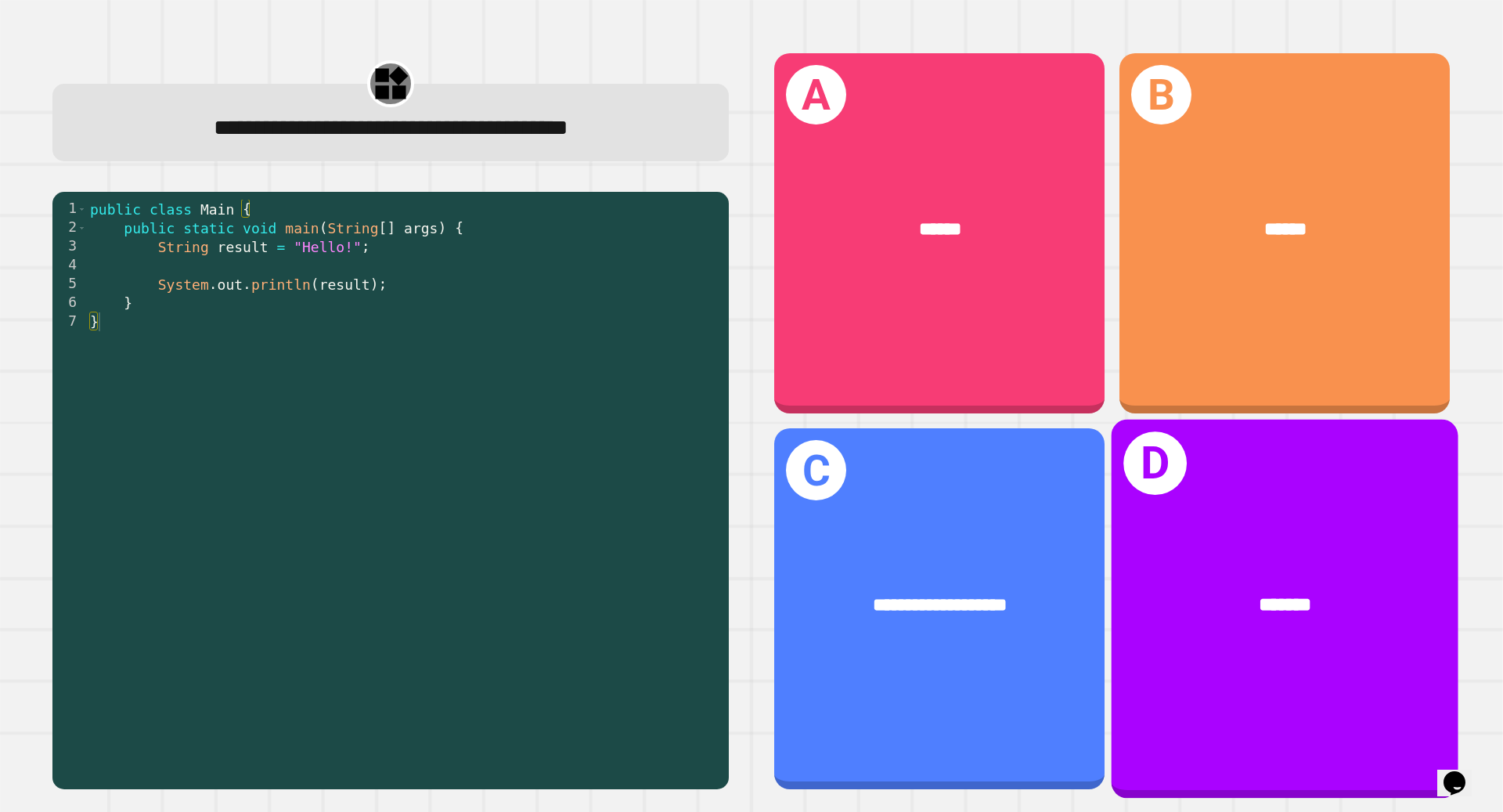
click at [1005, 340] on div "A ******" at bounding box center [939, 234] width 330 height 360
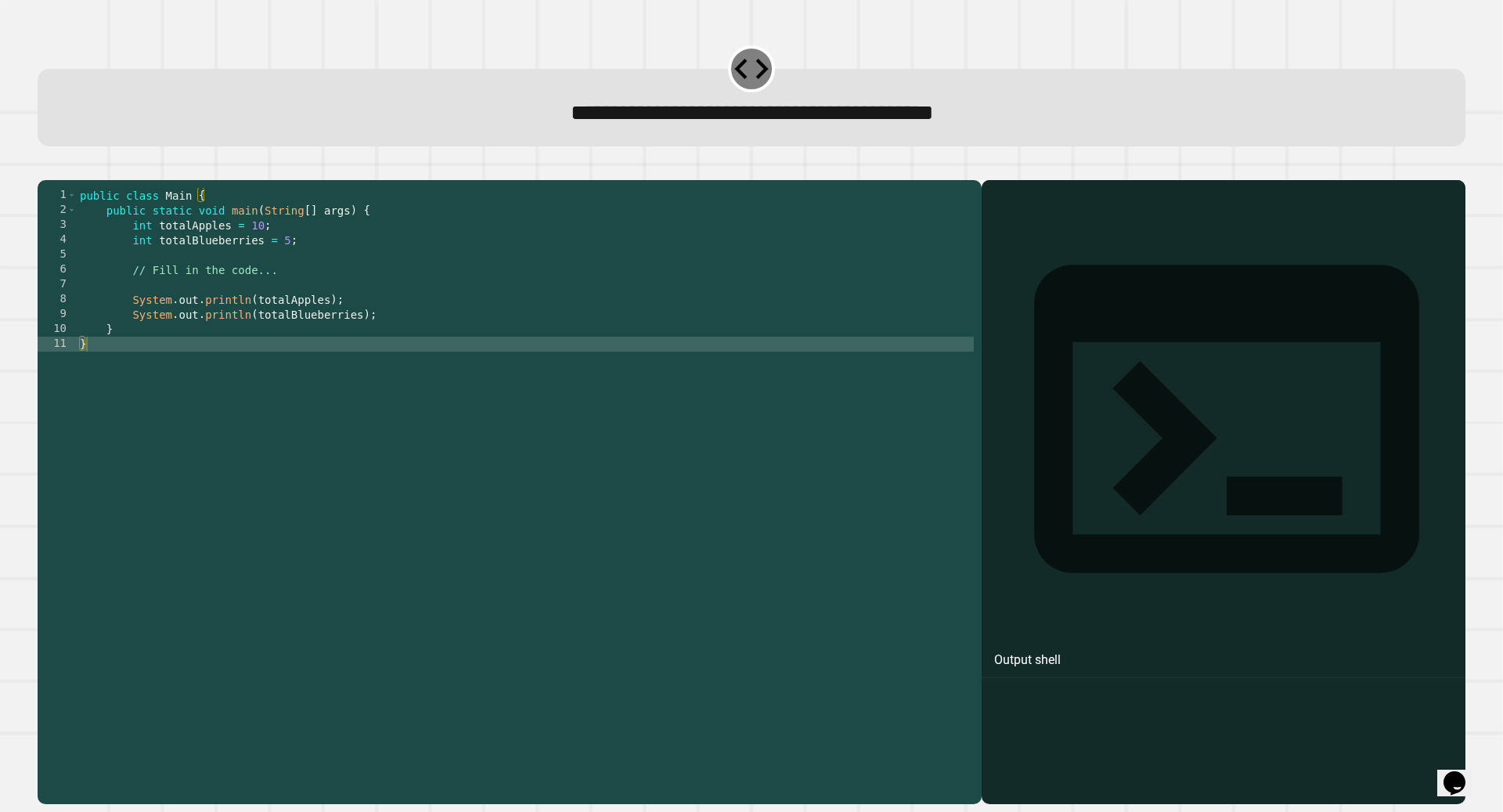
click at [290, 263] on div "public class Main { public static void main ( String [ ] args ) { int totalAppl…" at bounding box center [525, 486] width 897 height 595
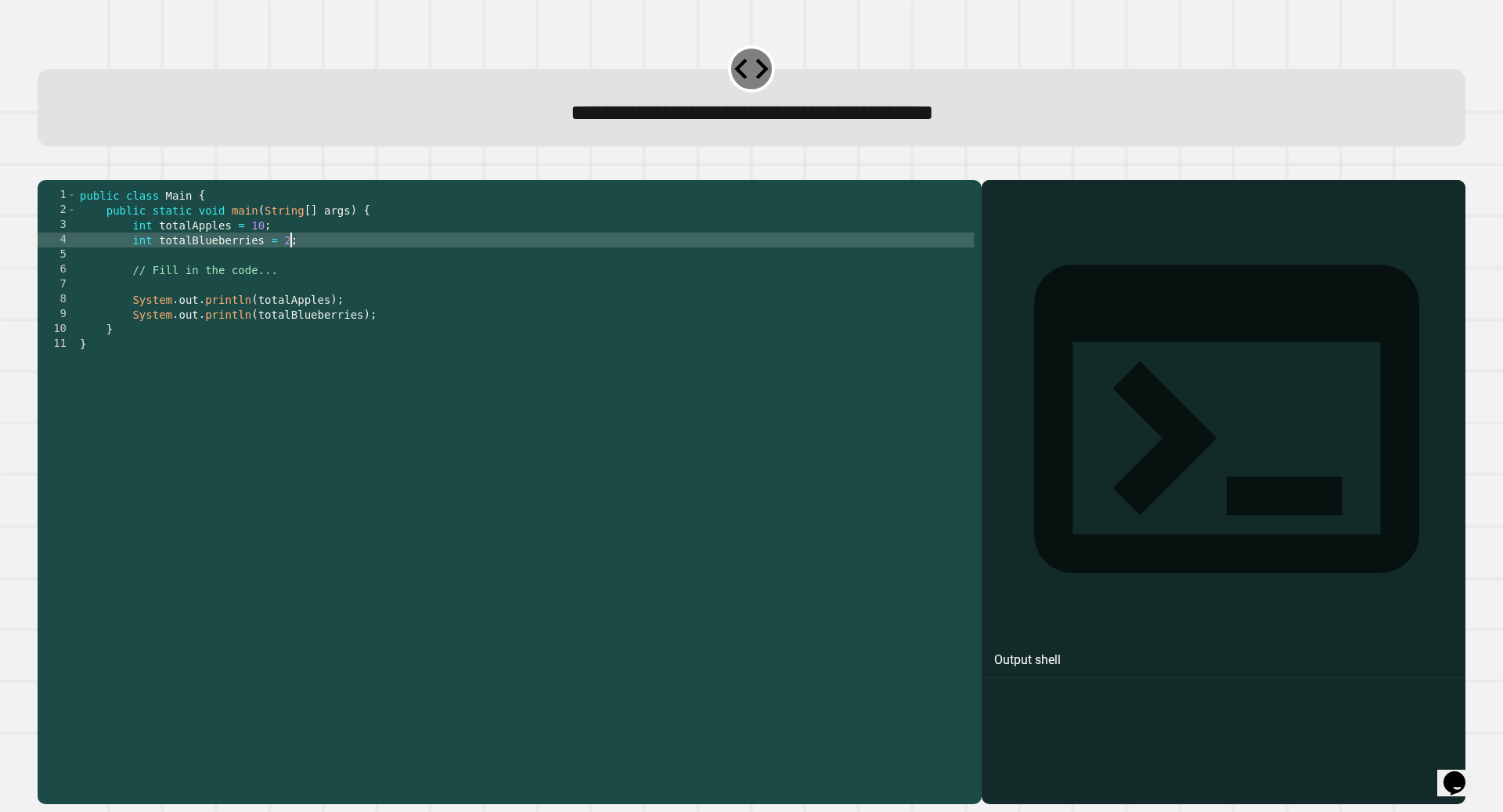
scroll to position [0, 15]
type textarea "**********"
click at [46, 167] on icon "button" at bounding box center [46, 167] width 0 height 0
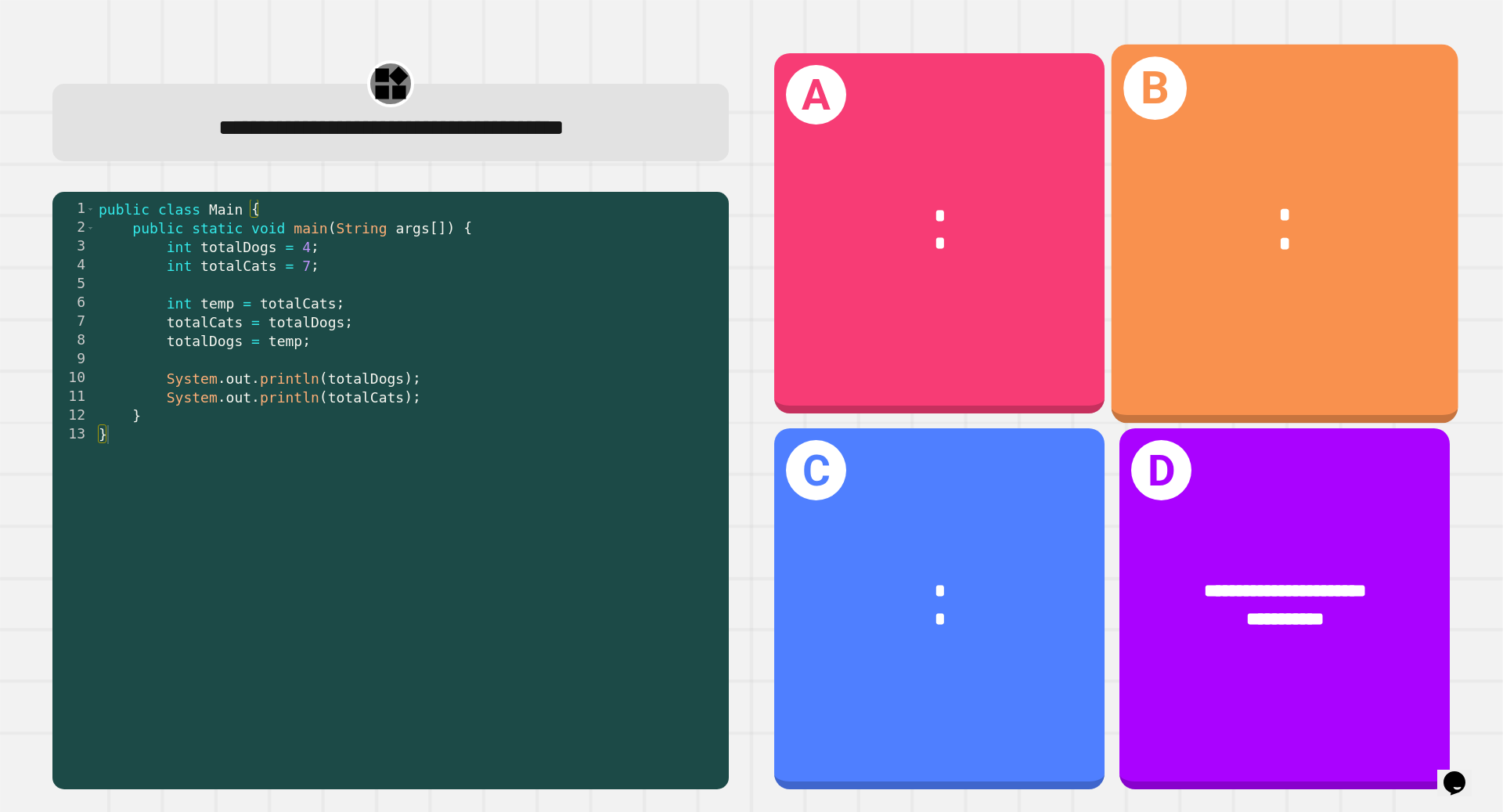
click at [1138, 367] on div "B * *" at bounding box center [1285, 233] width 347 height 379
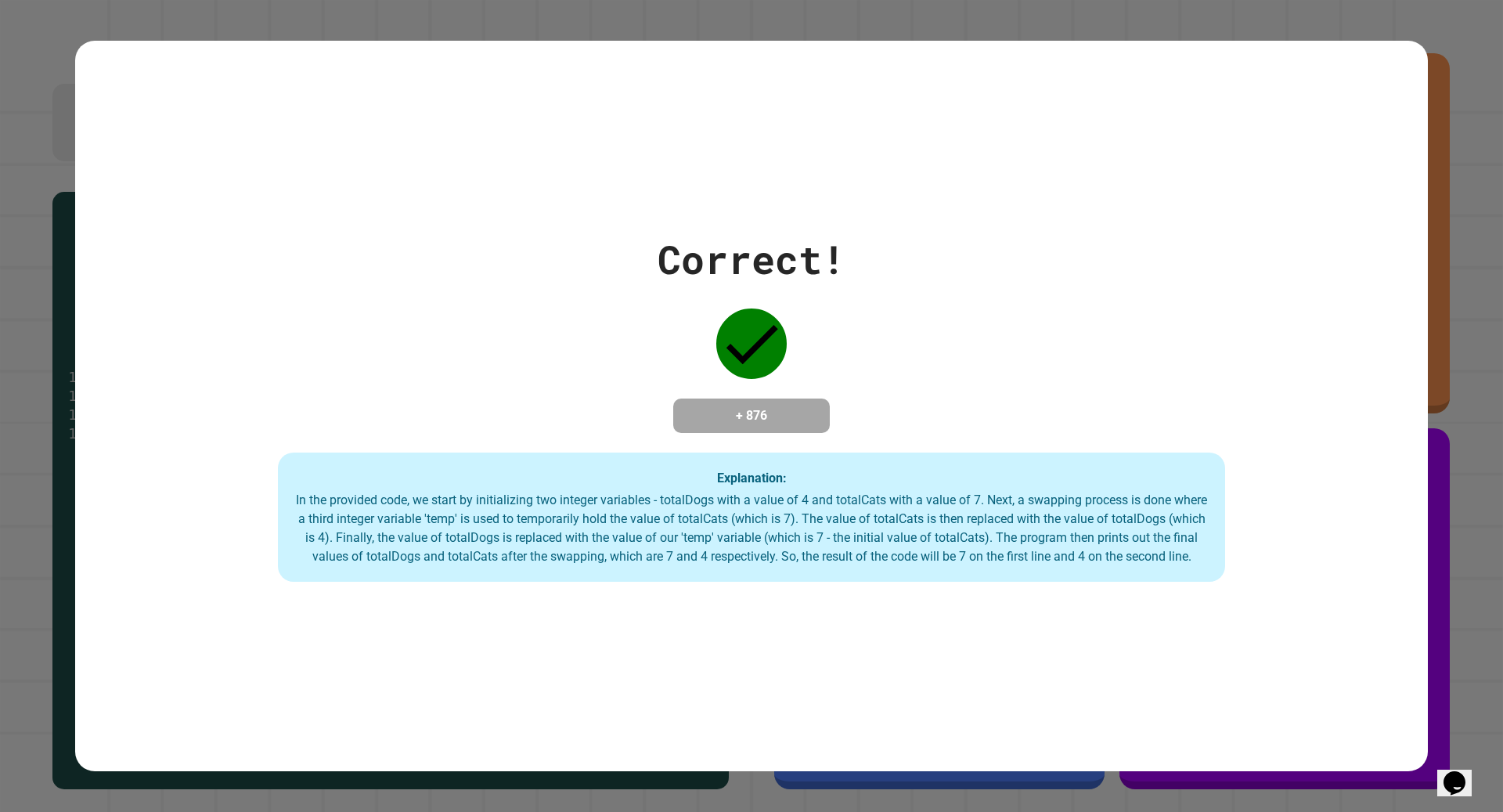
click at [994, 505] on div "In the provided code, we start by initializing two integer variables - totalDog…" at bounding box center [751, 528] width 916 height 75
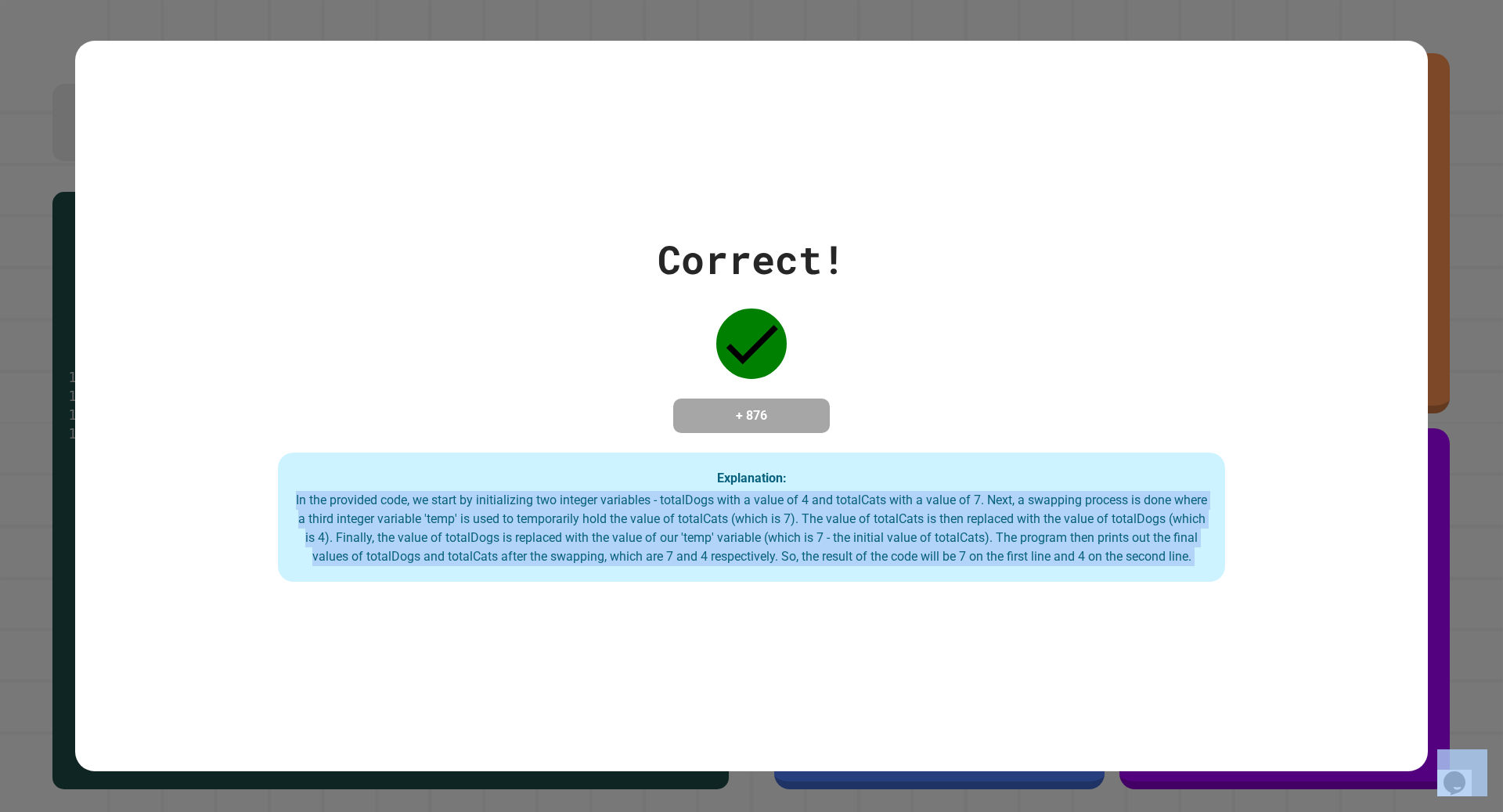
click at [986, 495] on div "In the provided code, we start by initializing two integer variables - totalDog…" at bounding box center [751, 528] width 916 height 75
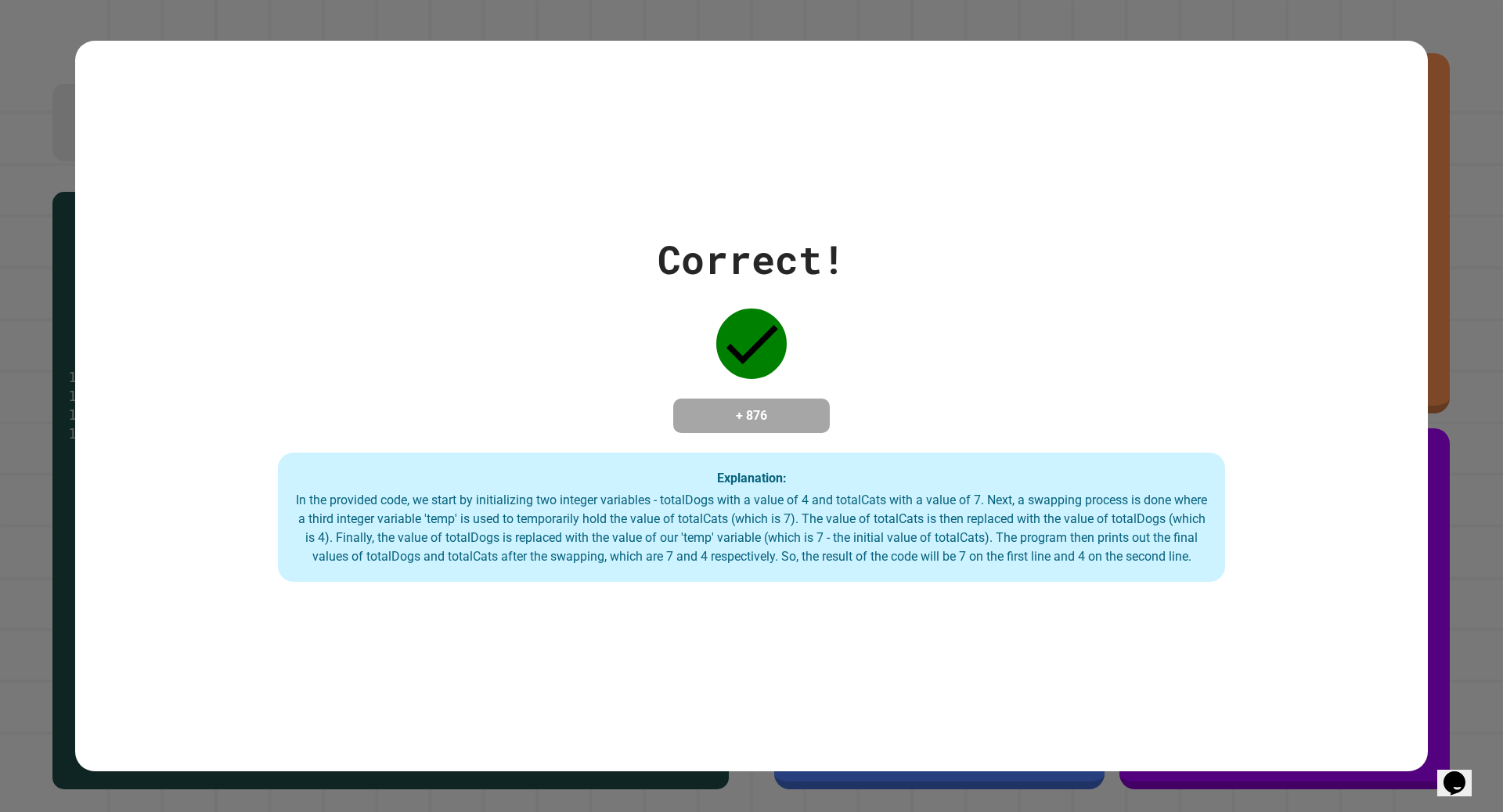
click at [984, 493] on div "In the provided code, we start by initializing two integer variables - totalDog…" at bounding box center [751, 528] width 916 height 75
click at [975, 485] on div "Explanation: In the provided code, we start by initializing two integer variabl…" at bounding box center [752, 517] width 947 height 130
drag, startPoint x: 956, startPoint y: 522, endPoint x: 825, endPoint y: 527, distance: 131.1
click at [825, 527] on div "In the provided code, we start by initializing two integer variables - totalDog…" at bounding box center [751, 528] width 916 height 75
click at [825, 526] on div "In the provided code, we start by initializing two integer variables - totalDog…" at bounding box center [751, 528] width 916 height 75
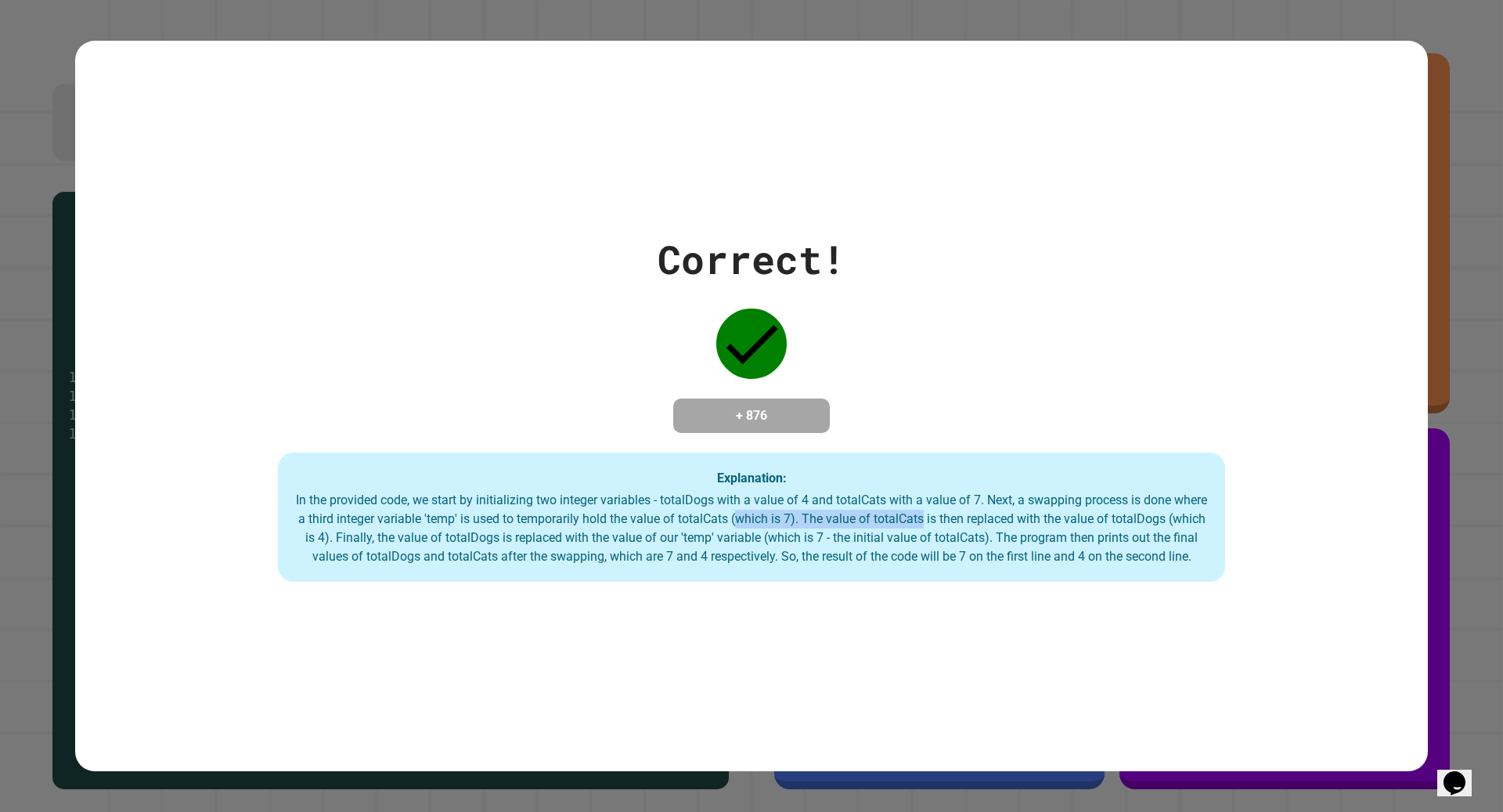
drag, startPoint x: 825, startPoint y: 526, endPoint x: 988, endPoint y: 528, distance: 163.0
click at [988, 527] on div "In the provided code, we start by initializing two integer variables - totalDog…" at bounding box center [751, 528] width 916 height 75
click at [988, 528] on div "In the provided code, we start by initializing two integer variables - totalDog…" at bounding box center [751, 528] width 916 height 75
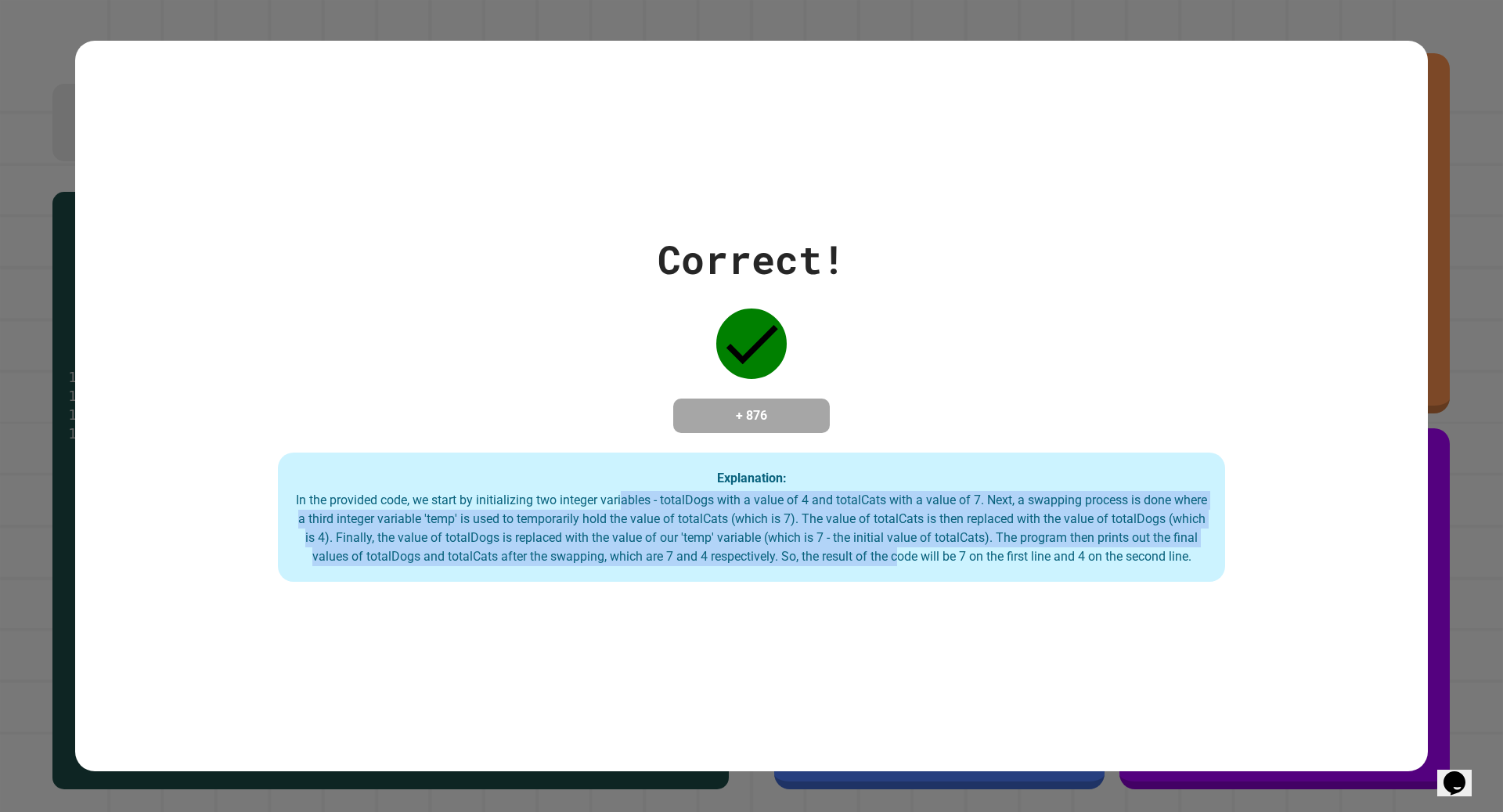
drag, startPoint x: 1011, startPoint y: 560, endPoint x: 630, endPoint y: 500, distance: 385.7
click at [630, 500] on div "In the provided code, we start by initializing two integer variables - totalDog…" at bounding box center [751, 528] width 916 height 75
drag, startPoint x: 630, startPoint y: 500, endPoint x: 1049, endPoint y: 540, distance: 420.9
click at [1049, 540] on div "In the provided code, we start by initializing two integer variables - totalDog…" at bounding box center [751, 528] width 916 height 75
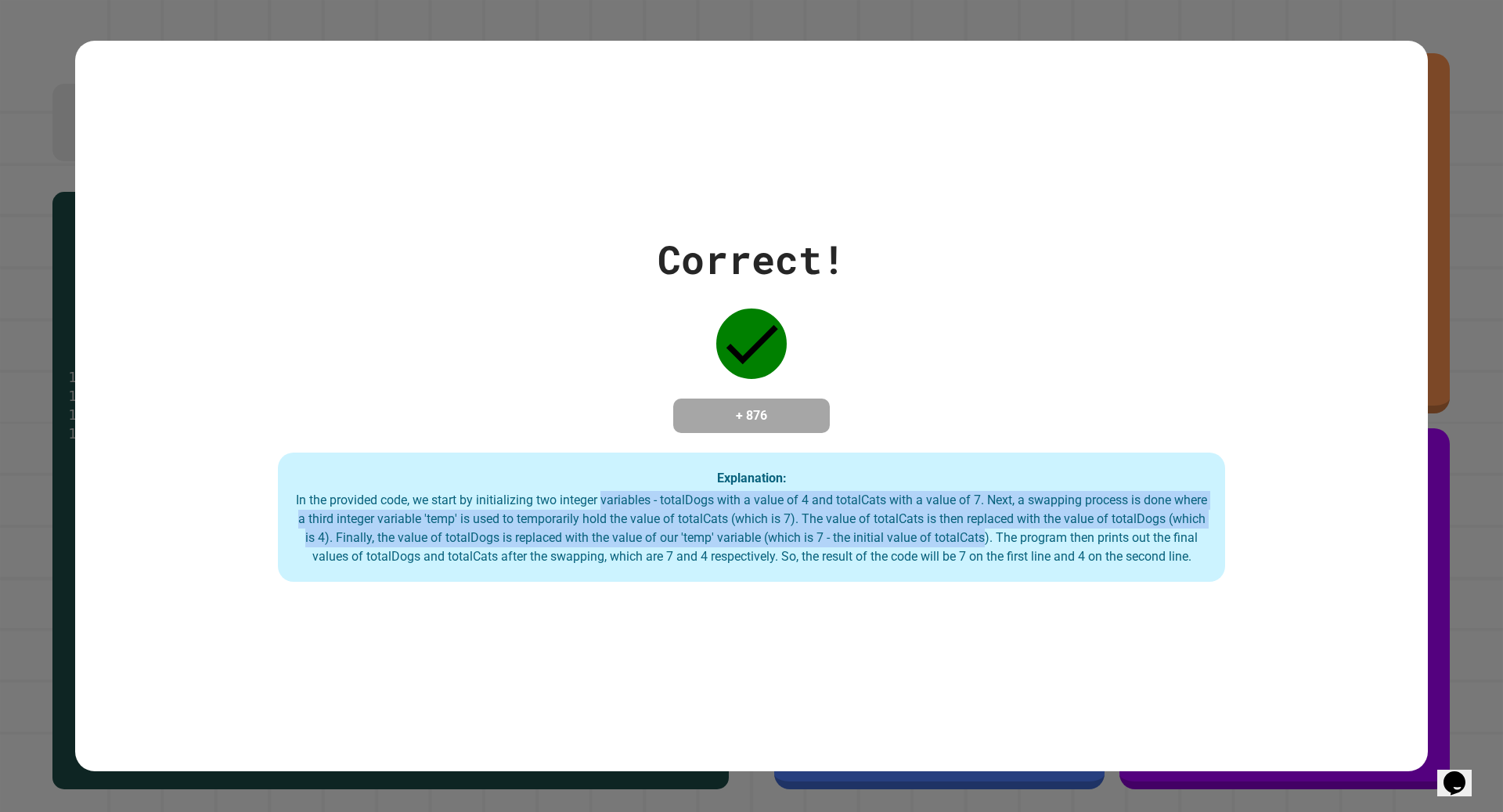
click at [1049, 540] on div "In the provided code, we start by initializing two integer variables - totalDog…" at bounding box center [751, 528] width 916 height 75
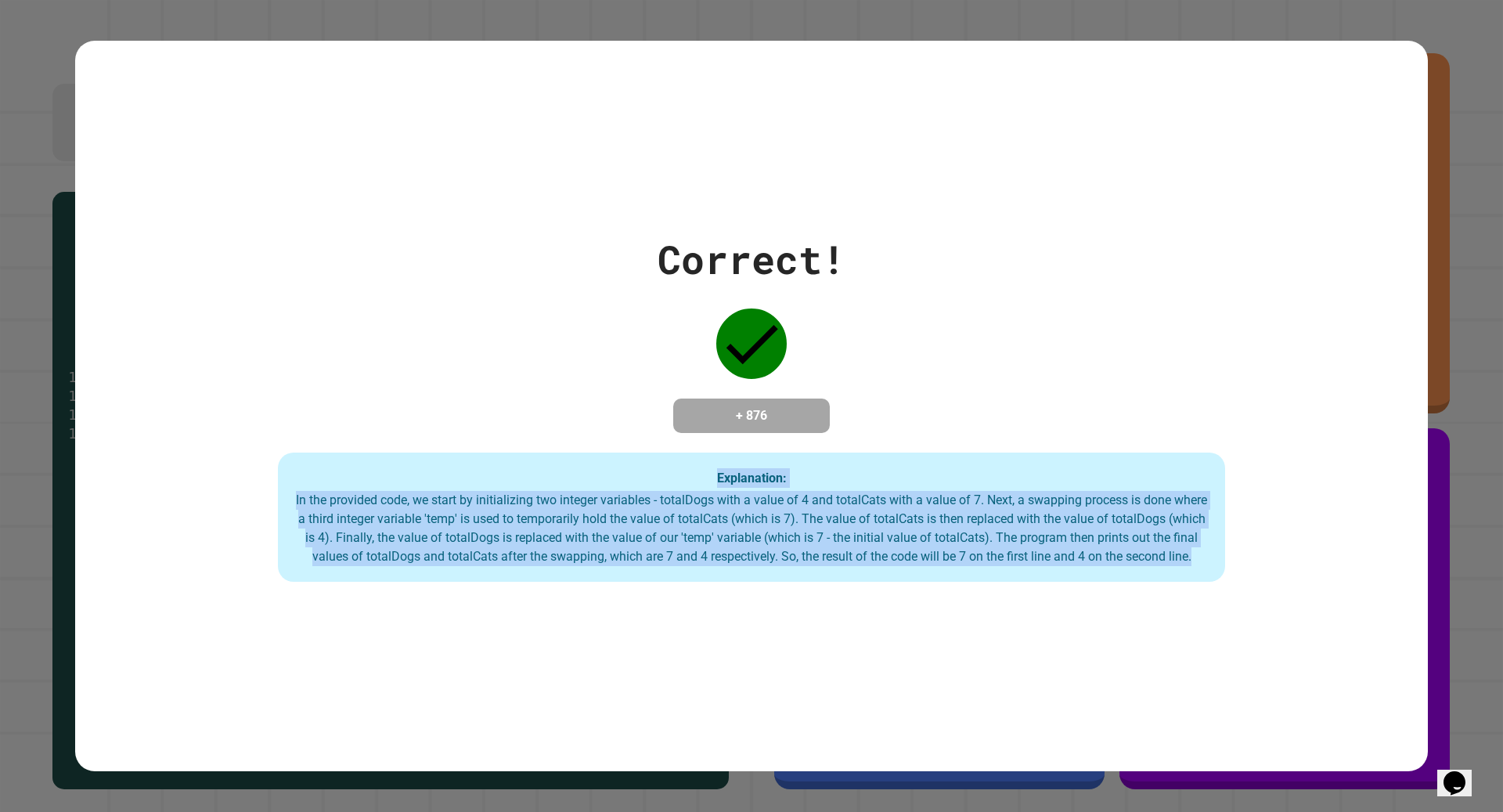
drag, startPoint x: 1067, startPoint y: 567, endPoint x: 414, endPoint y: 422, distance: 668.9
click at [414, 422] on div "Correct! + 876 Explanation: In the provided code, we start by initializing two …" at bounding box center [752, 406] width 1353 height 352
click at [352, 491] on div "In the provided code, we start by initializing two integer variables - totalDog…" at bounding box center [751, 528] width 916 height 75
drag, startPoint x: 352, startPoint y: 489, endPoint x: 1148, endPoint y: 630, distance: 808.4
click at [1155, 636] on div "Correct! + 876 Explanation: In the provided code, we start by initializing two …" at bounding box center [752, 406] width 1353 height 731
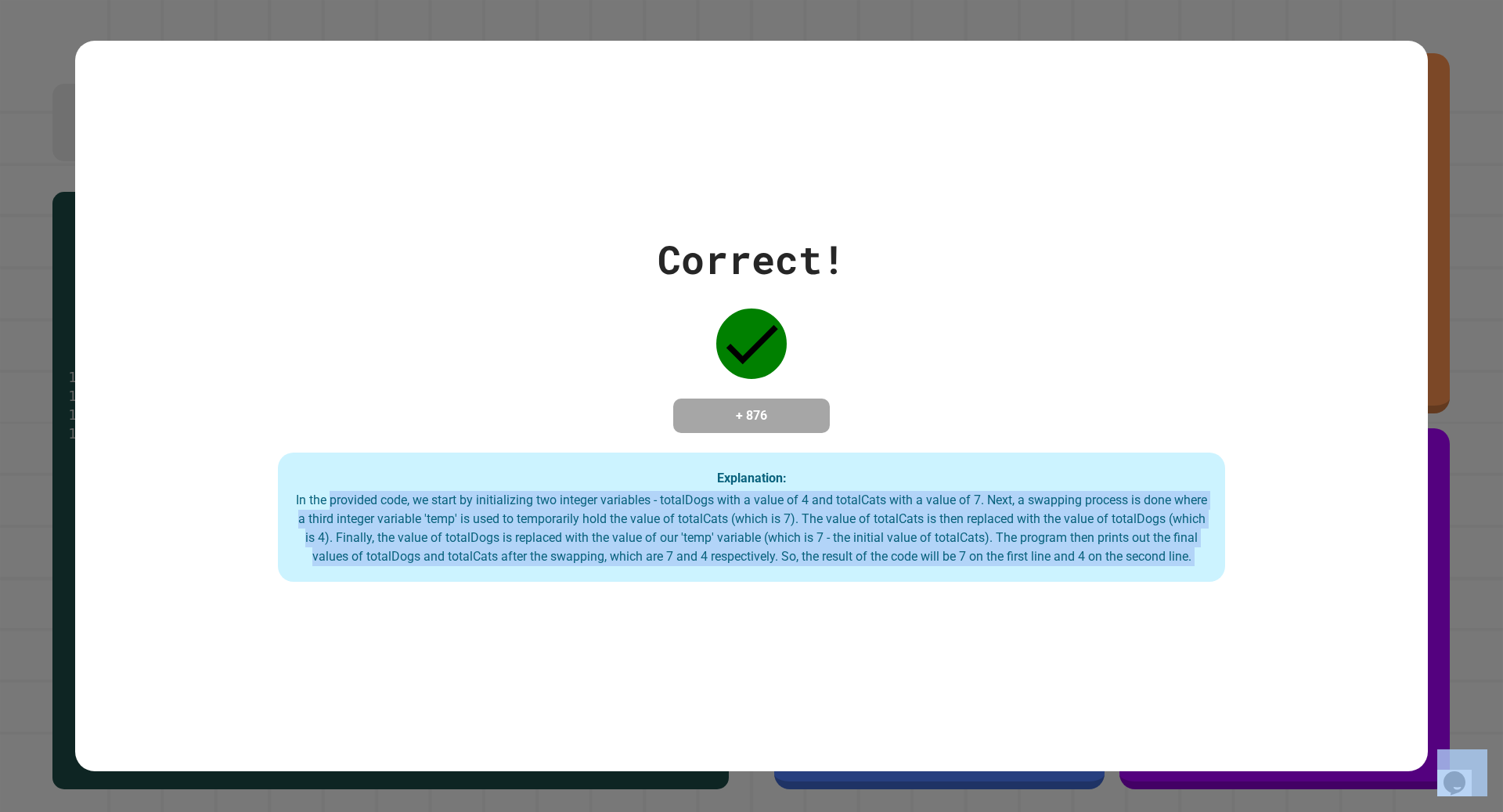
click at [1148, 630] on div "Correct! + 876 Explanation: In the provided code, we start by initializing two …" at bounding box center [752, 406] width 1353 height 731
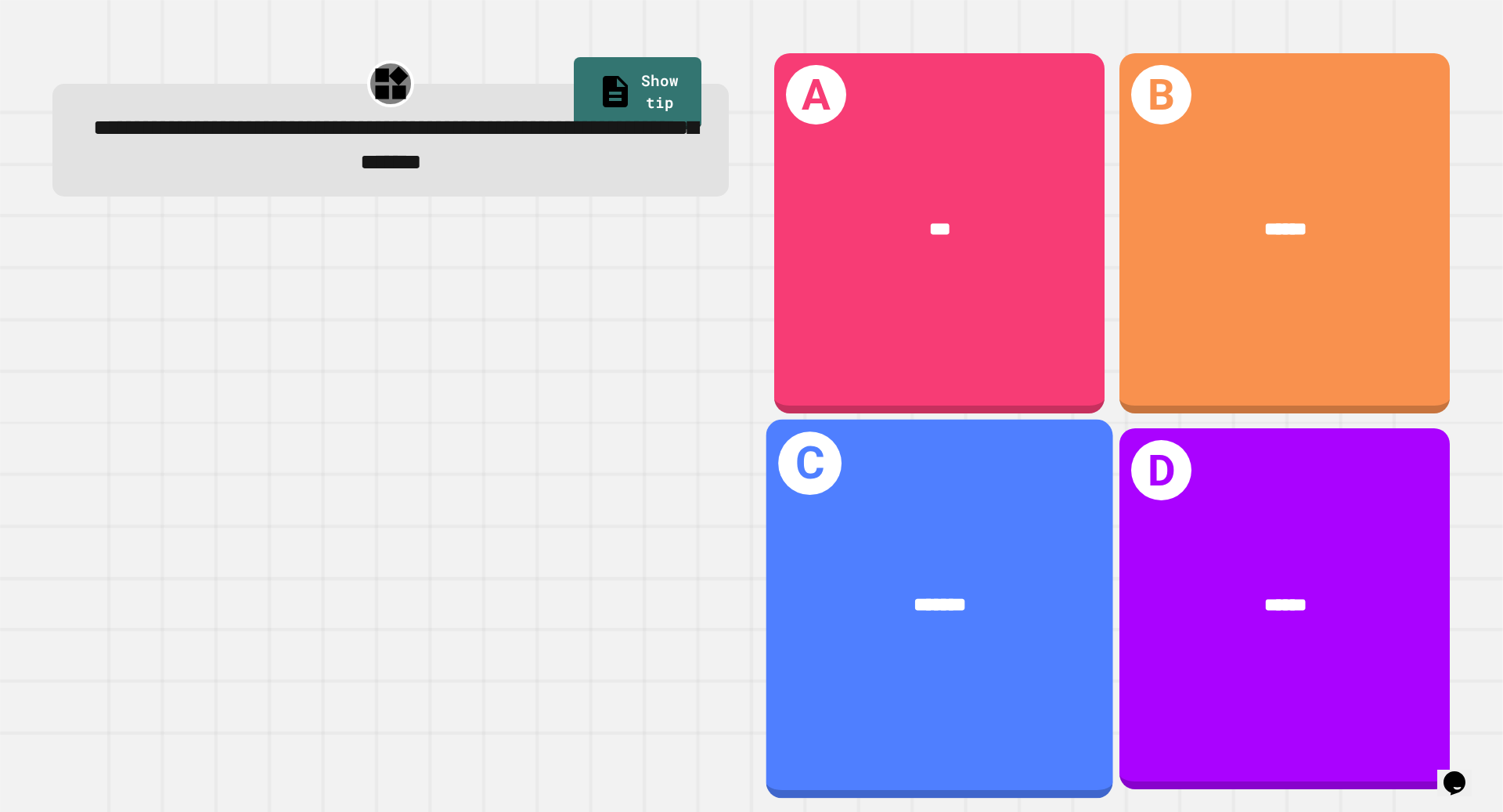
click at [1057, 480] on div "C *******" at bounding box center [940, 608] width 347 height 379
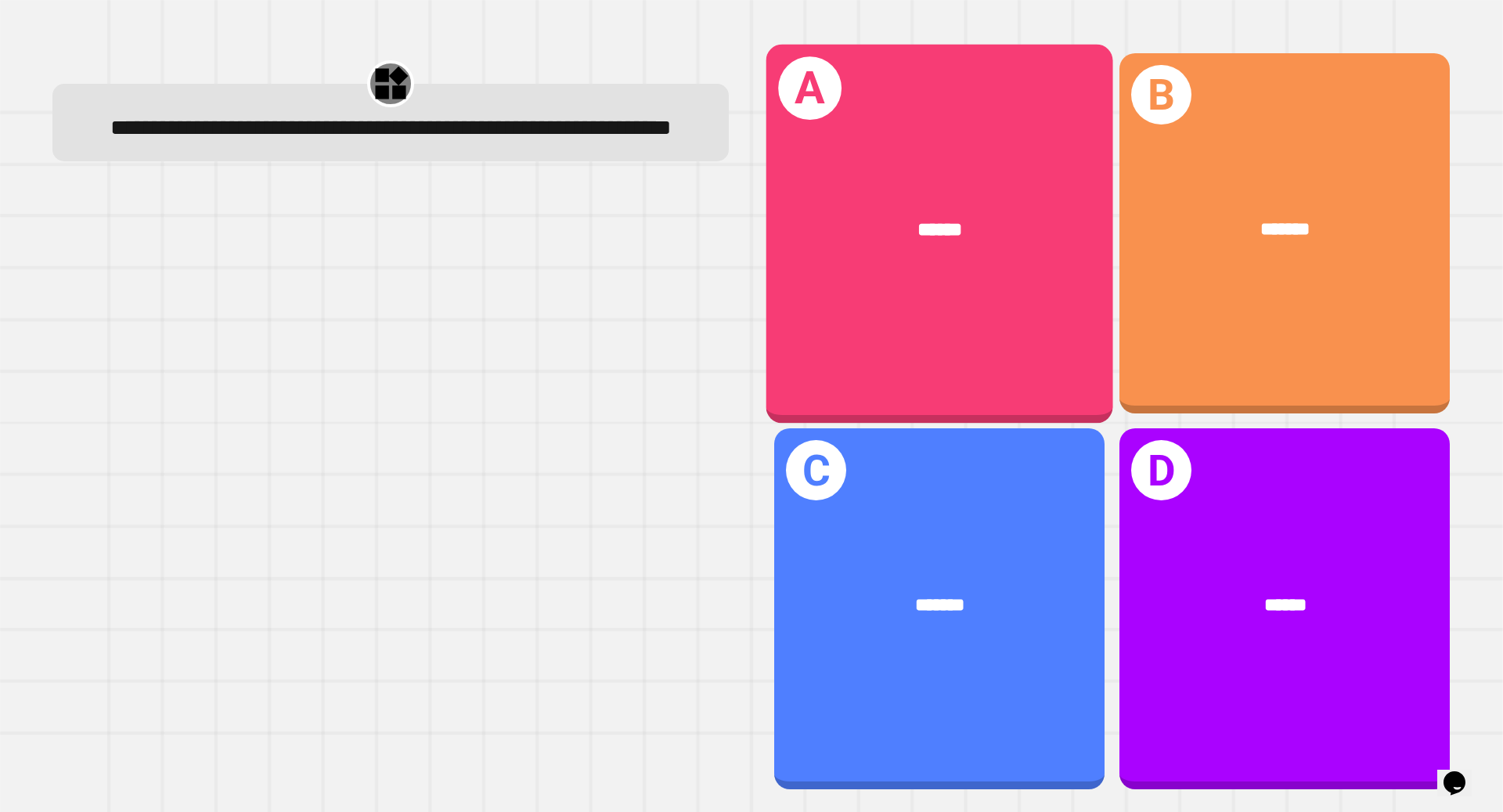
click at [1029, 336] on div "A ******" at bounding box center [940, 233] width 347 height 379
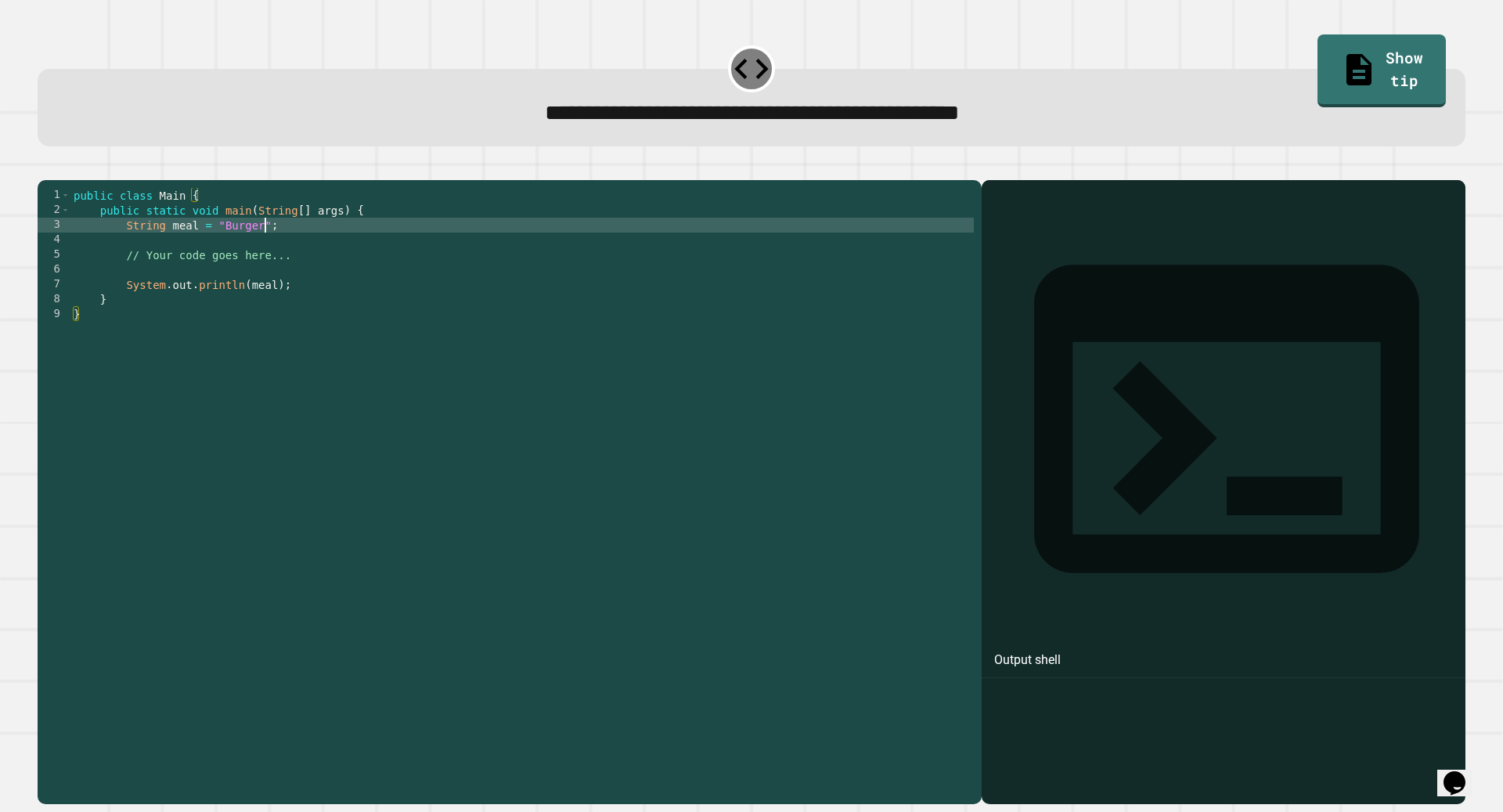
click at [262, 250] on div "public class Main { public static void main ( String [ ] args ) { String meal =…" at bounding box center [522, 486] width 903 height 595
type textarea "**********"
click at [46, 167] on icon "button" at bounding box center [46, 167] width 0 height 0
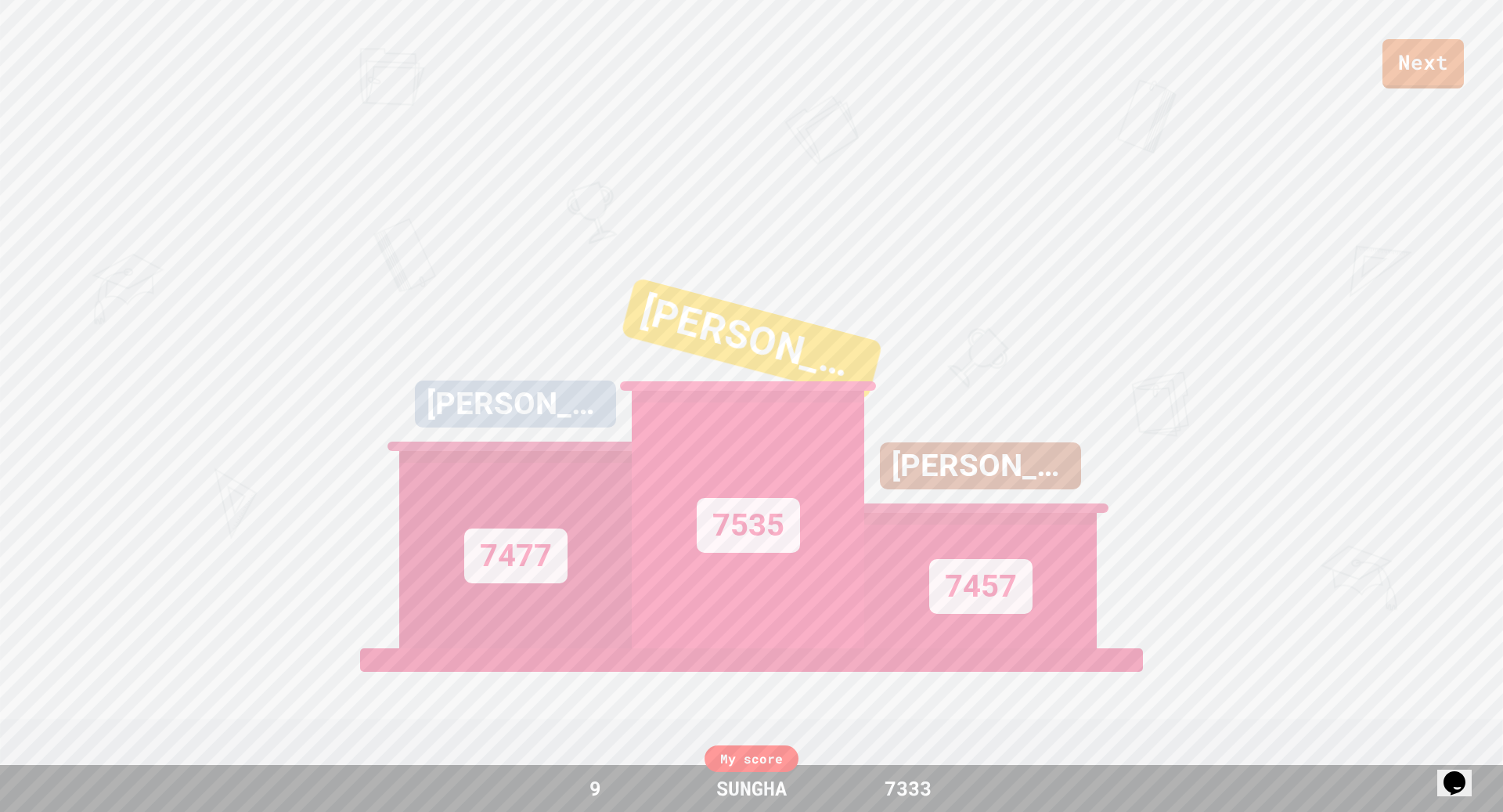
click at [576, 324] on div "[PERSON_NAME] 7477" at bounding box center [516, 452] width 233 height 391
click at [579, 320] on div "[PERSON_NAME] 7477" at bounding box center [516, 452] width 233 height 391
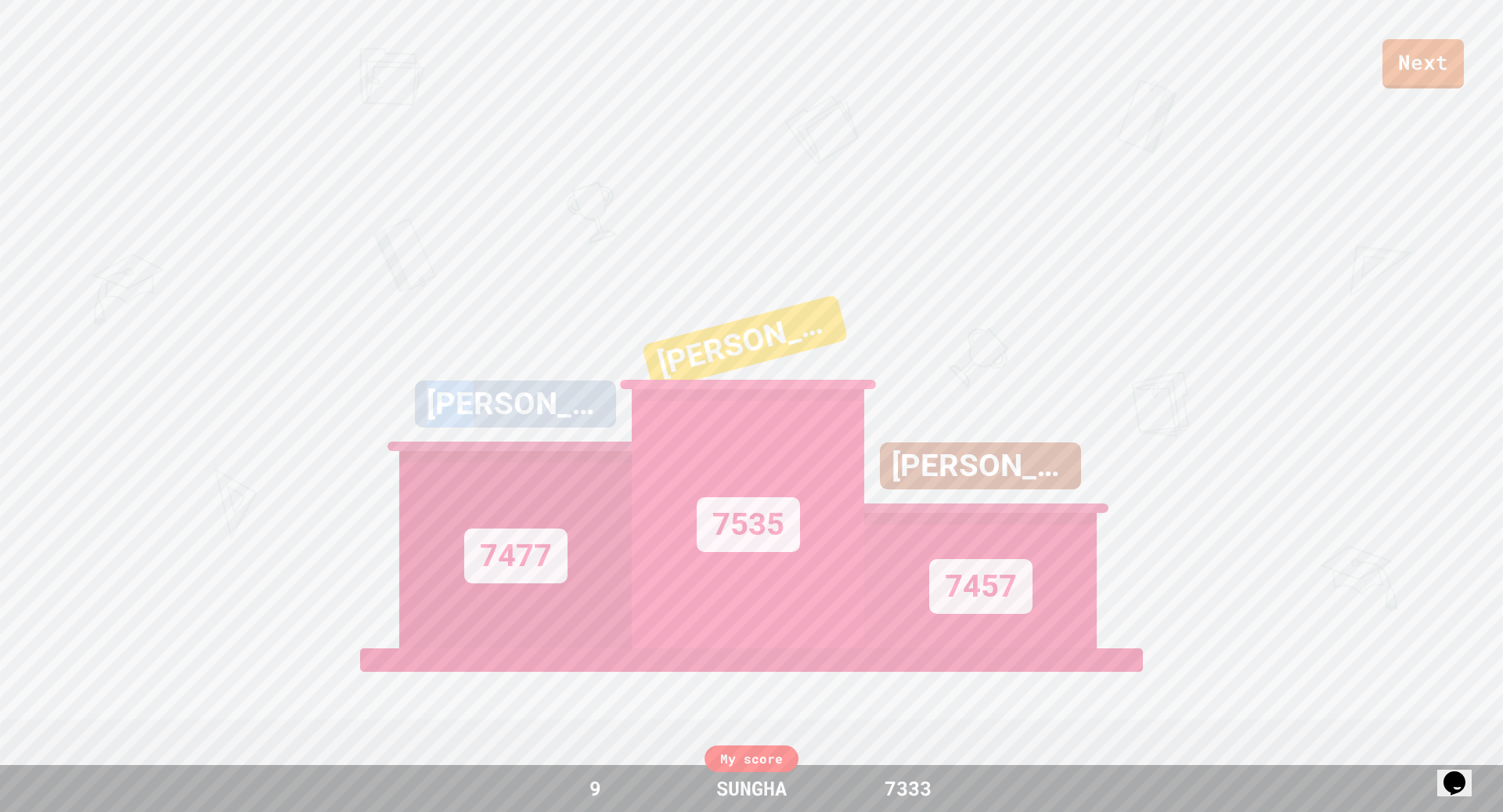
click at [579, 319] on div "[PERSON_NAME] 7477" at bounding box center [516, 452] width 233 height 391
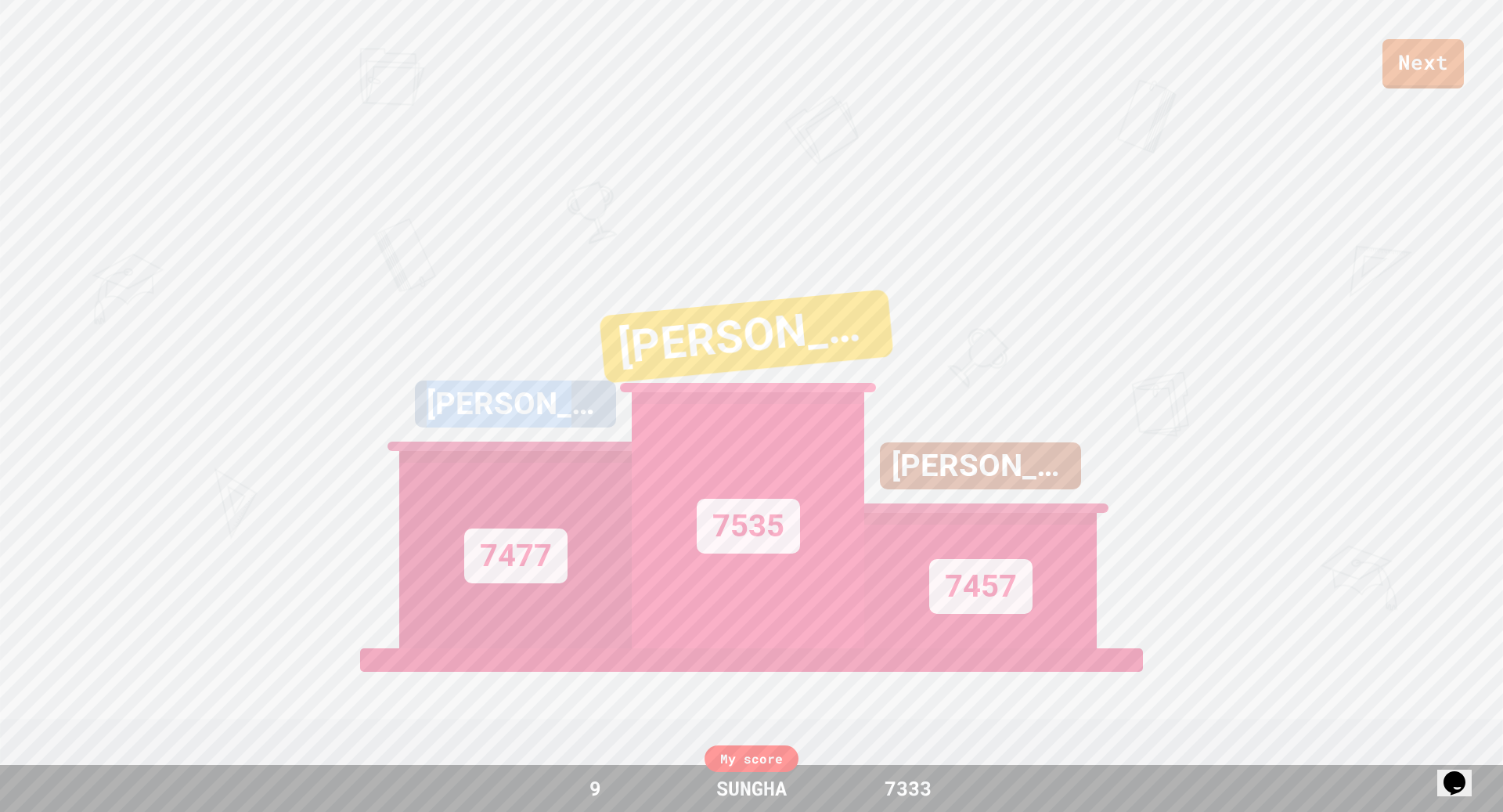
click at [579, 319] on div "[PERSON_NAME] 7477" at bounding box center [516, 452] width 233 height 391
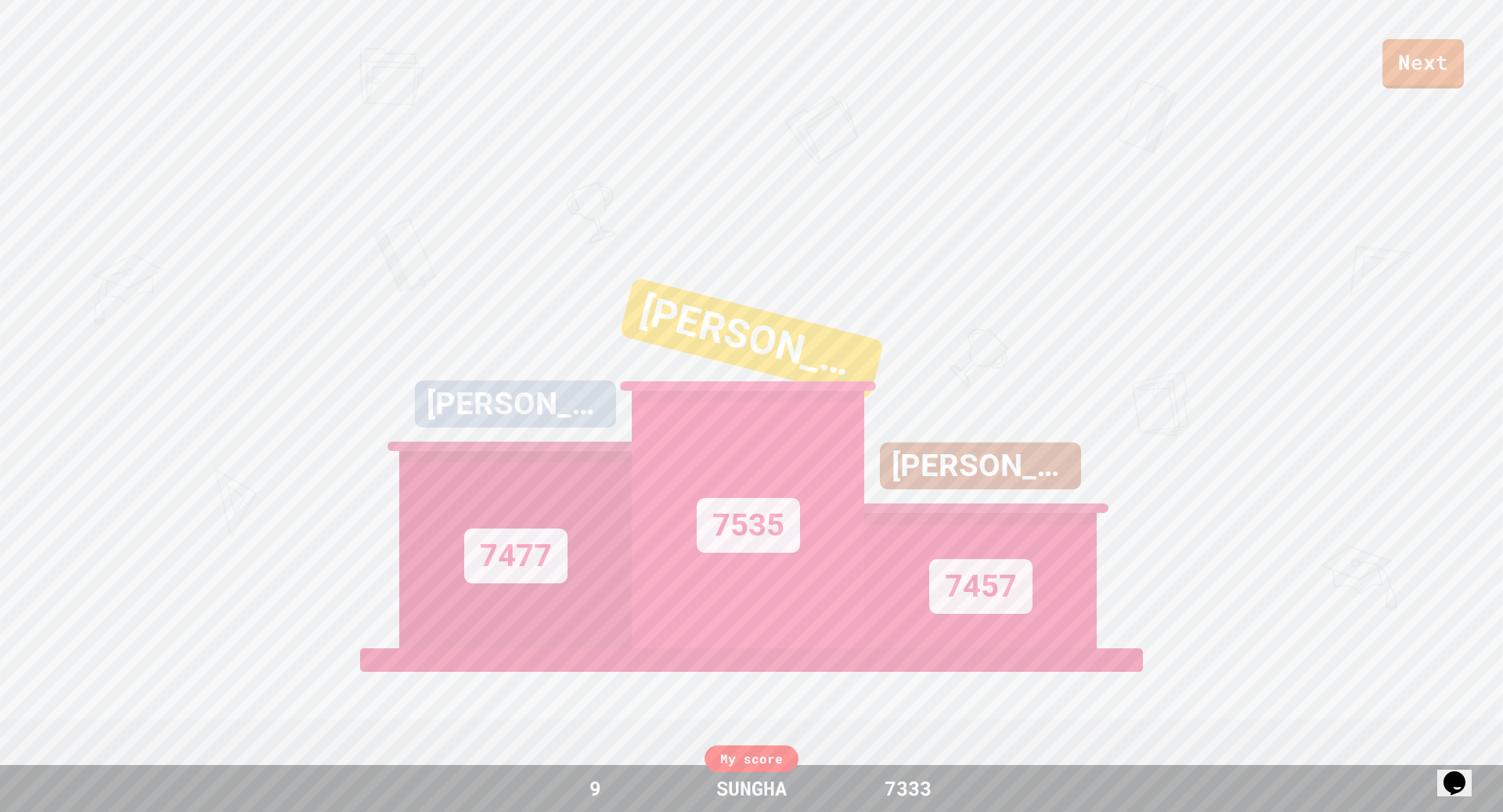
click at [579, 298] on div "[PERSON_NAME] 7477" at bounding box center [516, 452] width 233 height 391
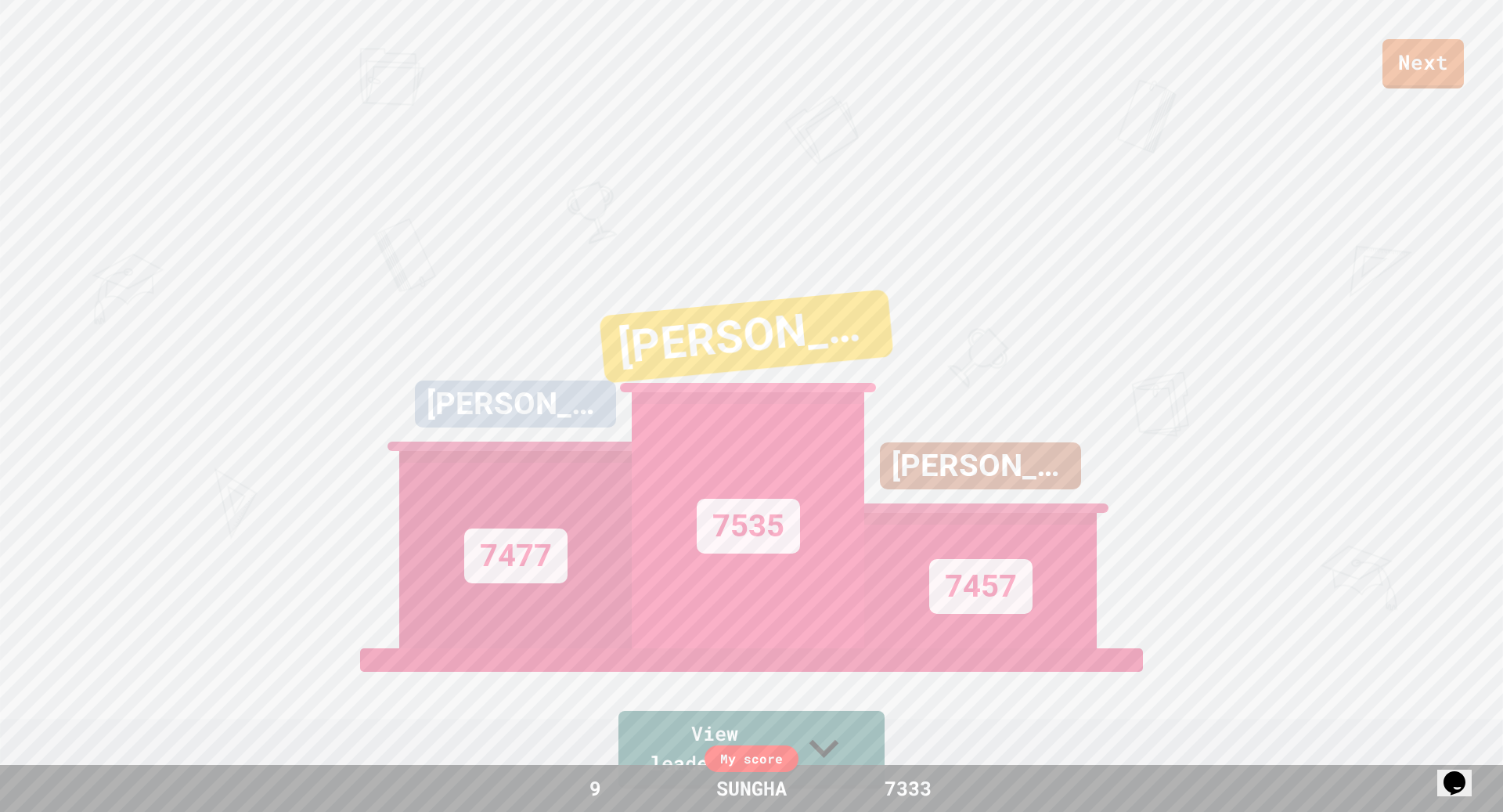
click at [753, 751] on div "My score" at bounding box center [751, 759] width 94 height 26
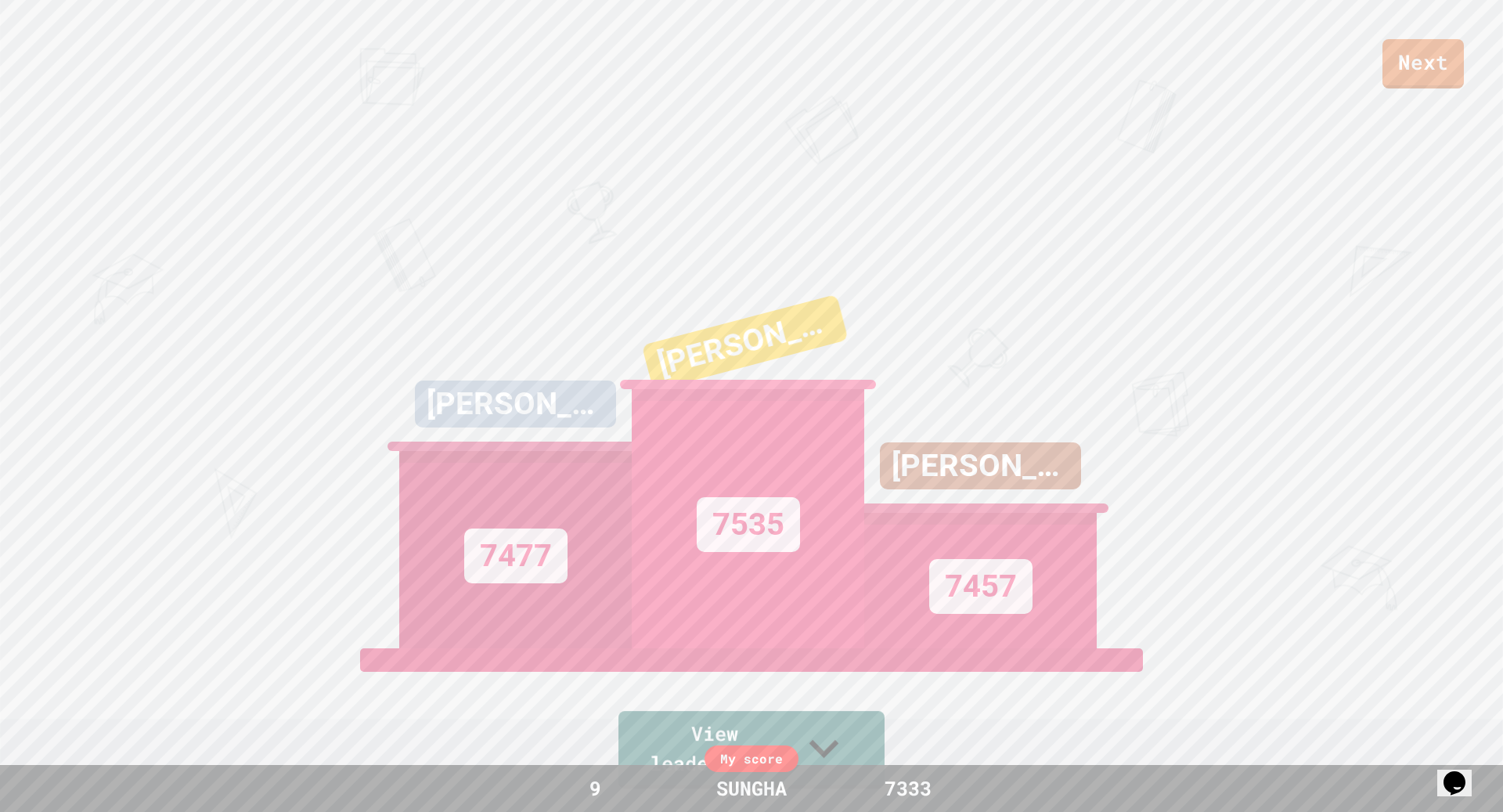
click at [813, 765] on div "My score 9 SUNGHA 7333" at bounding box center [751, 788] width 1503 height 47
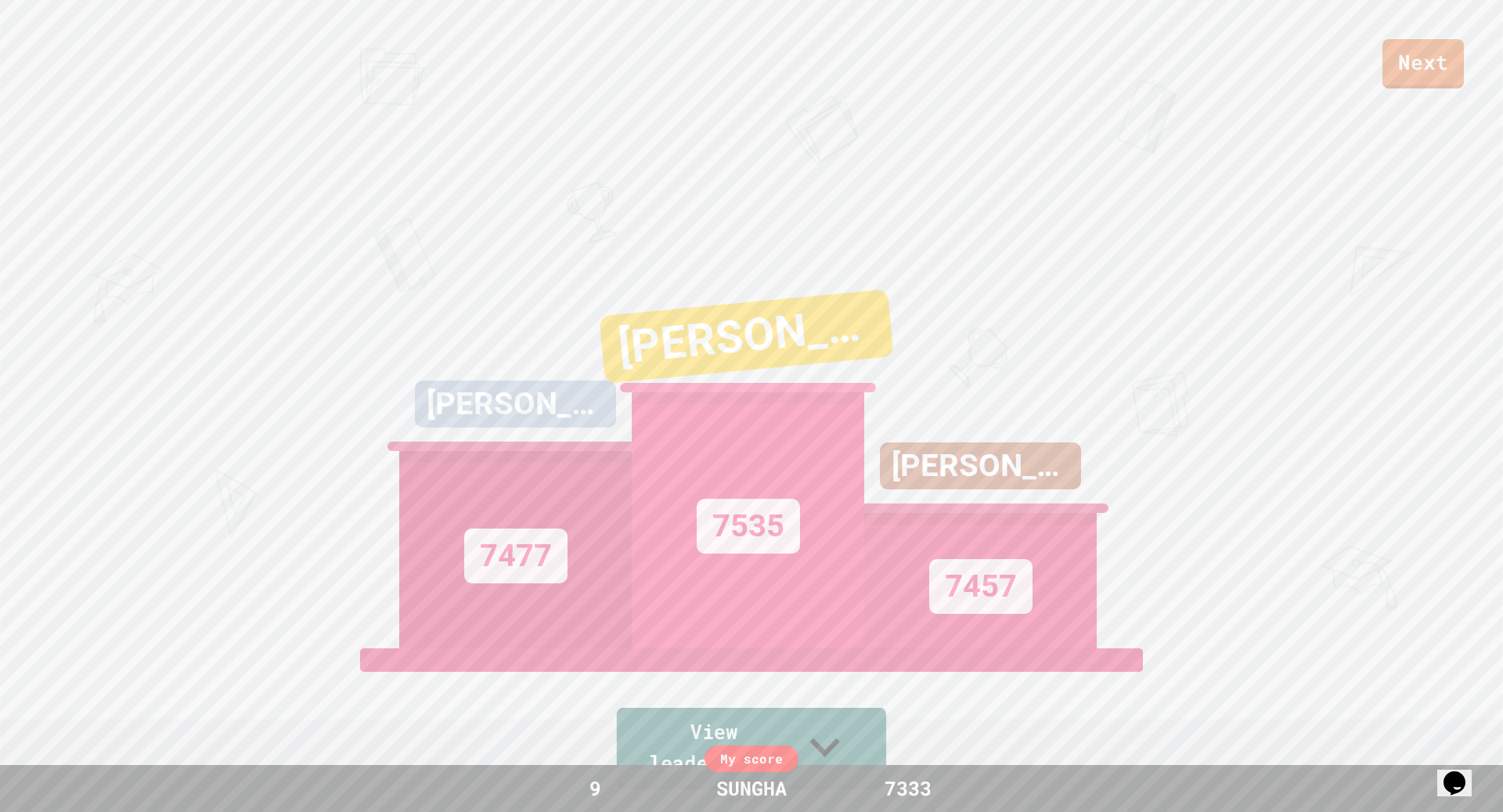
click at [812, 752] on link "View leaderboard" at bounding box center [752, 748] width 270 height 81
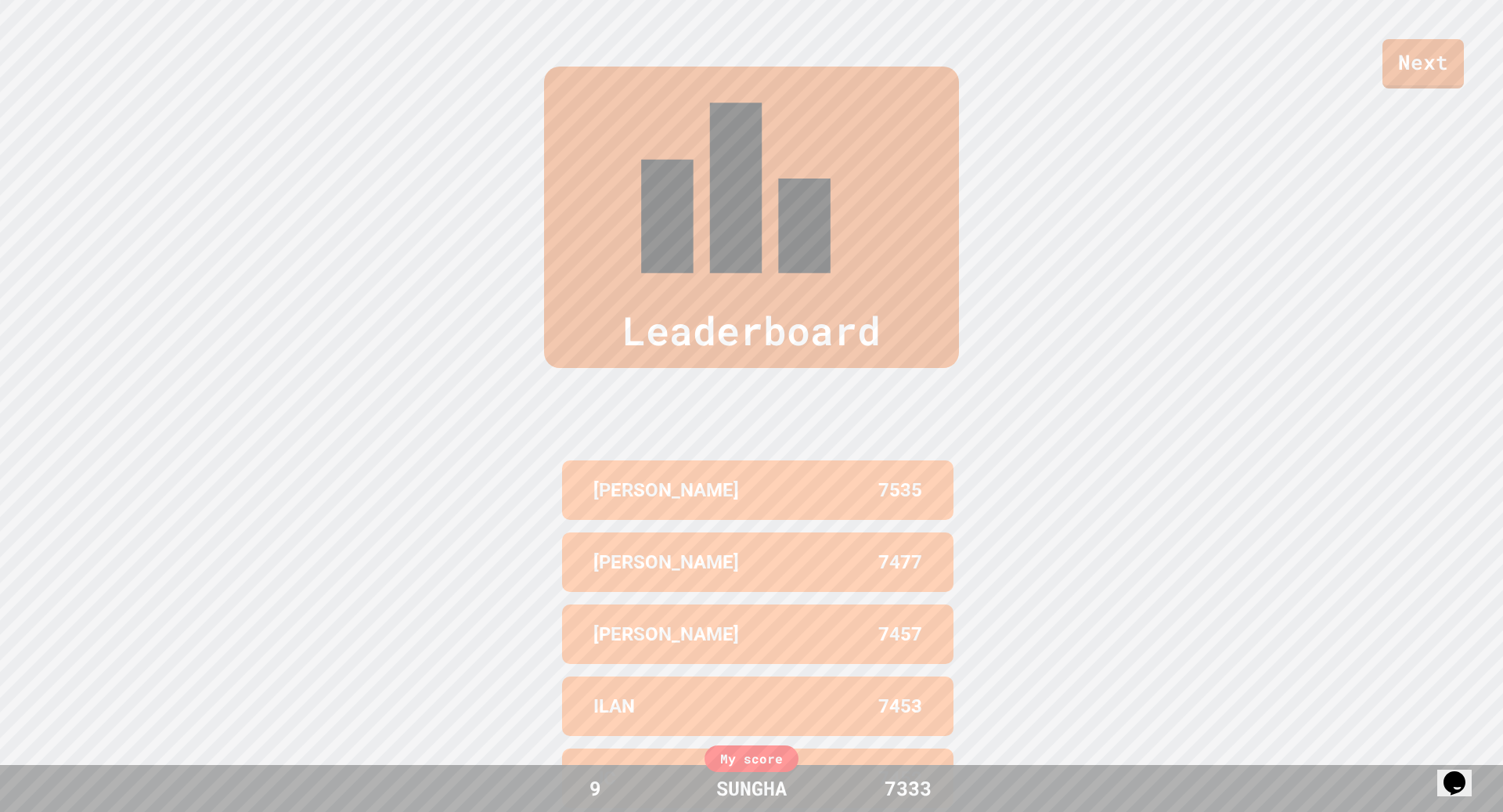
scroll to position [812, 0]
